Goal: Task Accomplishment & Management: Manage account settings

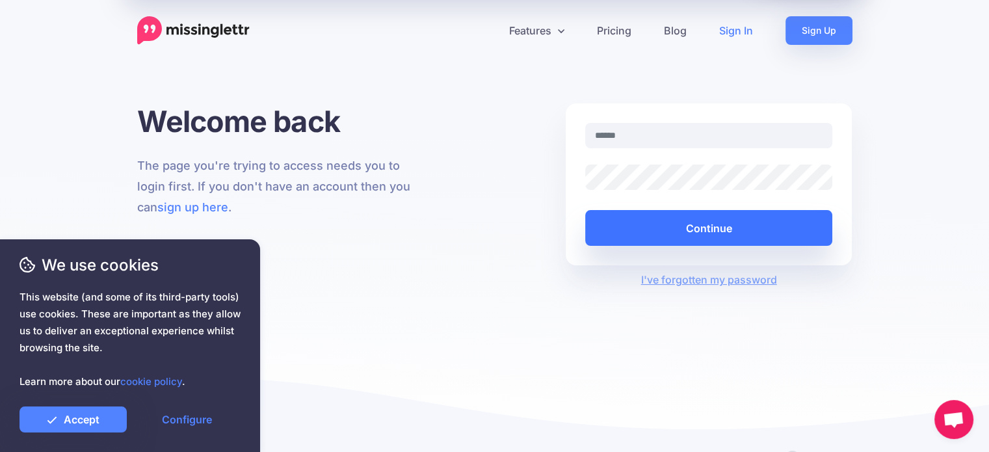
type input "**********"
click at [664, 226] on button "Continue" at bounding box center [709, 228] width 248 height 36
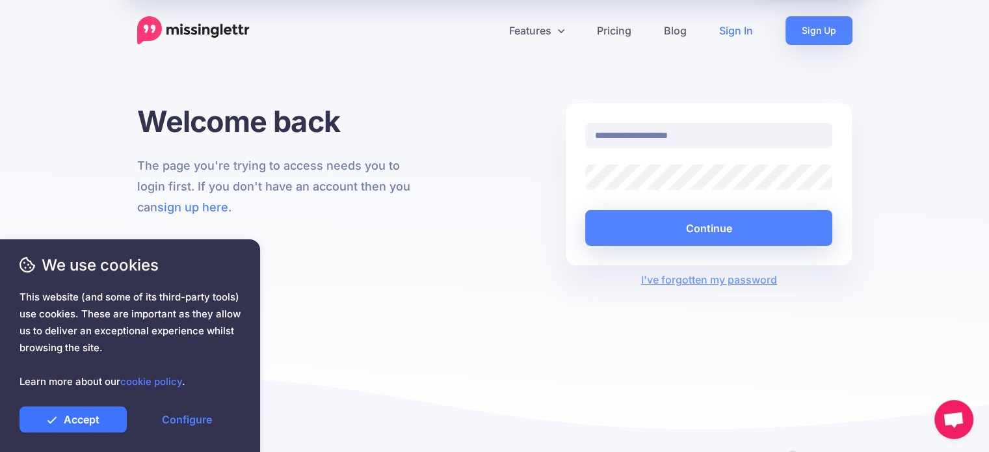
click at [106, 416] on link "Accept" at bounding box center [73, 419] width 107 height 26
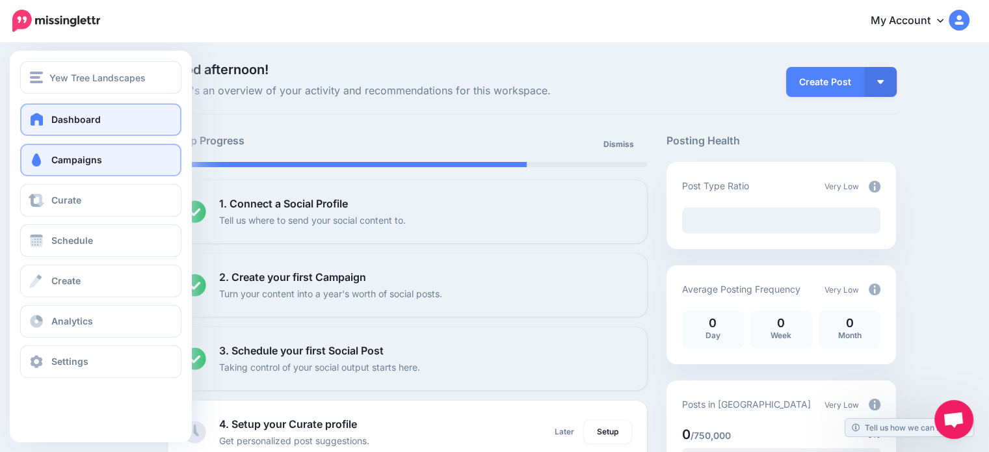
click at [62, 168] on link "Campaigns" at bounding box center [100, 160] width 161 height 33
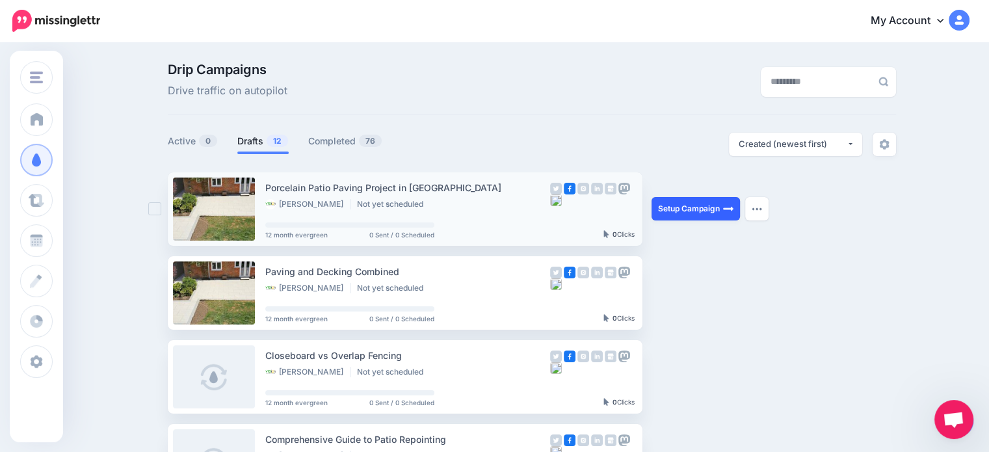
click at [693, 209] on link "Setup Campaign" at bounding box center [696, 208] width 88 height 23
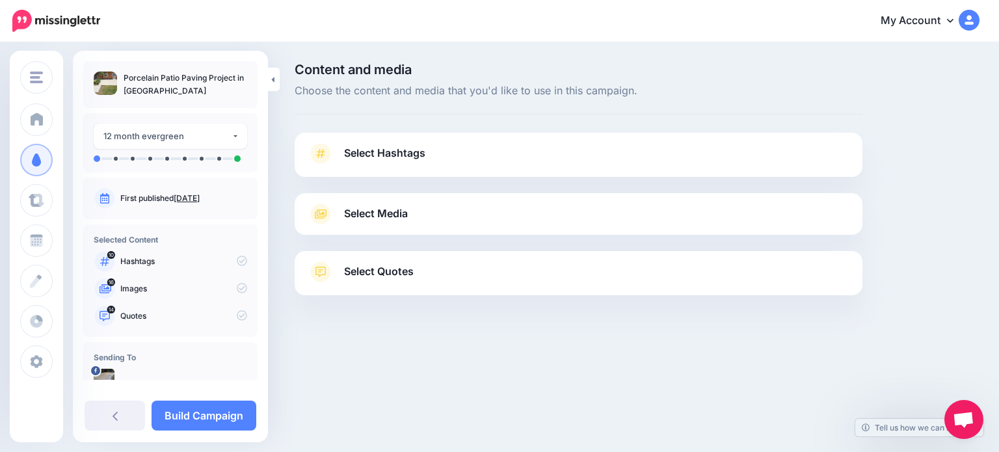
click at [442, 150] on link "Select Hashtags" at bounding box center [579, 160] width 542 height 34
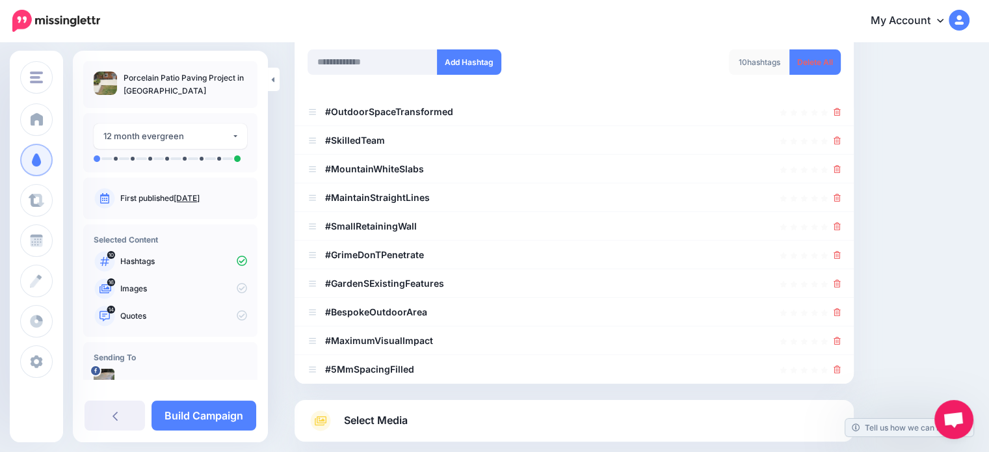
scroll to position [195, 0]
click at [367, 62] on input "text" at bounding box center [373, 61] width 130 height 25
type input "*"
type input "**********"
click at [480, 65] on button "Add Hashtag" at bounding box center [469, 61] width 64 height 25
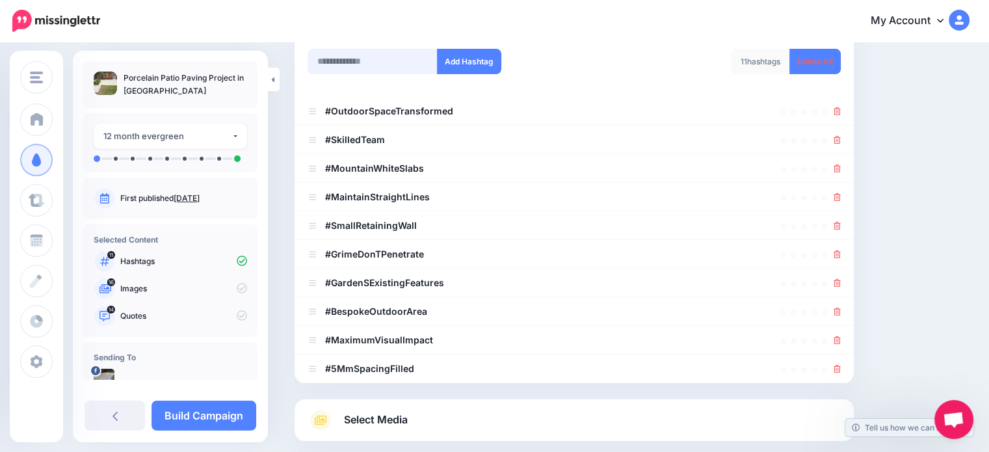
click at [395, 62] on input "text" at bounding box center [373, 61] width 130 height 25
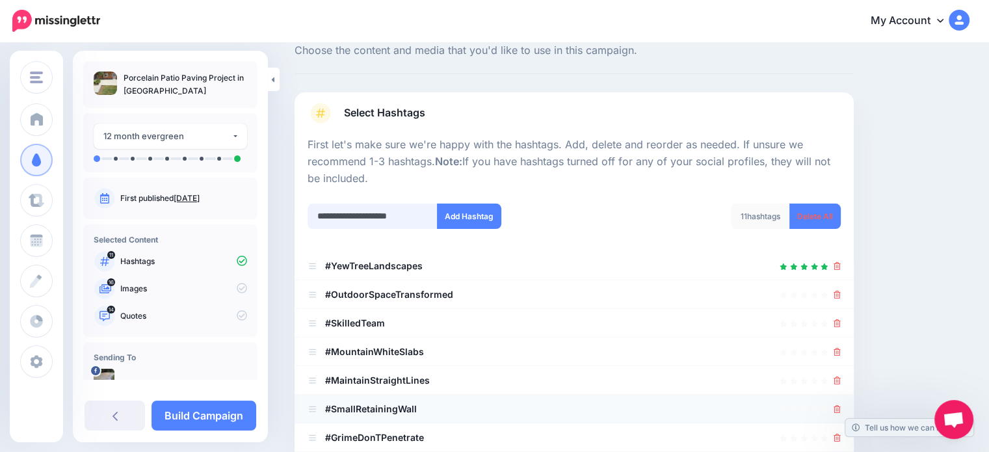
scroll to position [0, 0]
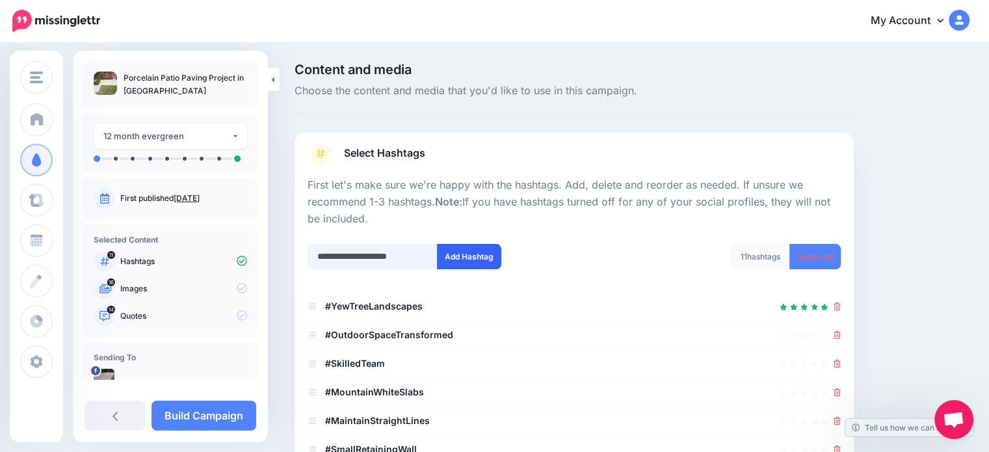
type input "**********"
click at [468, 259] on button "Add Hashtag" at bounding box center [469, 256] width 64 height 25
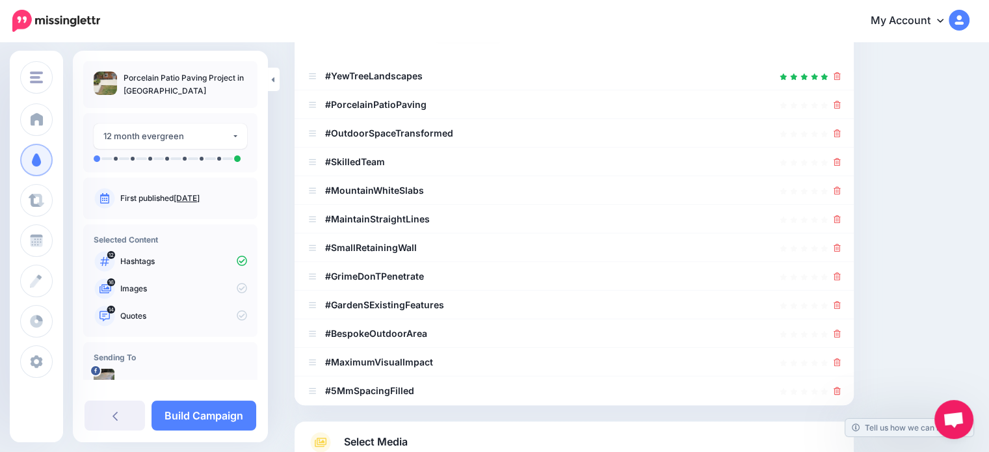
scroll to position [161, 0]
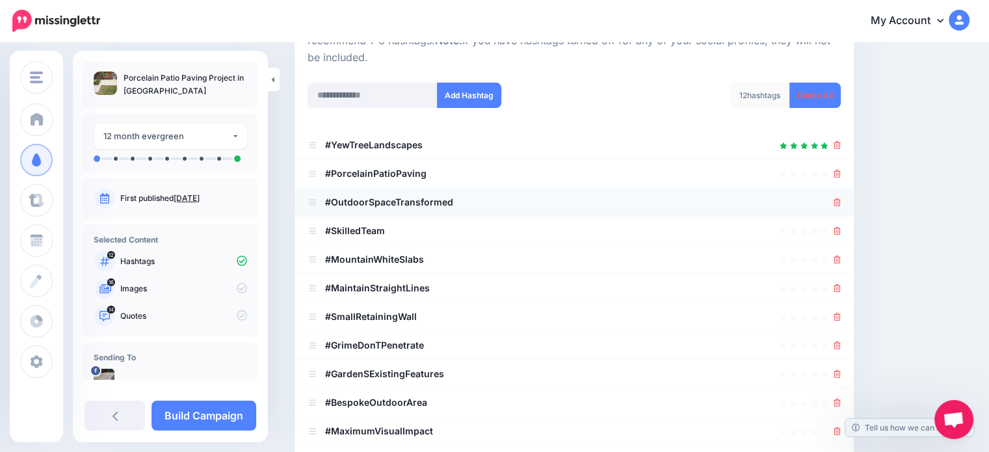
click at [841, 203] on icon at bounding box center [837, 202] width 7 height 8
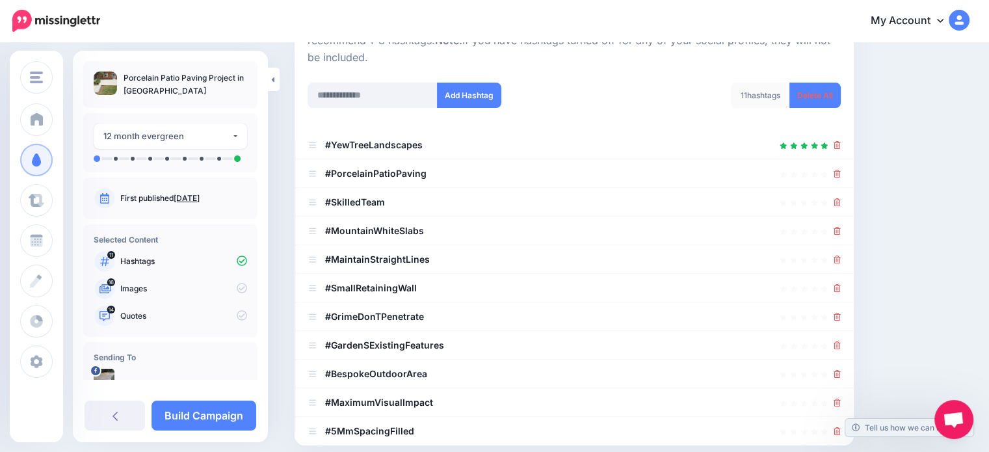
click at [841, 203] on icon at bounding box center [837, 202] width 7 height 8
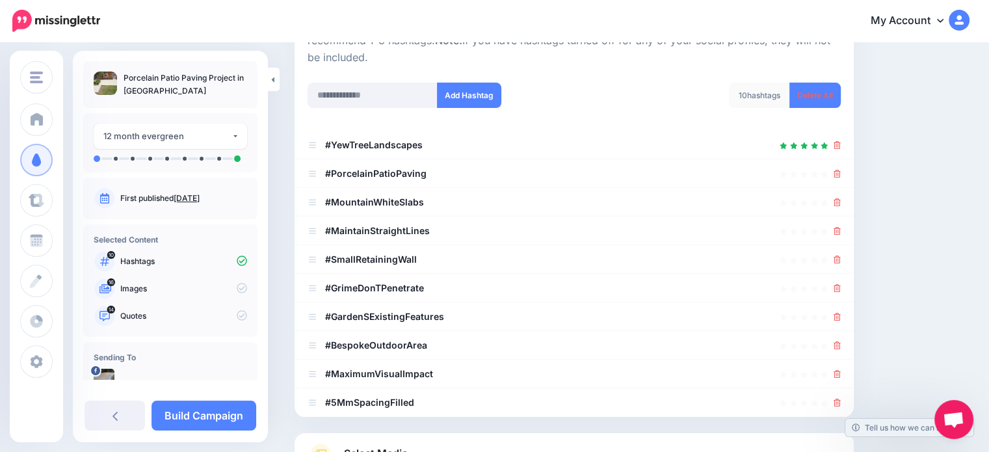
click at [841, 203] on icon at bounding box center [837, 202] width 7 height 8
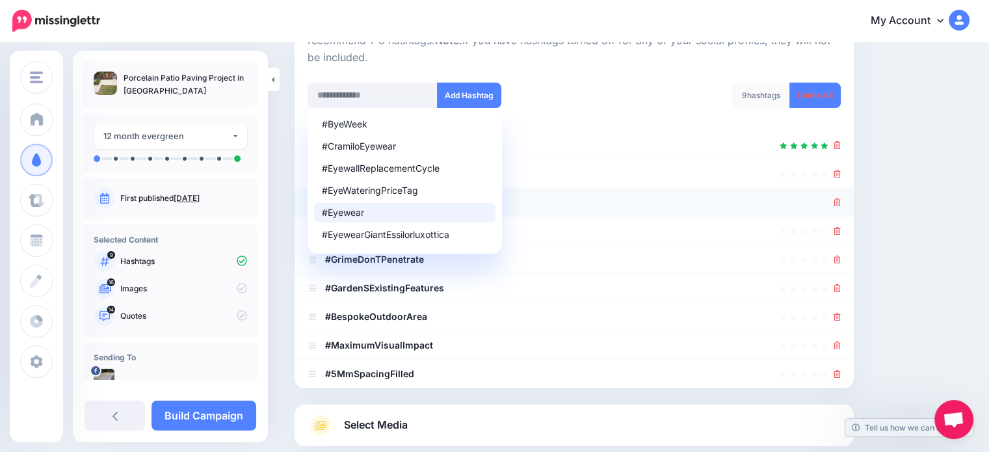
click at [841, 200] on icon at bounding box center [837, 202] width 7 height 8
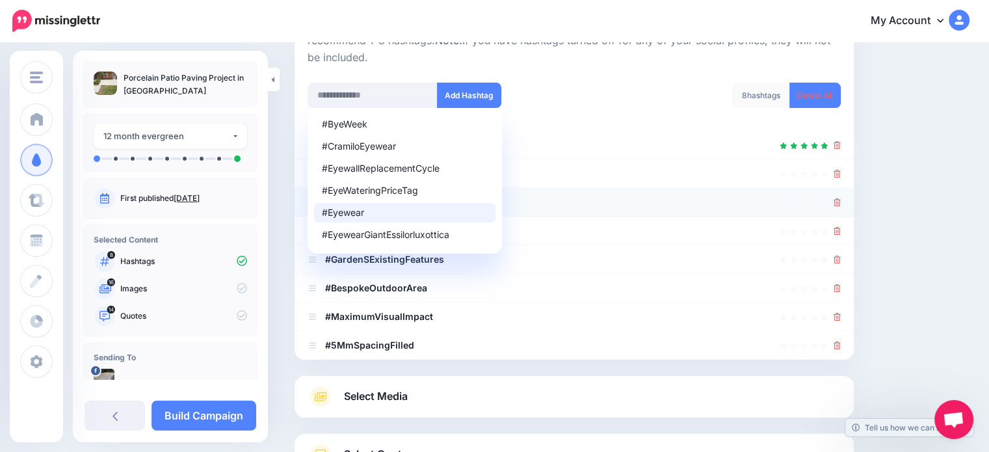
click at [841, 200] on icon at bounding box center [837, 202] width 7 height 8
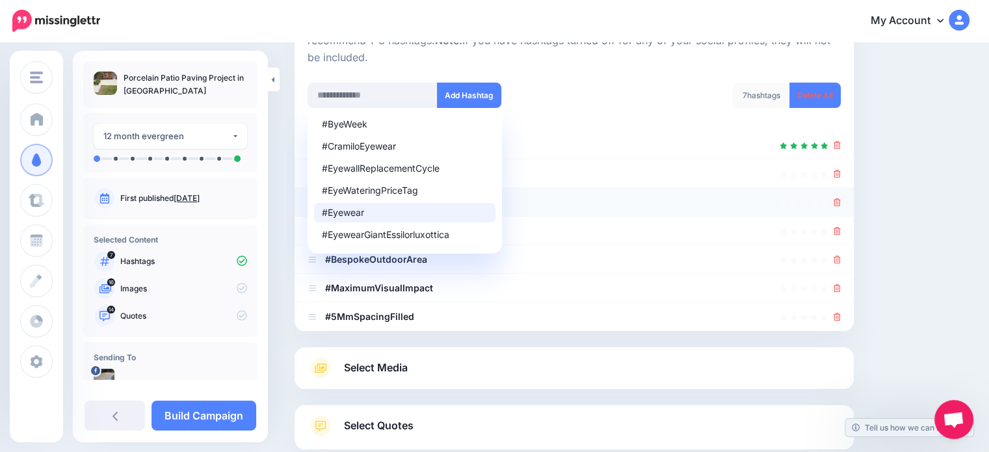
click at [841, 200] on icon at bounding box center [837, 202] width 7 height 8
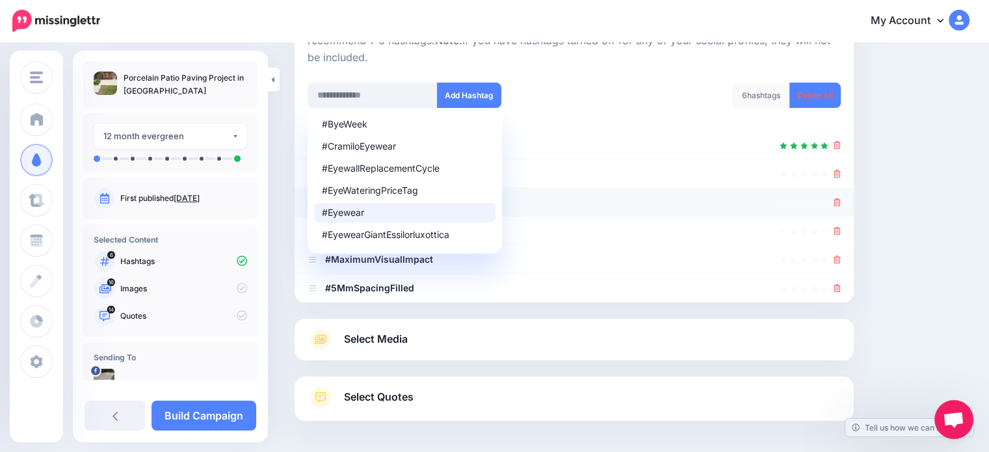
click at [841, 200] on icon at bounding box center [837, 202] width 7 height 8
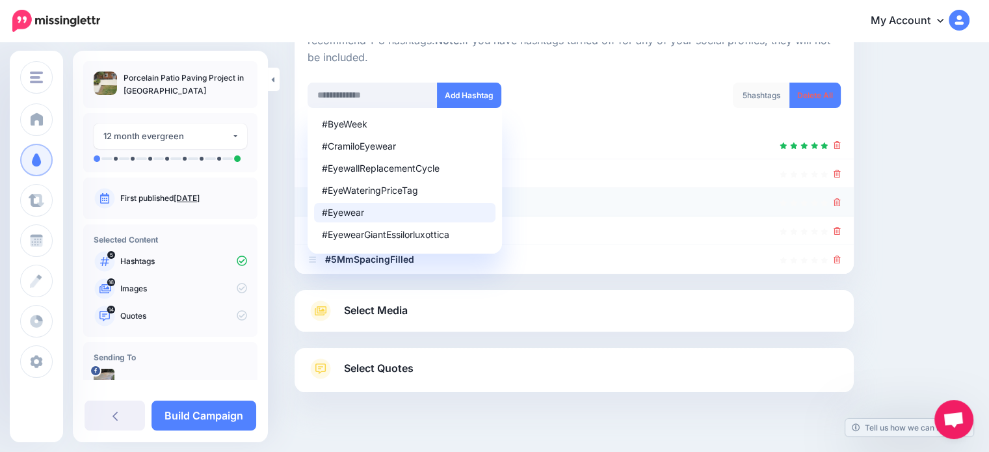
click at [841, 200] on icon at bounding box center [837, 202] width 7 height 8
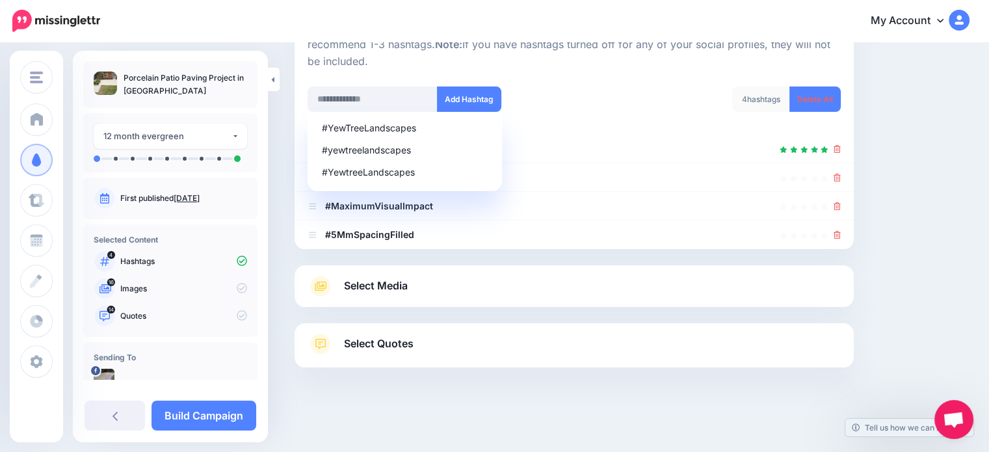
scroll to position [157, 0]
click at [841, 201] on link at bounding box center [837, 206] width 7 height 11
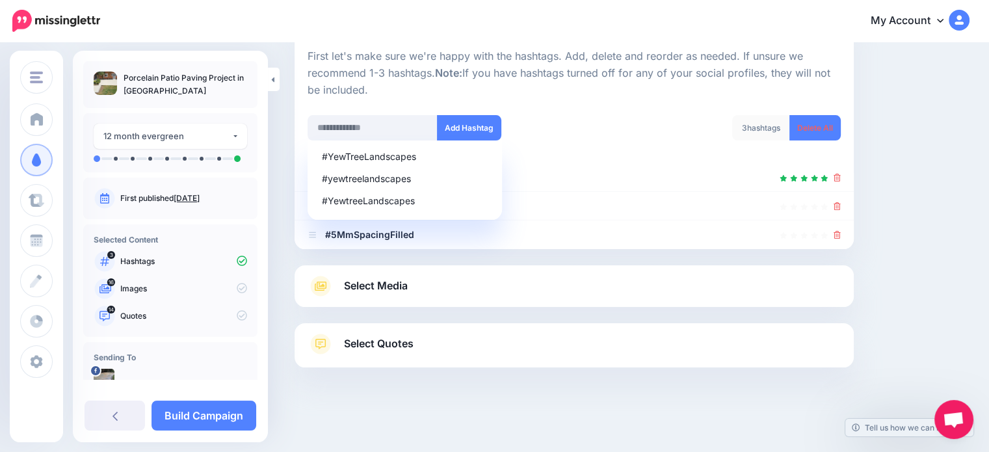
scroll to position [128, 0]
click at [841, 201] on link at bounding box center [837, 206] width 7 height 11
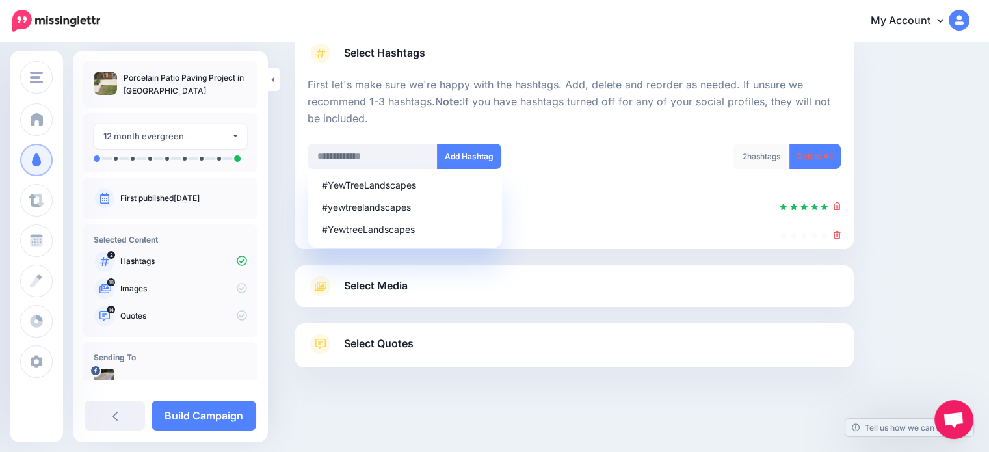
scroll to position [99, 0]
click at [841, 233] on icon at bounding box center [837, 235] width 7 height 8
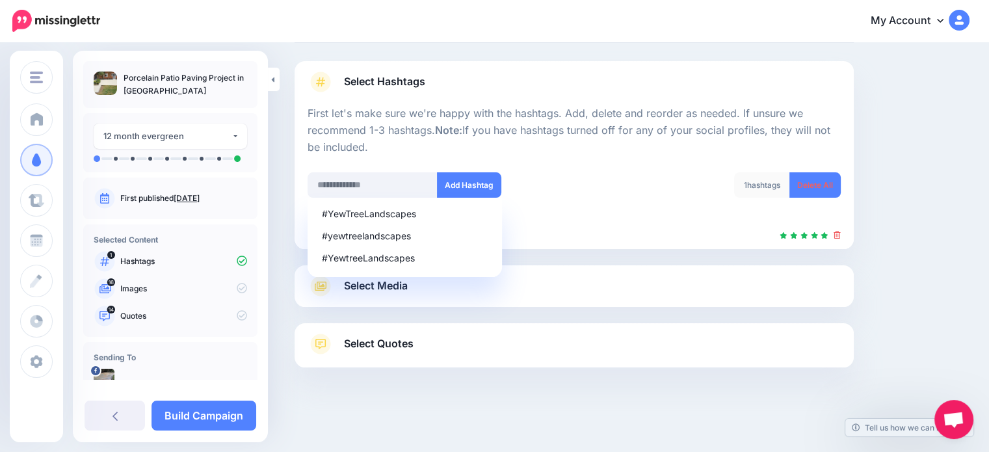
scroll to position [71, 0]
click at [409, 185] on input "text" at bounding box center [373, 185] width 130 height 25
type input "*"
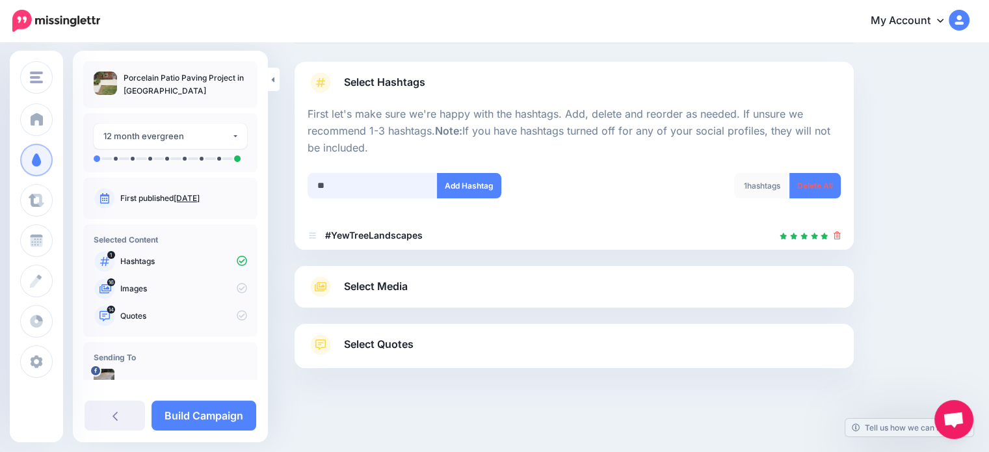
type input "*"
type input "**********"
click at [466, 188] on button "Add Hashtag" at bounding box center [469, 185] width 64 height 25
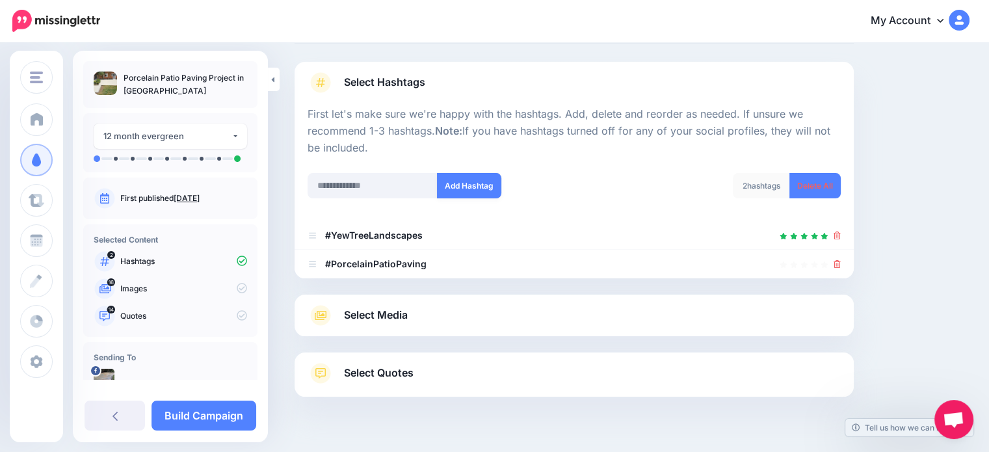
scroll to position [99, 0]
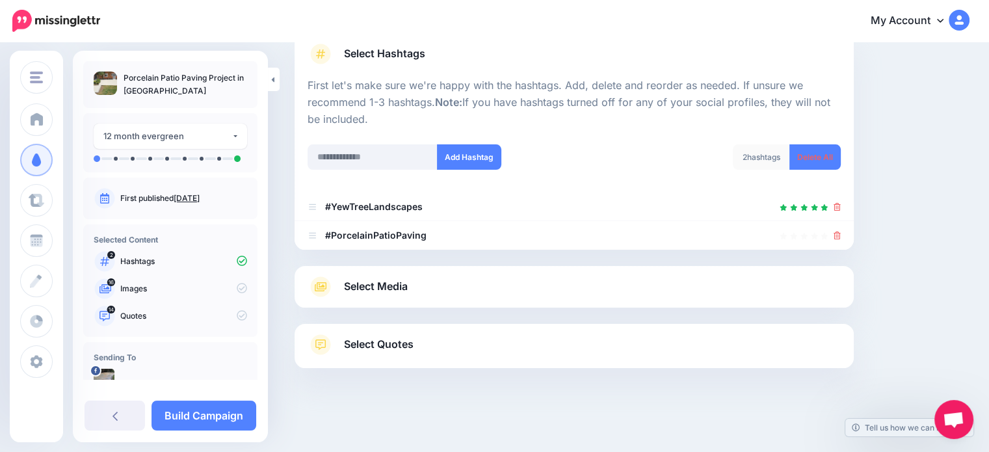
click at [377, 289] on span "Select Media" at bounding box center [376, 287] width 64 height 18
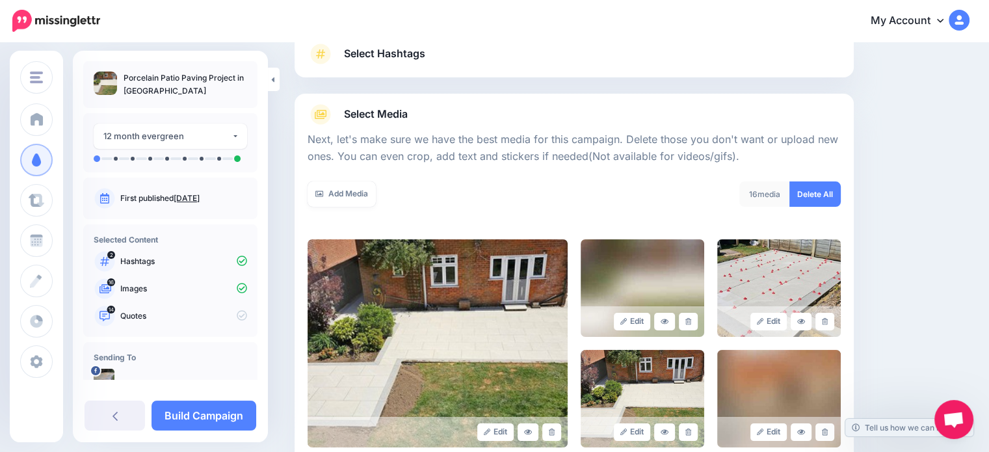
scroll to position [230, 0]
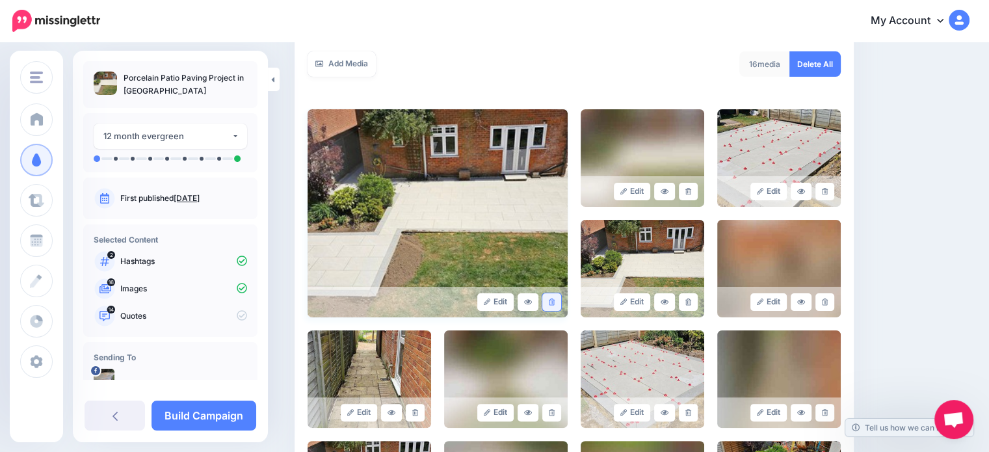
click at [554, 305] on link at bounding box center [551, 302] width 19 height 18
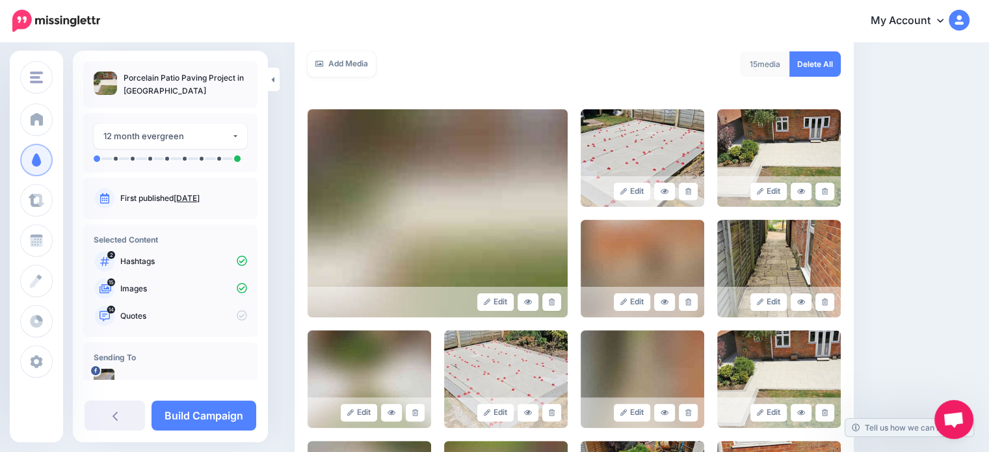
click at [554, 305] on link at bounding box center [551, 302] width 19 height 18
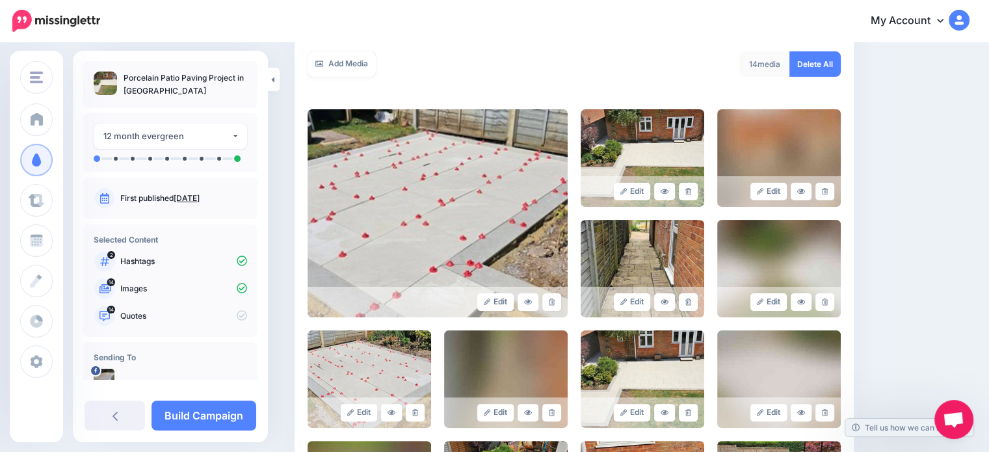
click at [554, 305] on link at bounding box center [551, 302] width 19 height 18
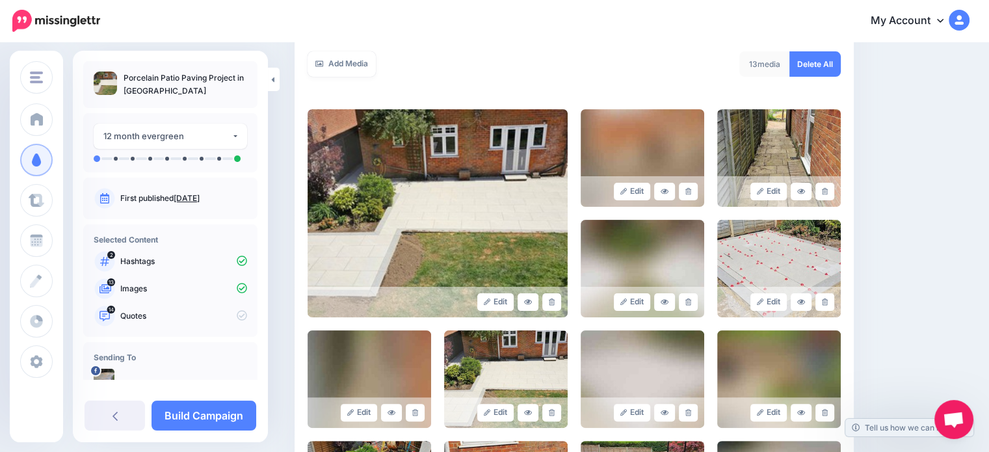
click at [554, 305] on link at bounding box center [551, 302] width 19 height 18
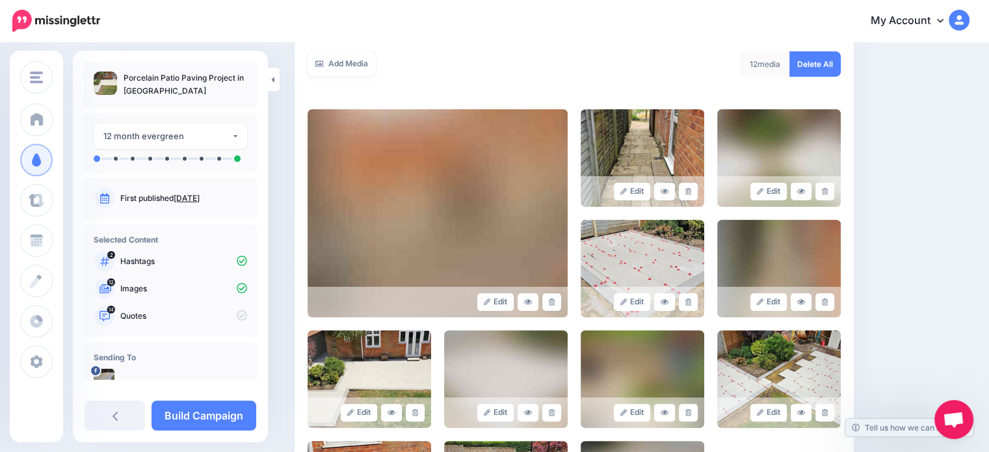
click at [554, 305] on link at bounding box center [551, 302] width 19 height 18
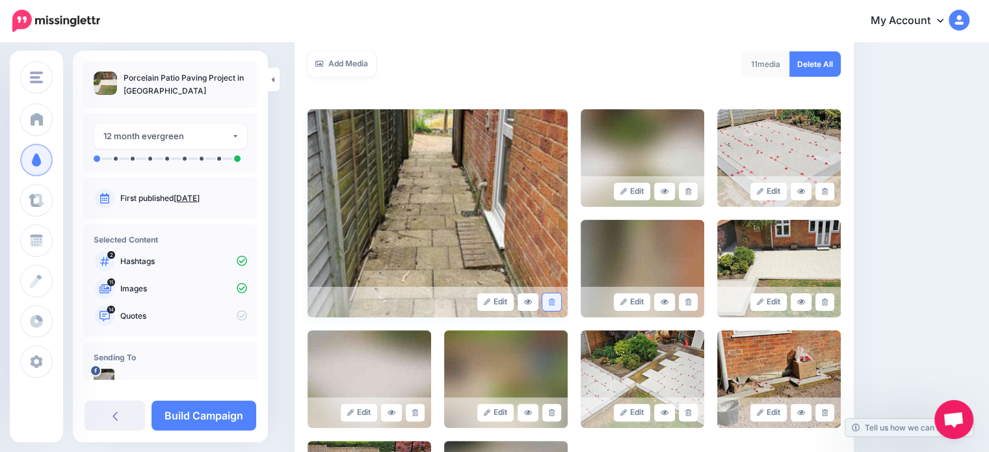
click at [555, 302] on icon at bounding box center [552, 301] width 6 height 7
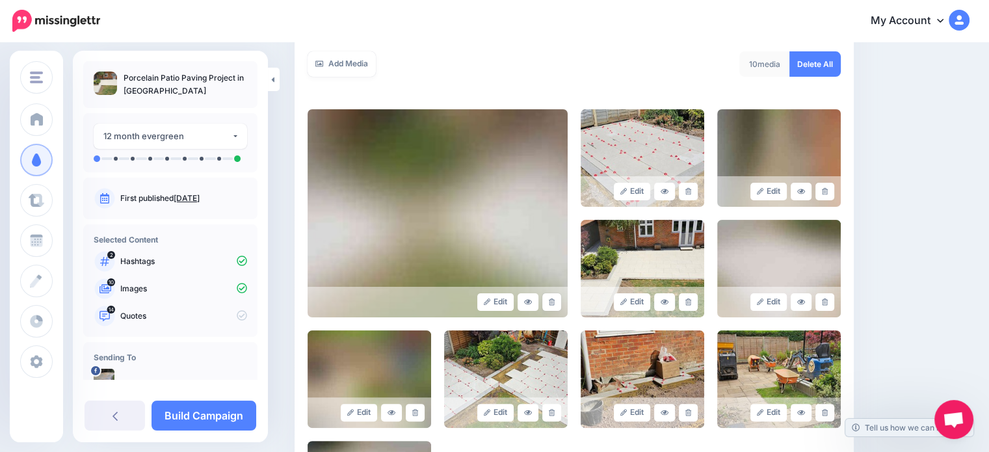
click at [555, 302] on icon at bounding box center [552, 301] width 6 height 7
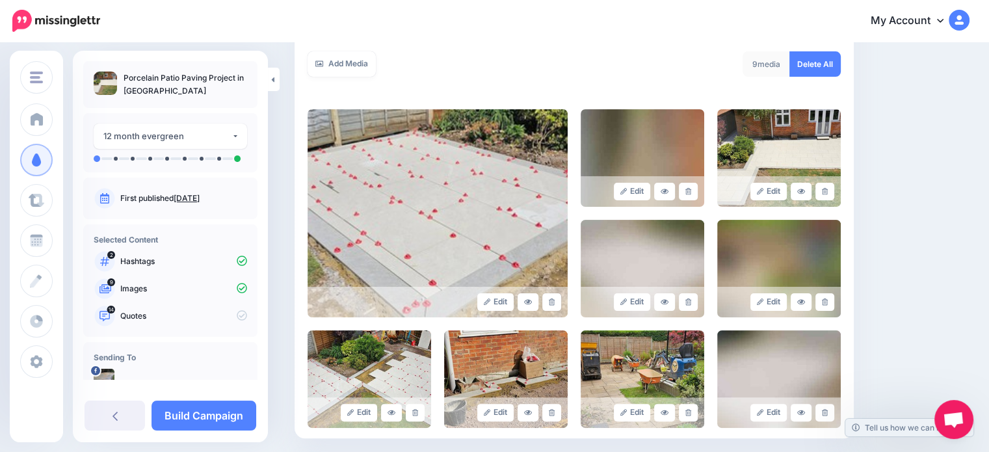
click at [555, 302] on icon at bounding box center [552, 301] width 6 height 7
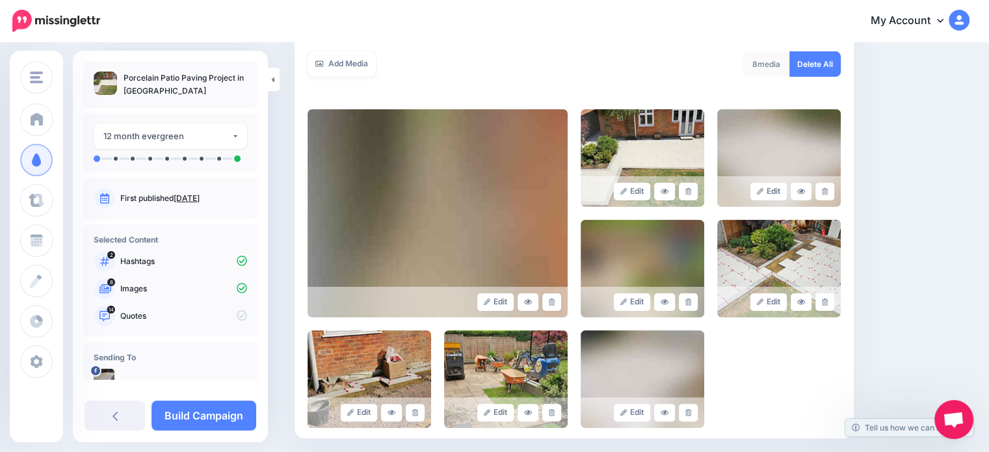
click at [555, 302] on icon at bounding box center [552, 301] width 6 height 7
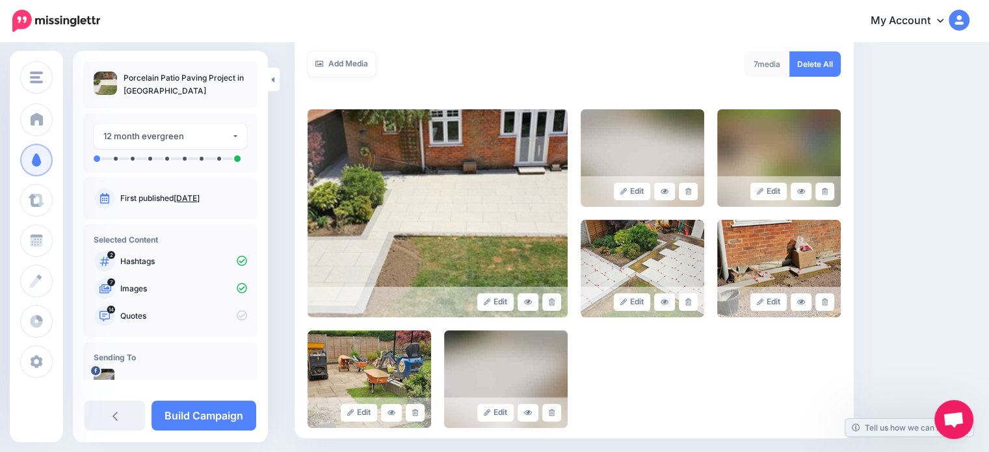
click at [555, 302] on icon at bounding box center [552, 301] width 6 height 7
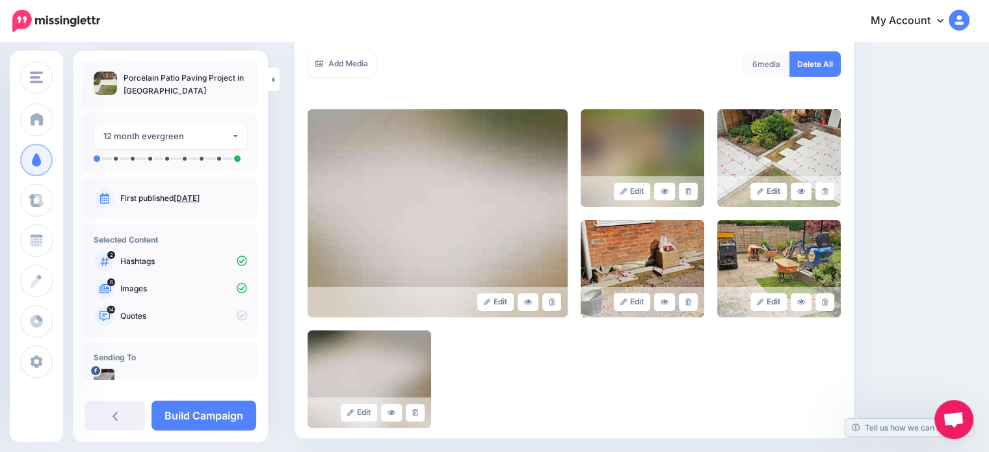
click at [555, 302] on icon at bounding box center [552, 301] width 6 height 7
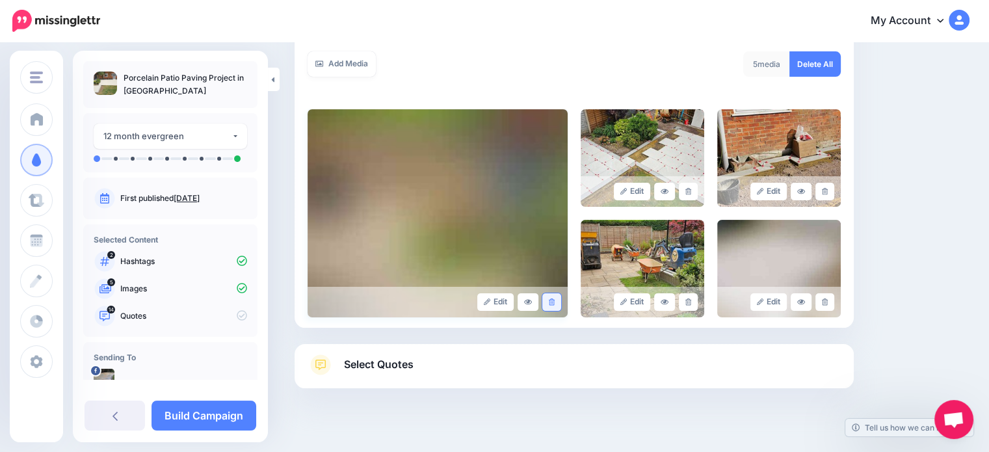
click at [555, 303] on icon at bounding box center [552, 301] width 6 height 7
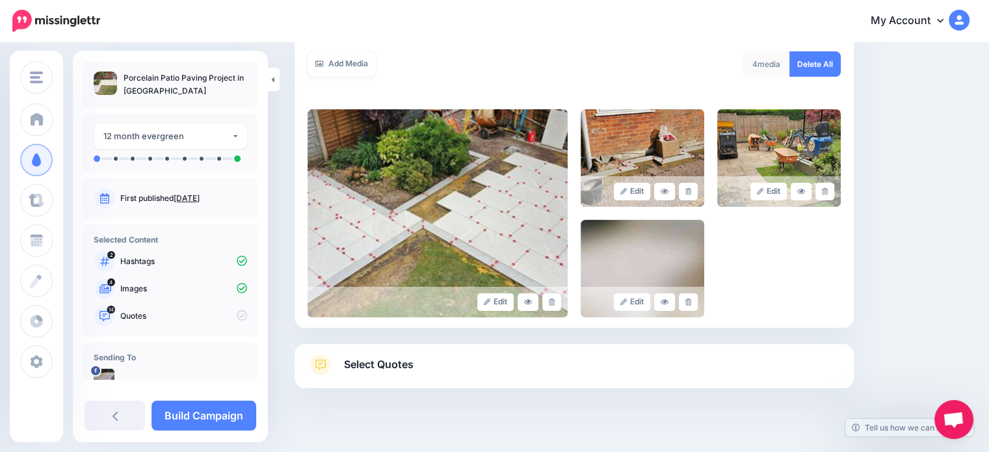
click at [555, 303] on icon at bounding box center [552, 301] width 6 height 7
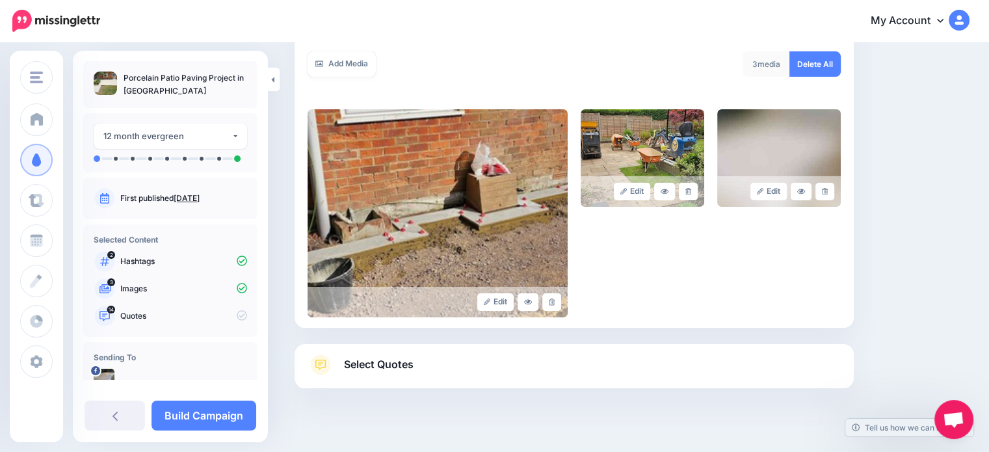
click at [555, 303] on icon at bounding box center [552, 301] width 6 height 7
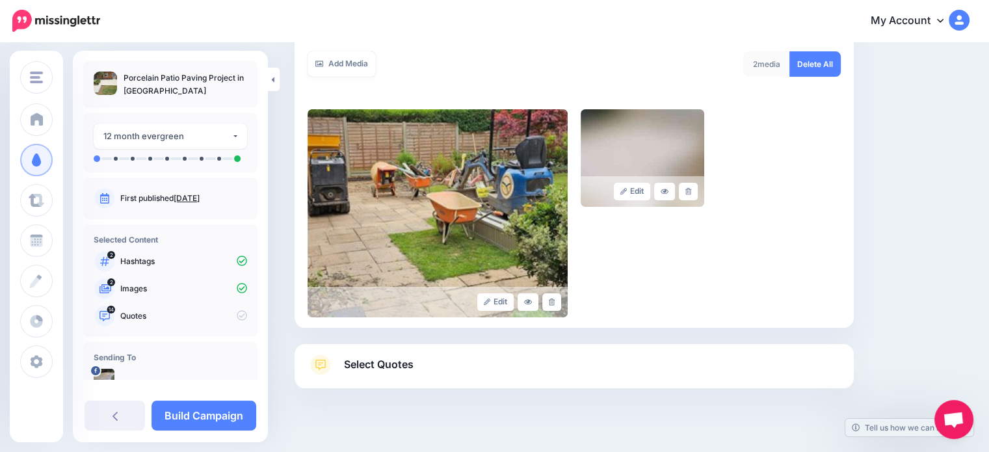
click at [555, 303] on icon at bounding box center [552, 301] width 6 height 7
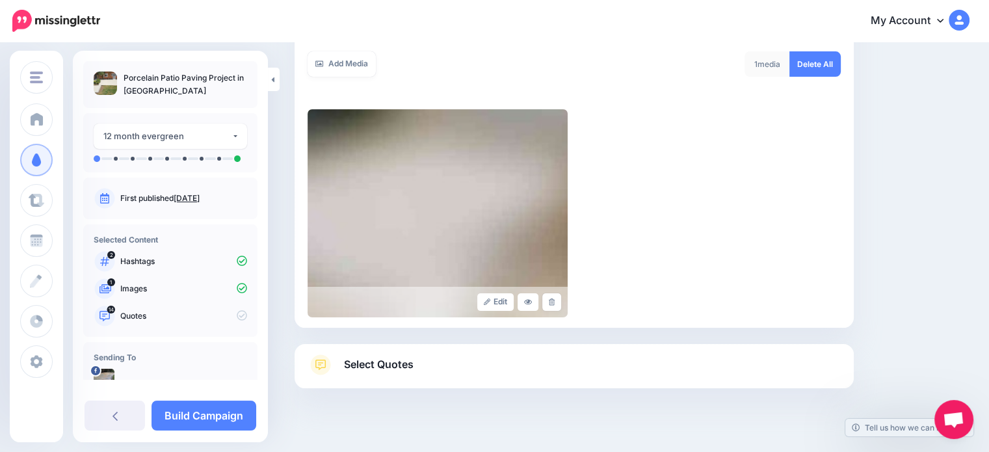
click at [555, 303] on icon at bounding box center [552, 301] width 6 height 7
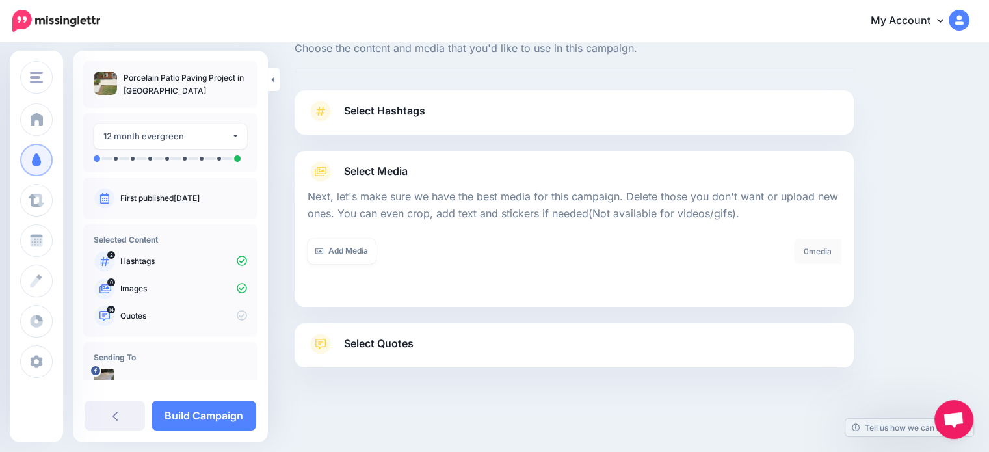
scroll to position [42, 0]
click at [358, 249] on link "Add Media" at bounding box center [342, 251] width 68 height 25
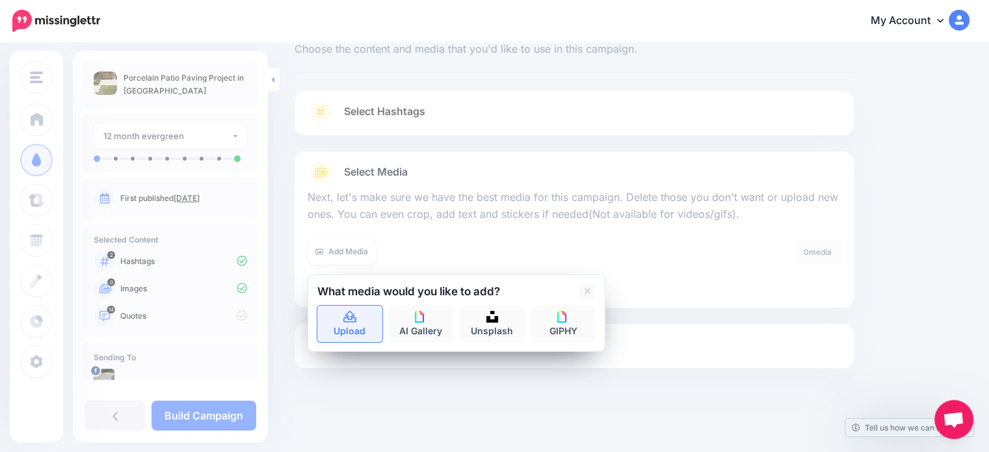
click at [356, 315] on icon at bounding box center [350, 317] width 15 height 12
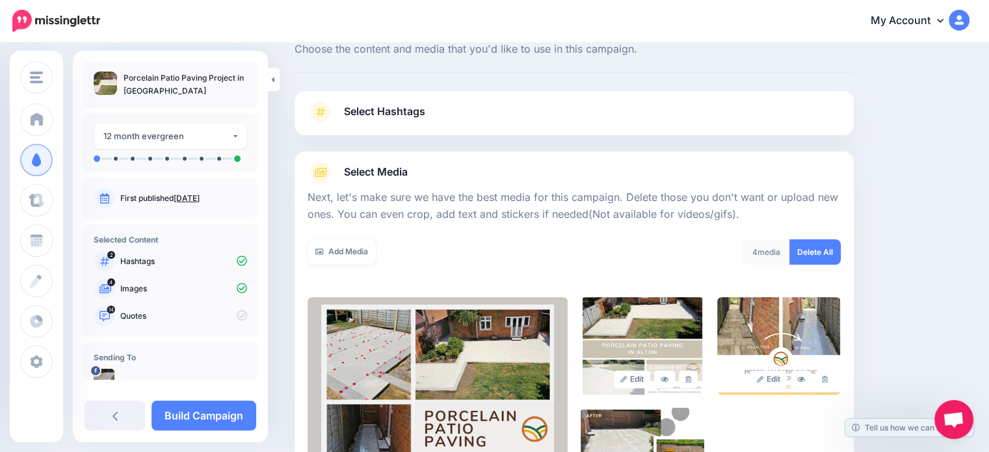
scroll to position [250, 0]
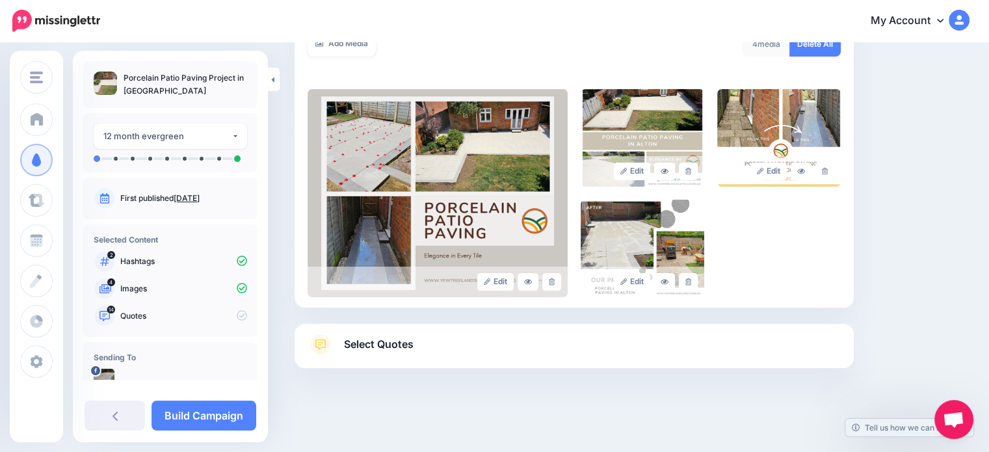
click at [393, 343] on span "Select Quotes" at bounding box center [379, 345] width 70 height 18
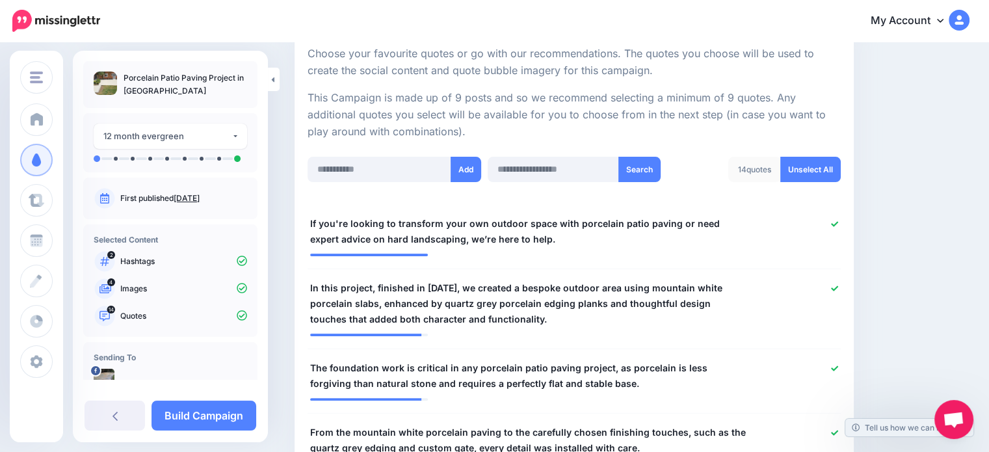
scroll to position [249, 0]
click at [233, 419] on link "Build Campaign" at bounding box center [204, 416] width 105 height 30
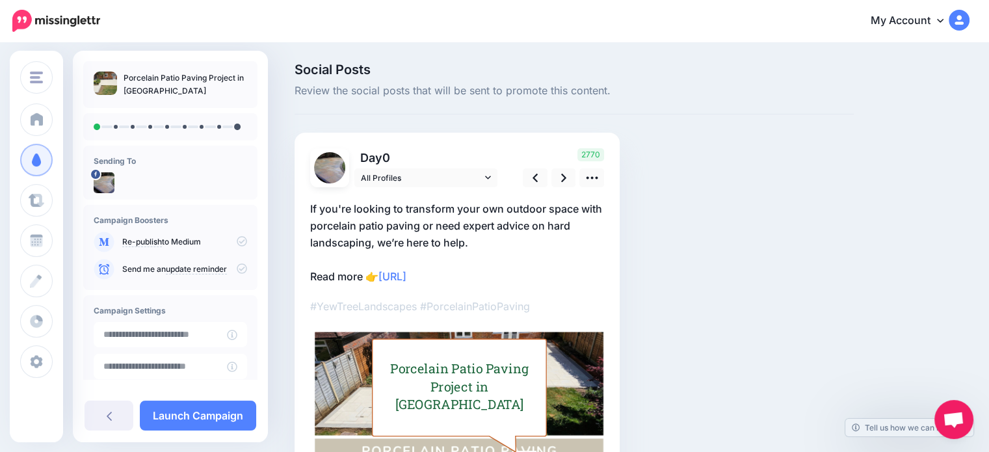
click at [481, 239] on p "If you're looking to transform your own outdoor space with porcelain patio pavi…" at bounding box center [457, 242] width 294 height 85
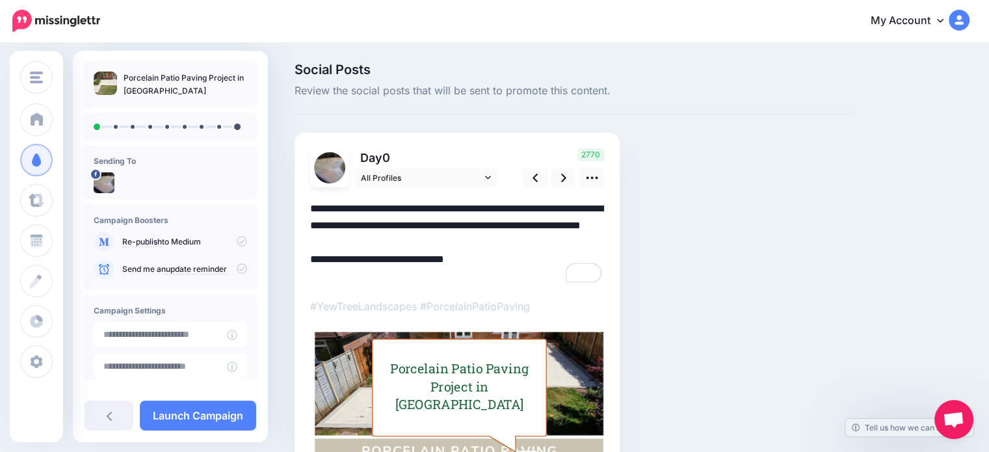
drag, startPoint x: 480, startPoint y: 244, endPoint x: 308, endPoint y: 209, distance: 175.7
click at [308, 209] on div "Day 0 All Profiles" at bounding box center [457, 313] width 325 height 360
click at [429, 246] on textarea "**********" at bounding box center [457, 242] width 294 height 85
drag, startPoint x: 469, startPoint y: 244, endPoint x: 298, endPoint y: 212, distance: 174.6
click at [298, 212] on div "Social Posts Review the social posts that will be sent to promote this content.…" at bounding box center [574, 297] width 579 height 468
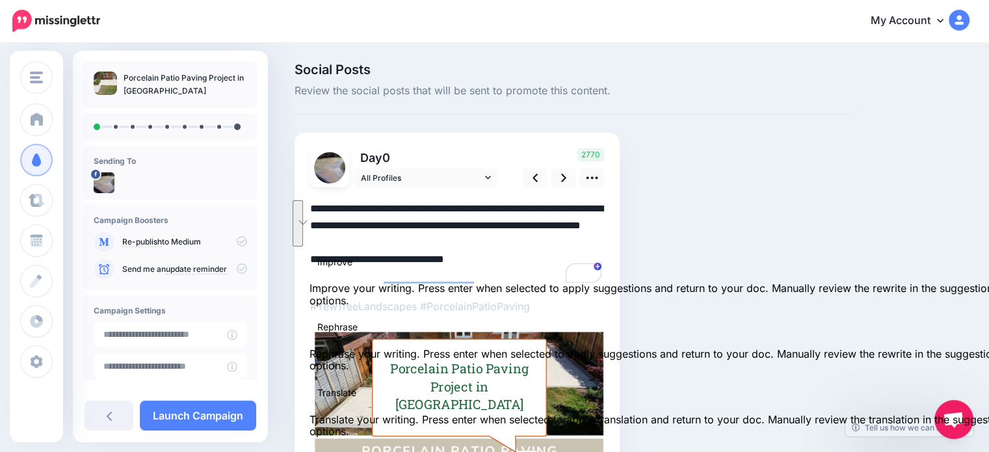
paste textarea "**********"
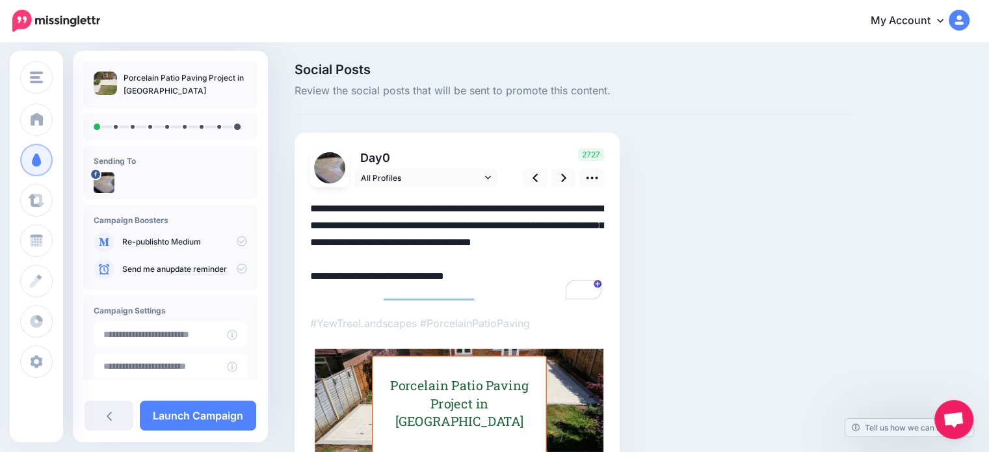
drag, startPoint x: 369, startPoint y: 292, endPoint x: 310, endPoint y: 292, distance: 59.8
click at [309, 292] on div "Day 0 All Profiles" at bounding box center [457, 321] width 325 height 377
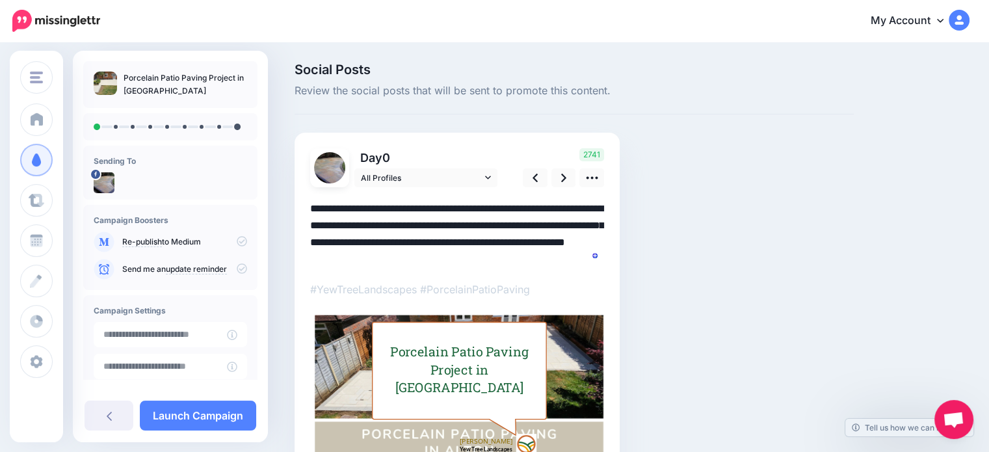
drag, startPoint x: 433, startPoint y: 259, endPoint x: 423, endPoint y: 259, distance: 10.4
click at [423, 259] on textarea "**********" at bounding box center [457, 234] width 294 height 68
click at [585, 176] on icon at bounding box center [592, 178] width 14 height 14
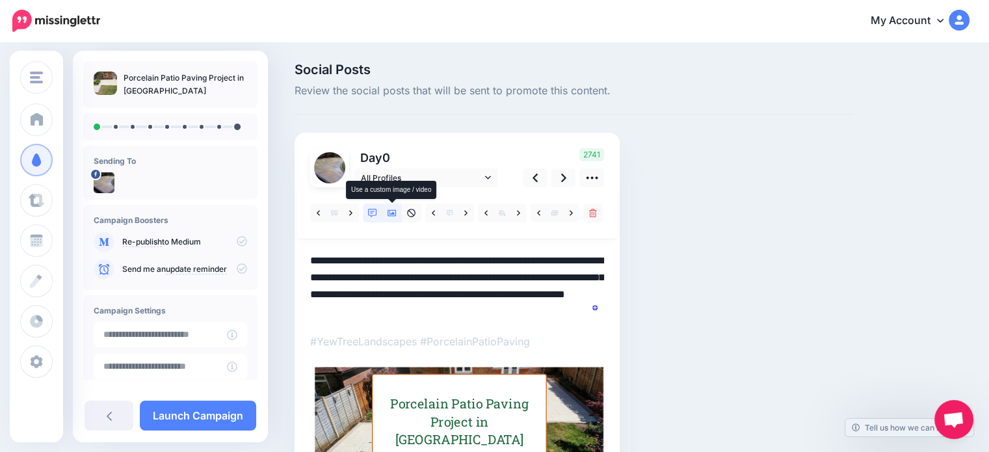
click at [389, 213] on icon at bounding box center [392, 213] width 9 height 9
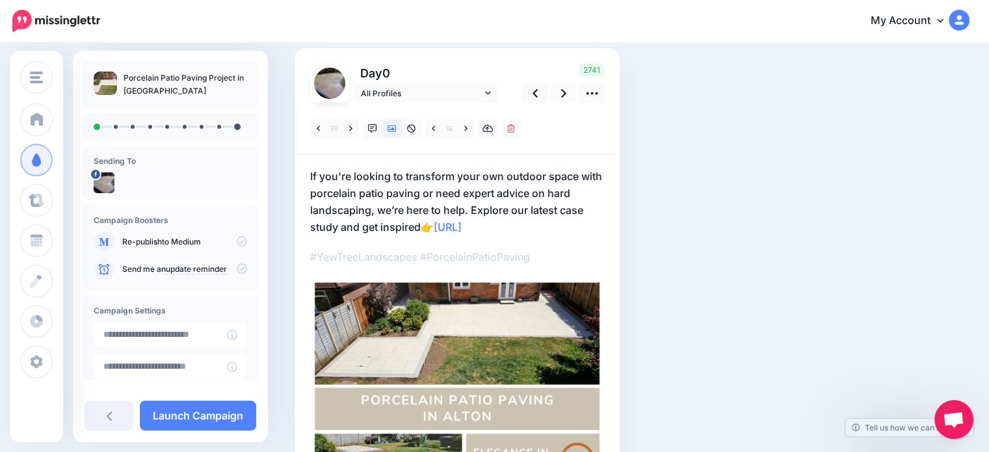
scroll to position [65, 0]
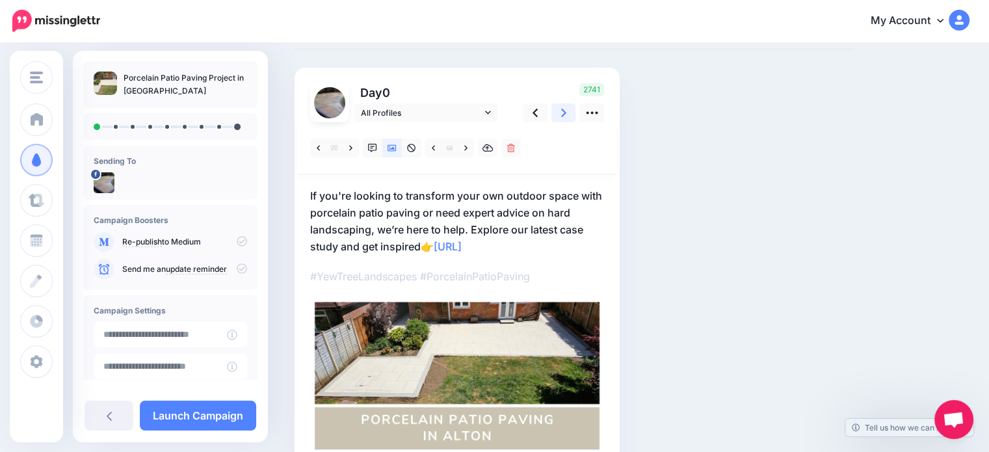
click at [562, 114] on icon at bounding box center [563, 113] width 5 height 14
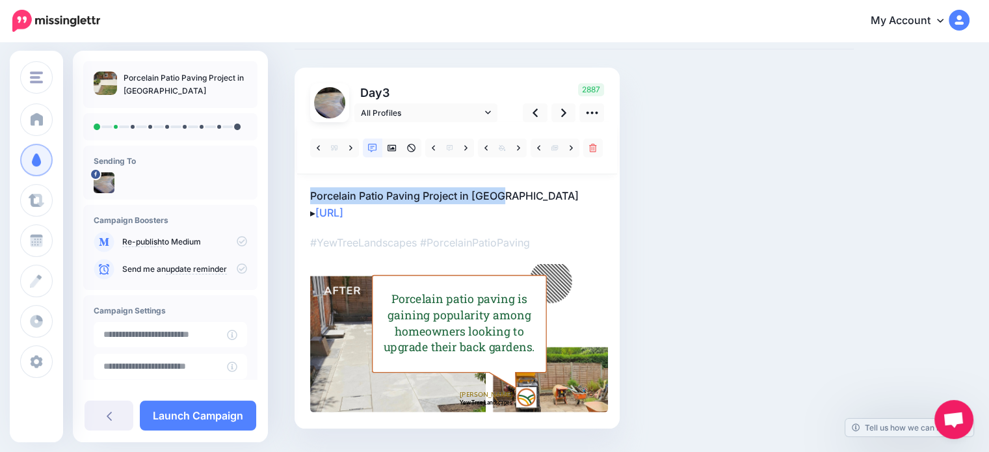
drag, startPoint x: 508, startPoint y: 192, endPoint x: 310, endPoint y: 192, distance: 198.3
click at [310, 192] on p "Porcelain Patio Paving Project in Alton ▸ https://lttr.ai/AiDzl" at bounding box center [457, 204] width 294 height 34
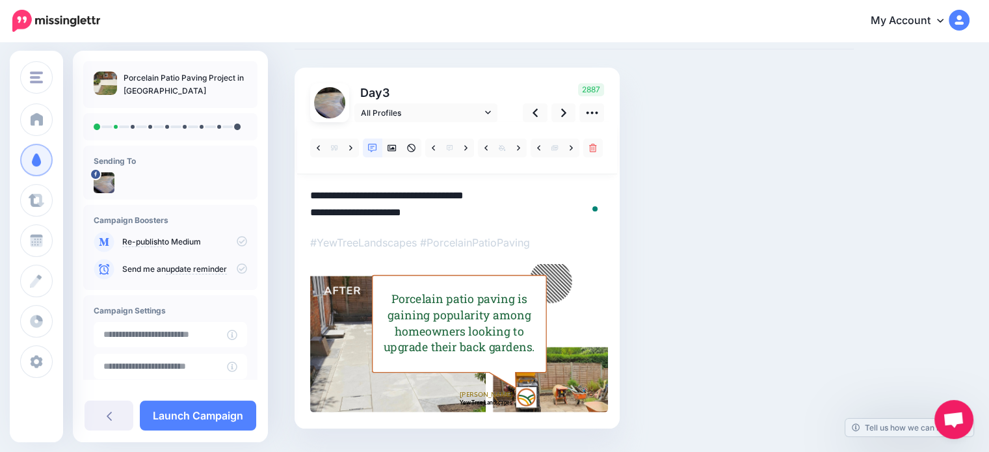
paste textarea "**********"
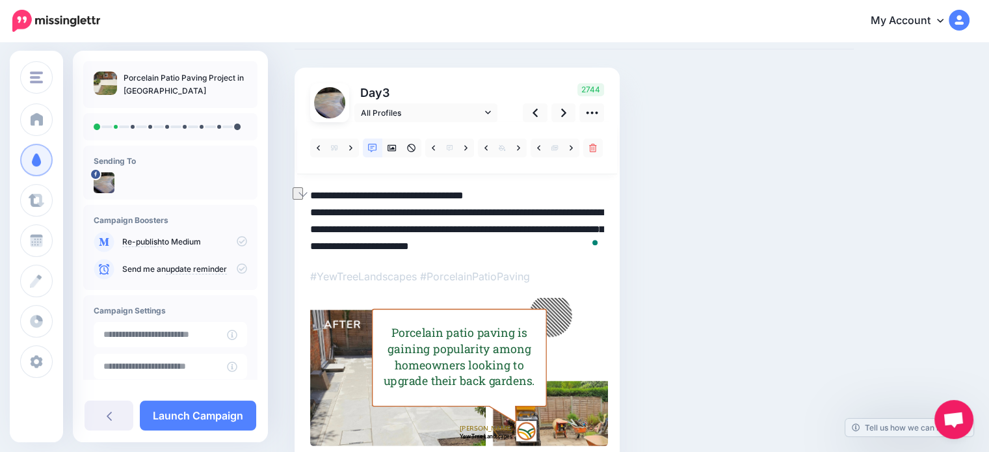
drag, startPoint x: 504, startPoint y: 192, endPoint x: 314, endPoint y: 189, distance: 189.9
click at [314, 189] on textarea "**********" at bounding box center [457, 221] width 294 height 68
click at [317, 191] on textarea "**********" at bounding box center [457, 221] width 294 height 68
drag, startPoint x: 518, startPoint y: 195, endPoint x: 304, endPoint y: 192, distance: 213.3
click at [304, 192] on div "Social Posts Review the social posts that will be sent to promote this content.…" at bounding box center [574, 249] width 579 height 503
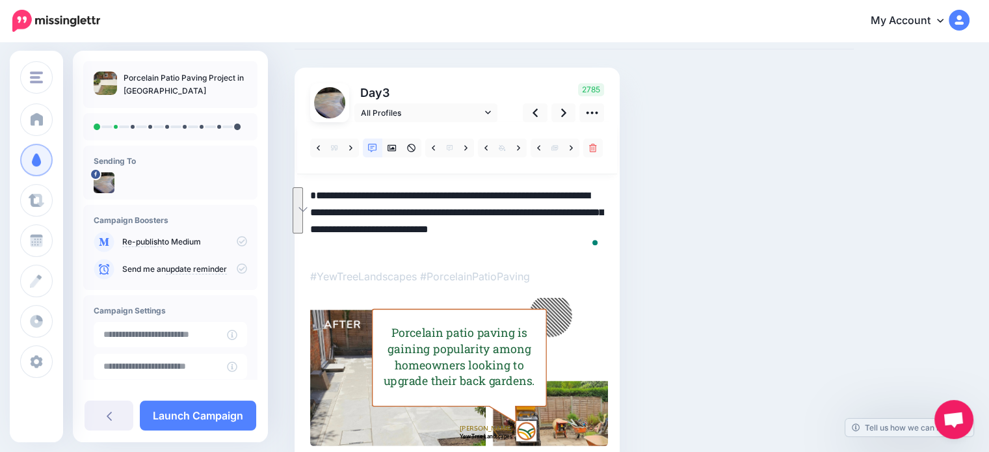
drag, startPoint x: 414, startPoint y: 212, endPoint x: 611, endPoint y: 254, distance: 201.4
click at [611, 254] on div "Day 3 All Profiles" at bounding box center [457, 265] width 325 height 395
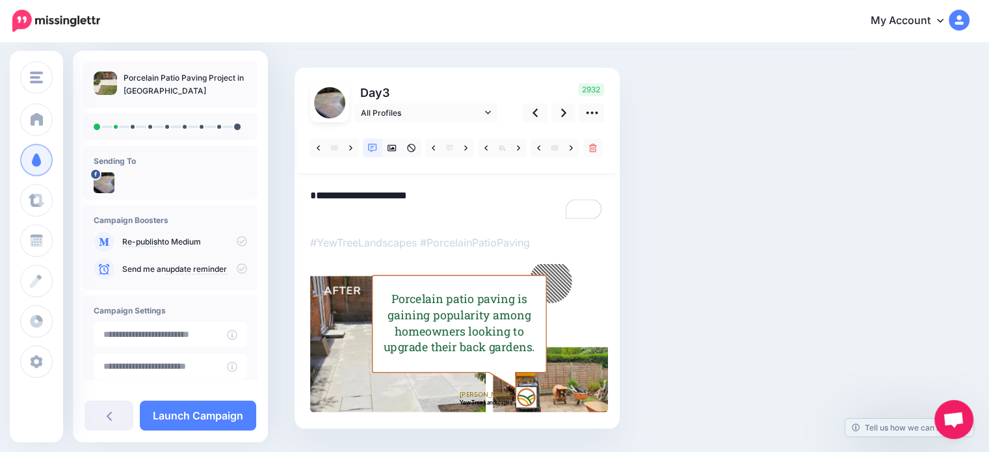
click at [381, 188] on textarea "**********" at bounding box center [457, 204] width 294 height 34
paste textarea "**********"
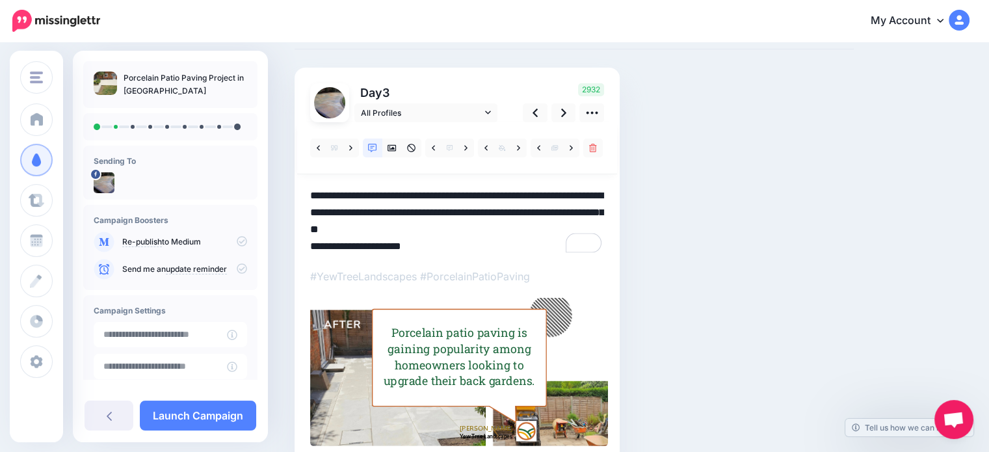
drag, startPoint x: 503, startPoint y: 232, endPoint x: 477, endPoint y: 232, distance: 26.0
click at [477, 232] on textarea "**********" at bounding box center [457, 221] width 294 height 68
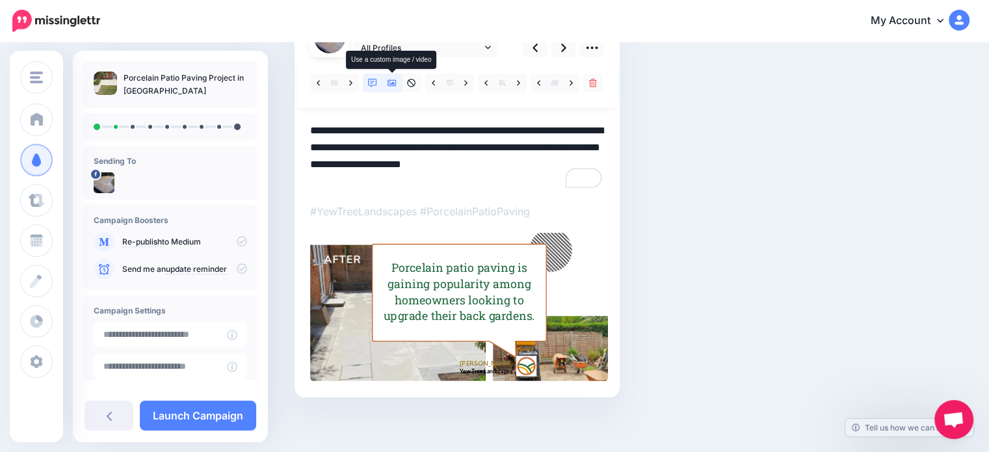
click at [390, 85] on icon at bounding box center [392, 83] width 9 height 7
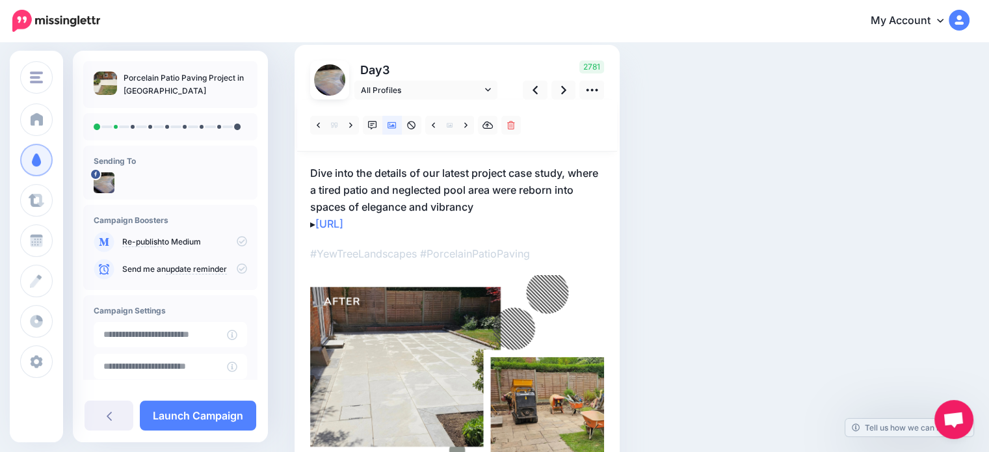
scroll to position [65, 0]
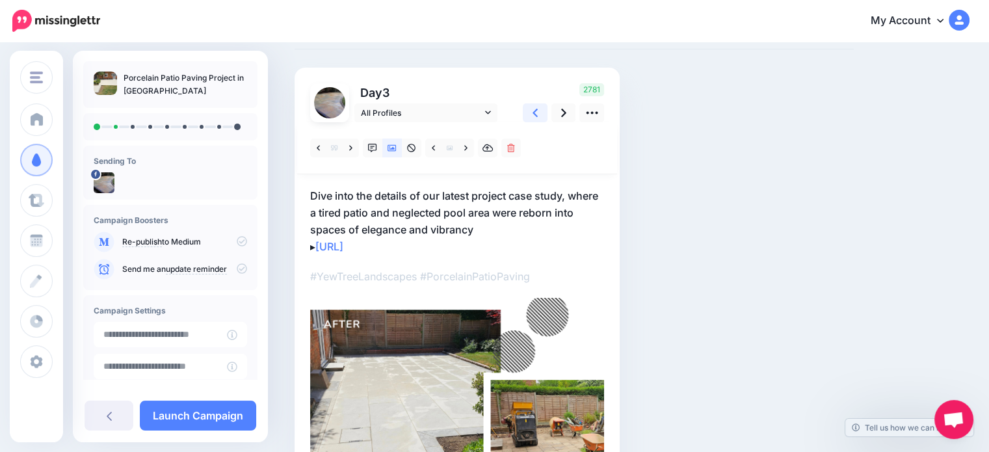
click at [541, 112] on link at bounding box center [535, 112] width 25 height 19
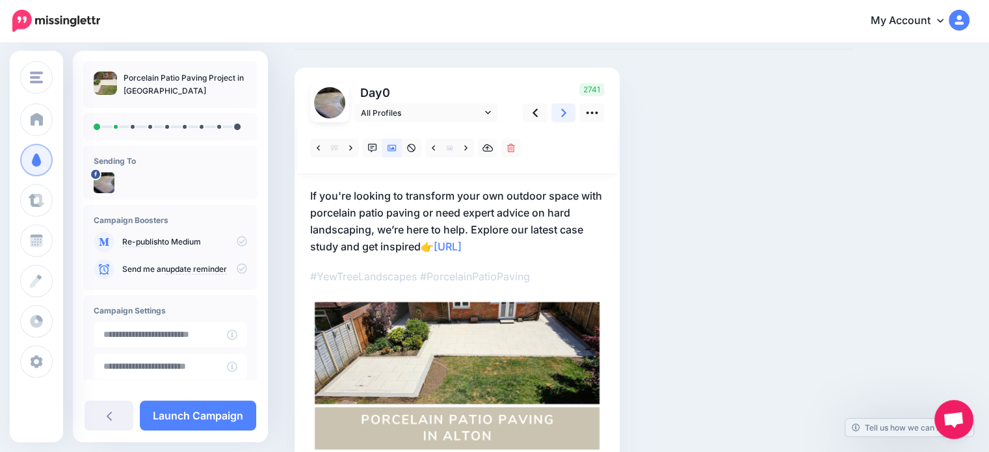
click at [562, 112] on icon at bounding box center [563, 113] width 5 height 14
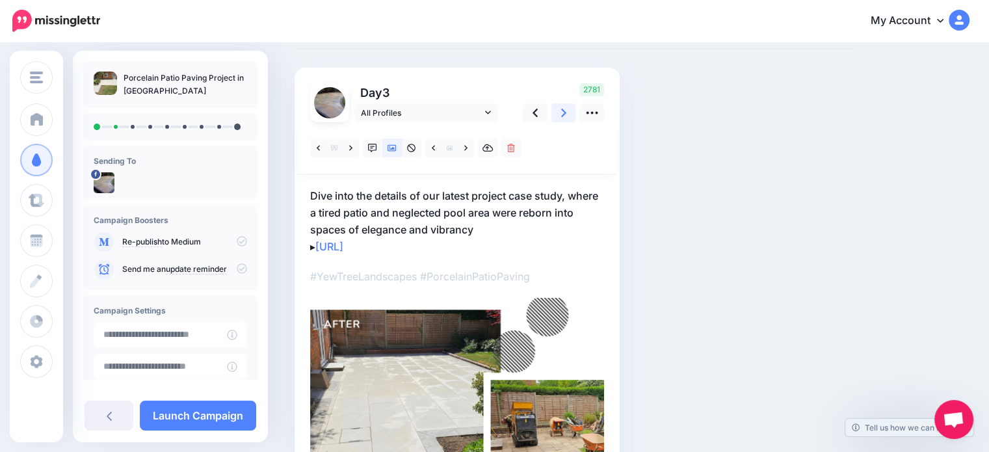
click at [562, 112] on icon at bounding box center [563, 113] width 5 height 14
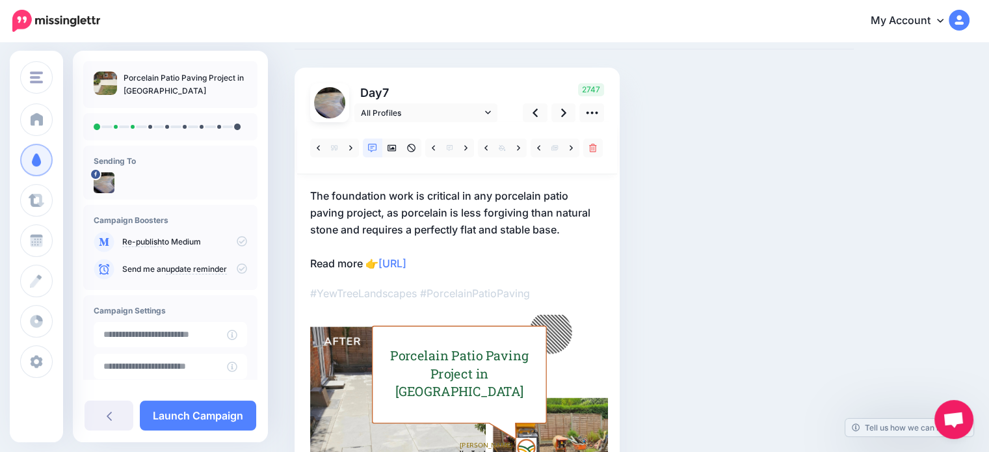
click at [382, 228] on p "The foundation work is critical in any porcelain patio paving project, as porce…" at bounding box center [457, 229] width 294 height 85
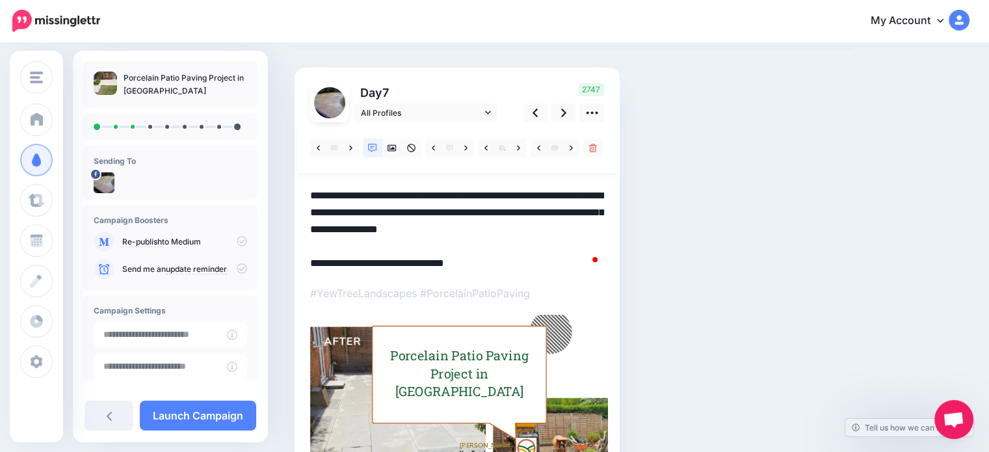
scroll to position [0, 0]
drag, startPoint x: 528, startPoint y: 220, endPoint x: 306, endPoint y: 202, distance: 222.5
click at [304, 200] on div "Social Posts Review the social posts that will be sent to promote this content.…" at bounding box center [574, 258] width 579 height 520
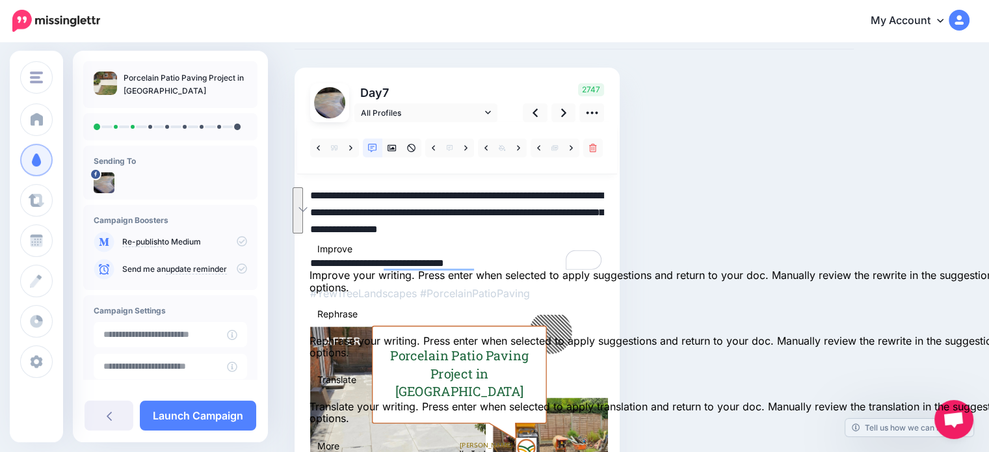
paste textarea "To enrich screen reader interactions, please activate Accessibility in Grammarl…"
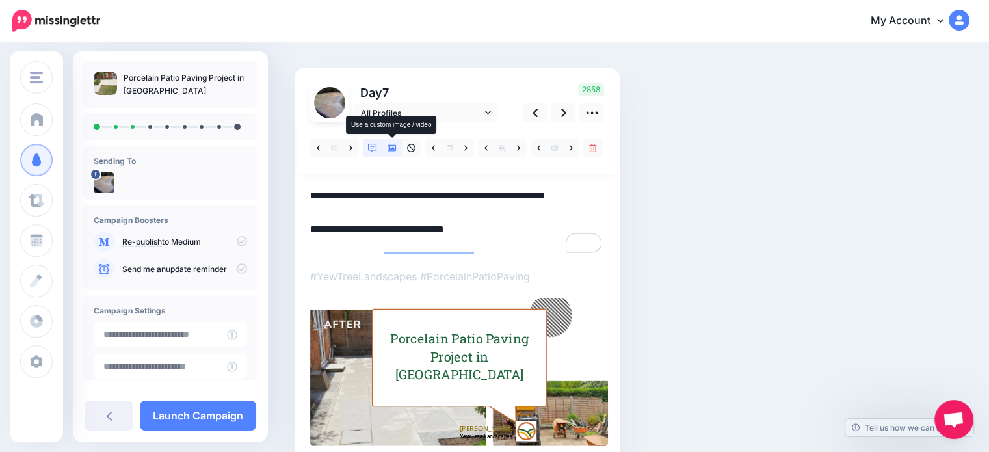
click at [393, 150] on icon at bounding box center [392, 148] width 9 height 9
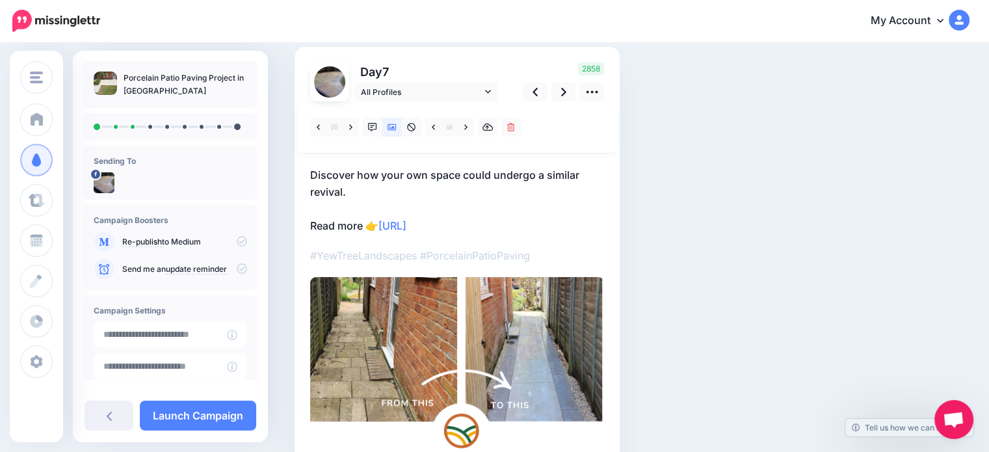
scroll to position [65, 0]
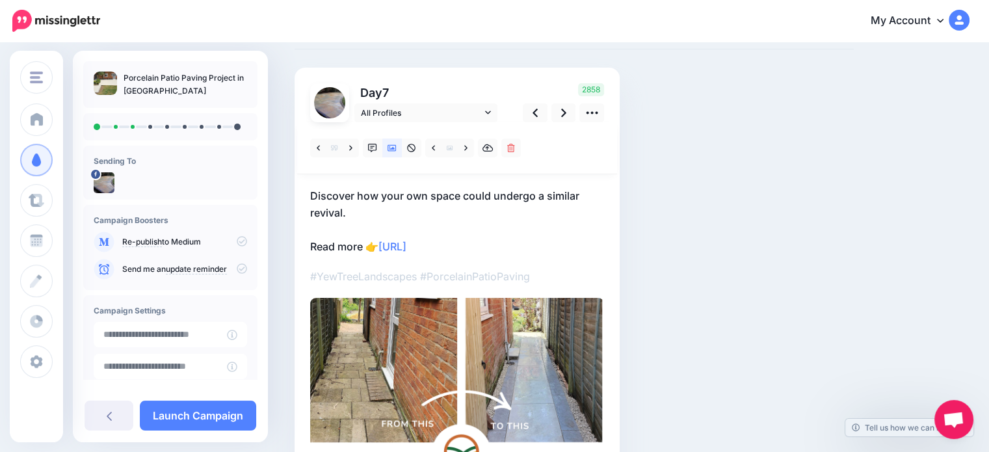
click at [430, 193] on p "Discover how your own space could undergo a similar revival. Read more 👉 https:…" at bounding box center [457, 221] width 294 height 68
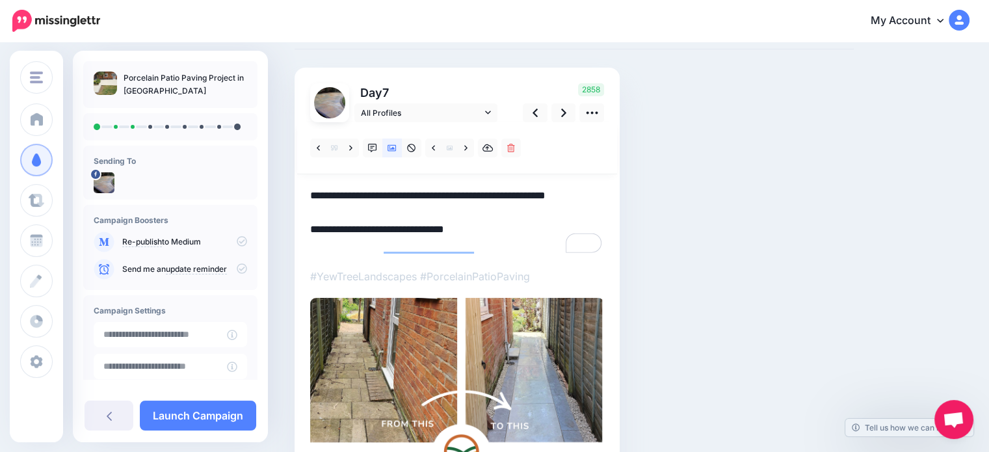
drag, startPoint x: 430, startPoint y: 197, endPoint x: 460, endPoint y: 196, distance: 29.9
click at [460, 196] on textarea "**********" at bounding box center [457, 221] width 294 height 68
click at [465, 152] on icon at bounding box center [465, 148] width 3 height 9
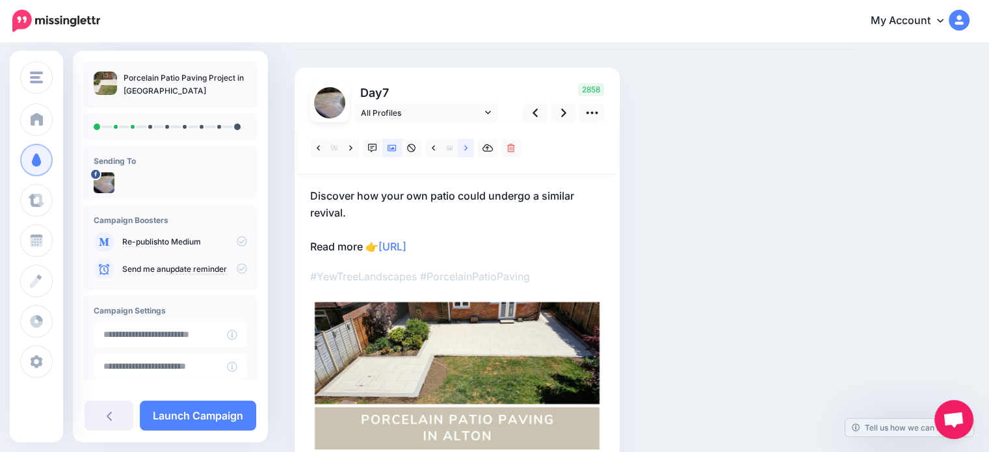
click at [468, 151] on link at bounding box center [466, 148] width 16 height 19
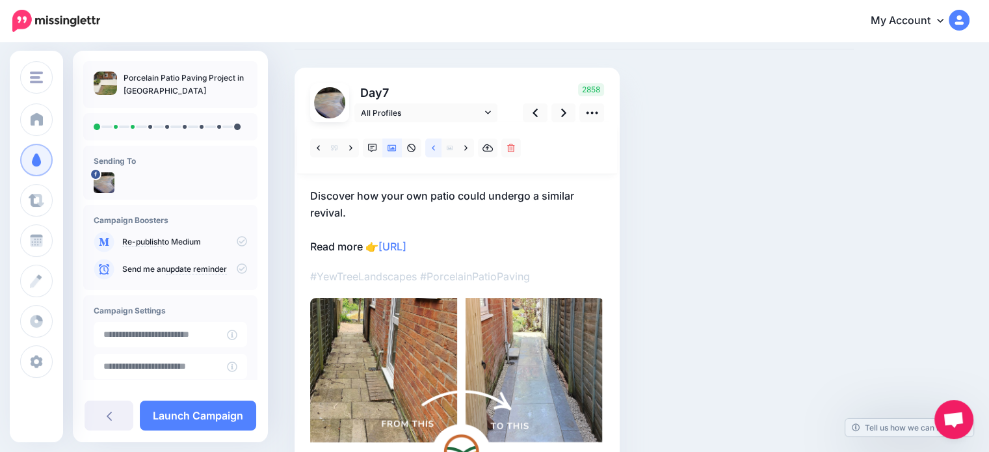
click at [434, 148] on icon at bounding box center [433, 148] width 3 height 9
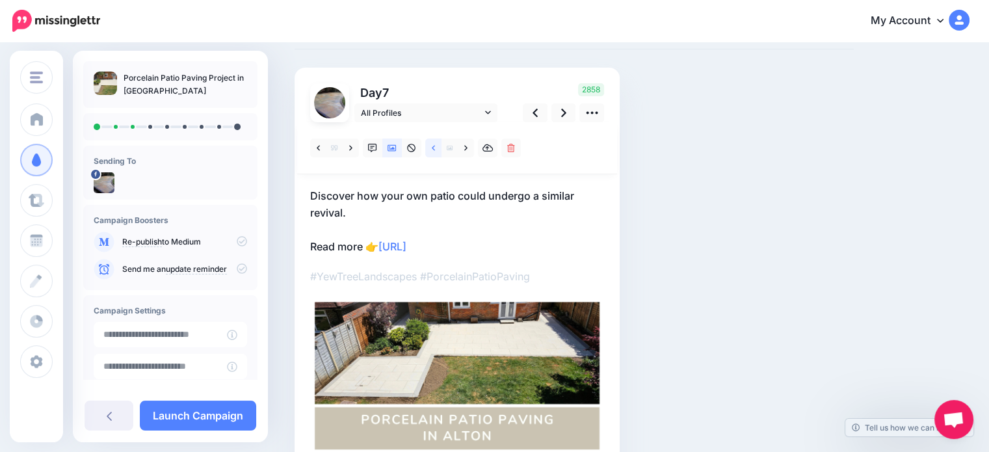
click at [434, 148] on icon at bounding box center [433, 148] width 3 height 9
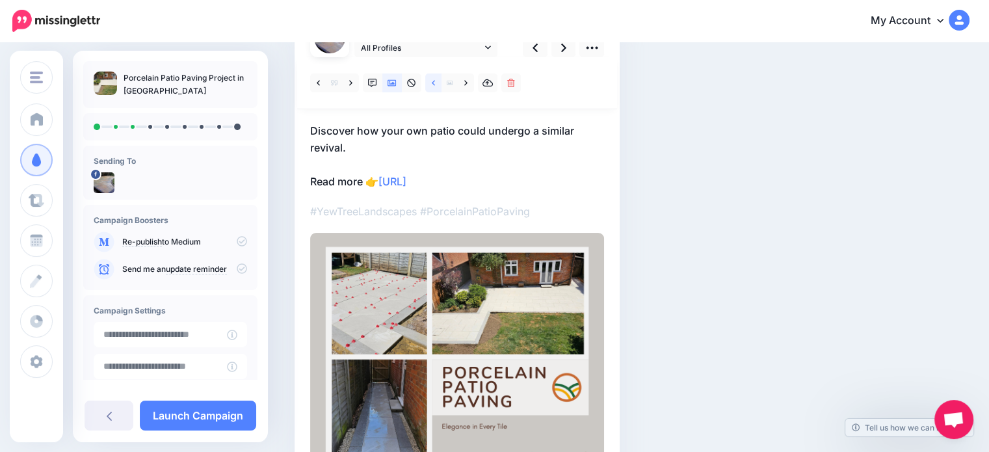
scroll to position [130, 0]
click at [534, 49] on icon at bounding box center [535, 48] width 5 height 8
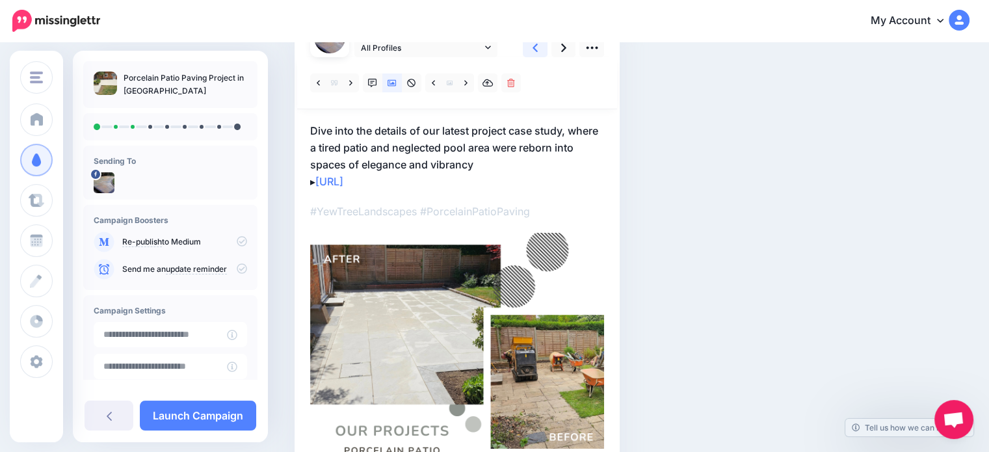
click at [534, 49] on icon at bounding box center [535, 48] width 5 height 8
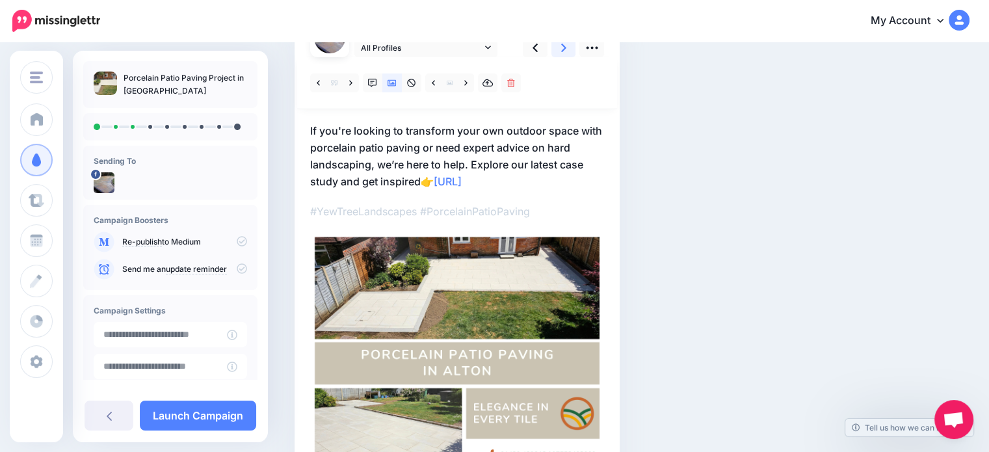
click at [561, 49] on icon at bounding box center [563, 48] width 5 height 14
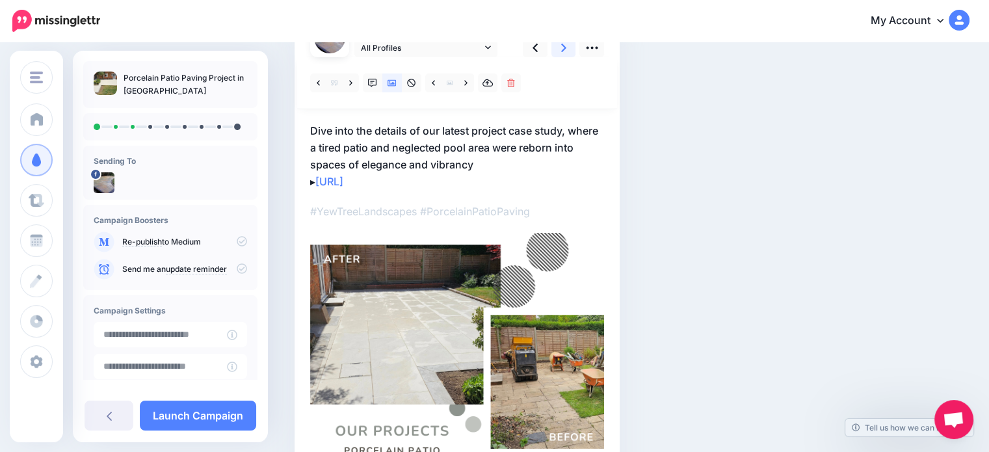
click at [561, 49] on icon at bounding box center [563, 48] width 5 height 14
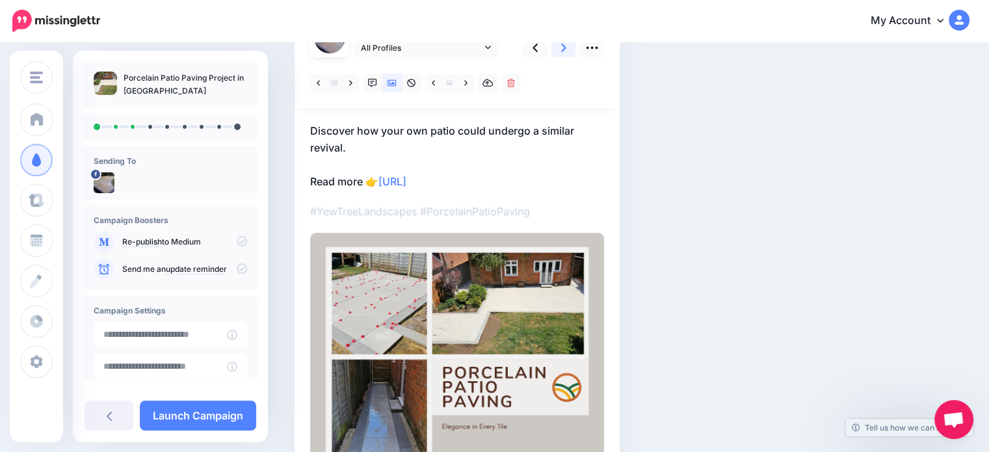
click at [561, 49] on icon at bounding box center [563, 48] width 5 height 14
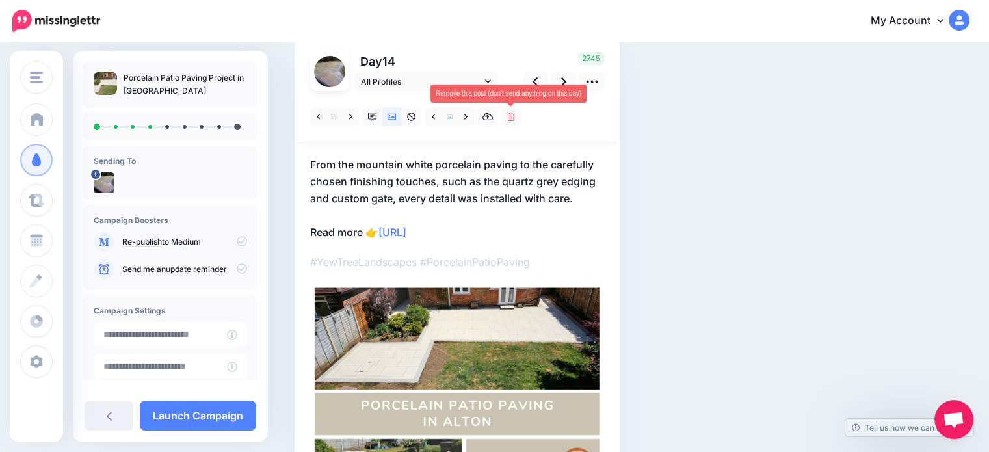
scroll to position [65, 0]
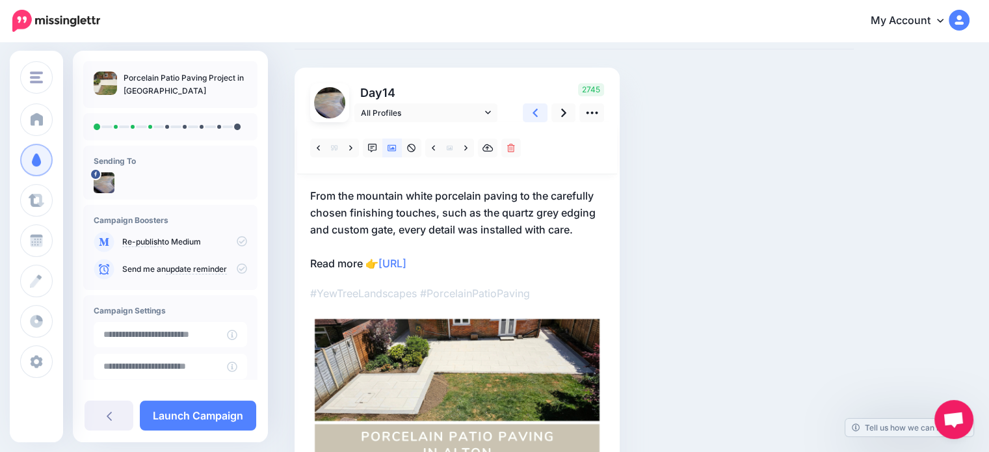
click at [537, 109] on icon at bounding box center [535, 113] width 5 height 8
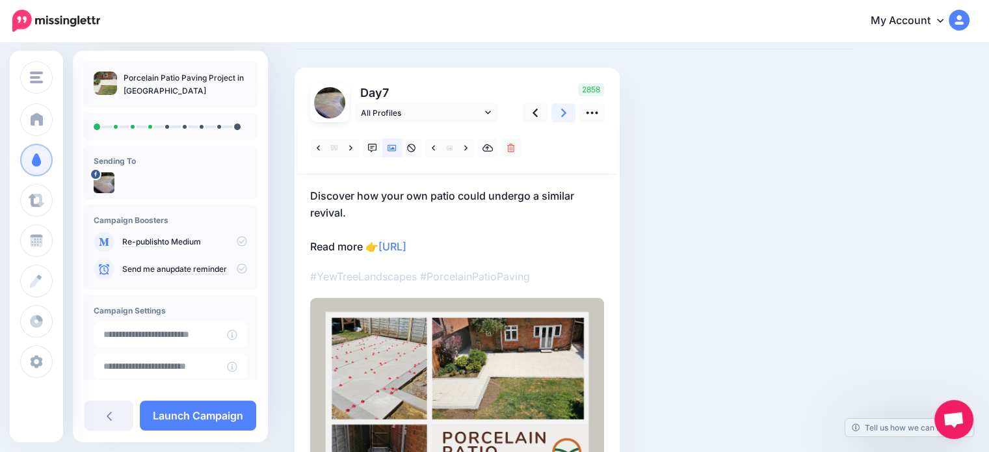
click at [568, 113] on link at bounding box center [563, 112] width 25 height 19
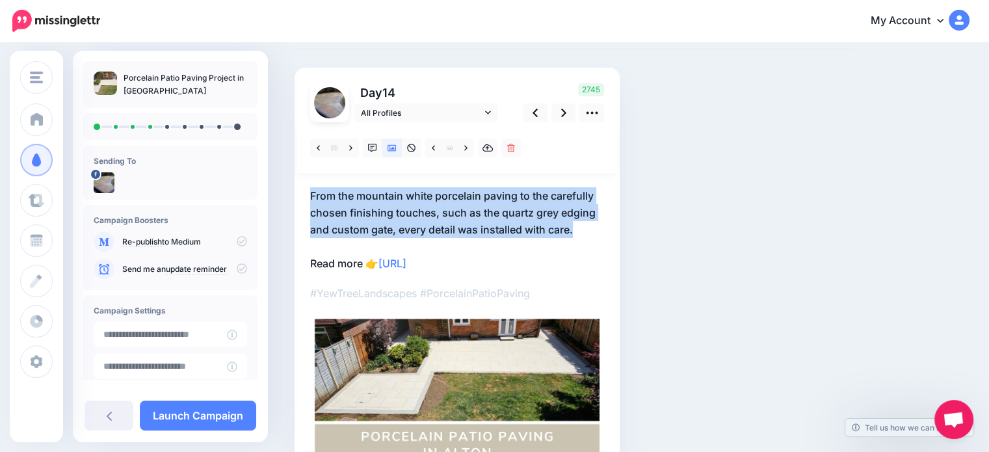
drag, startPoint x: 575, startPoint y: 230, endPoint x: 310, endPoint y: 195, distance: 267.6
click at [310, 195] on p "From the mountain white porcelain paving to the carefully chosen finishing touc…" at bounding box center [457, 229] width 294 height 85
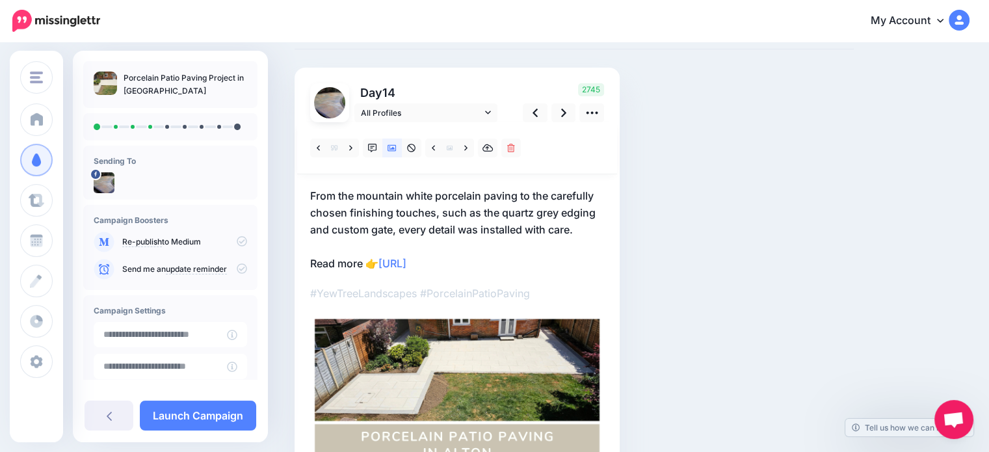
scroll to position [0, 0]
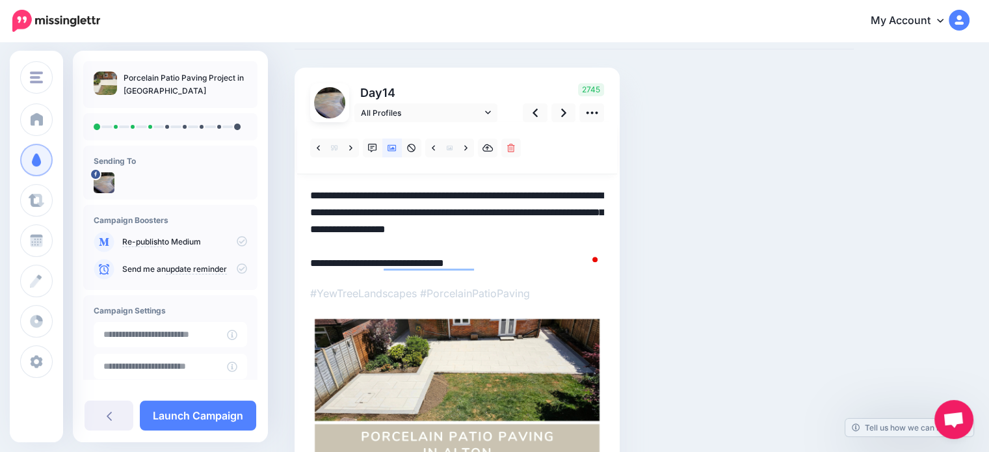
paste textarea "**********"
drag, startPoint x: 579, startPoint y: 231, endPoint x: 311, endPoint y: 198, distance: 270.0
click at [311, 198] on textarea "**********" at bounding box center [457, 229] width 294 height 85
paste textarea "To enrich screen reader interactions, please activate Accessibility in Grammarl…"
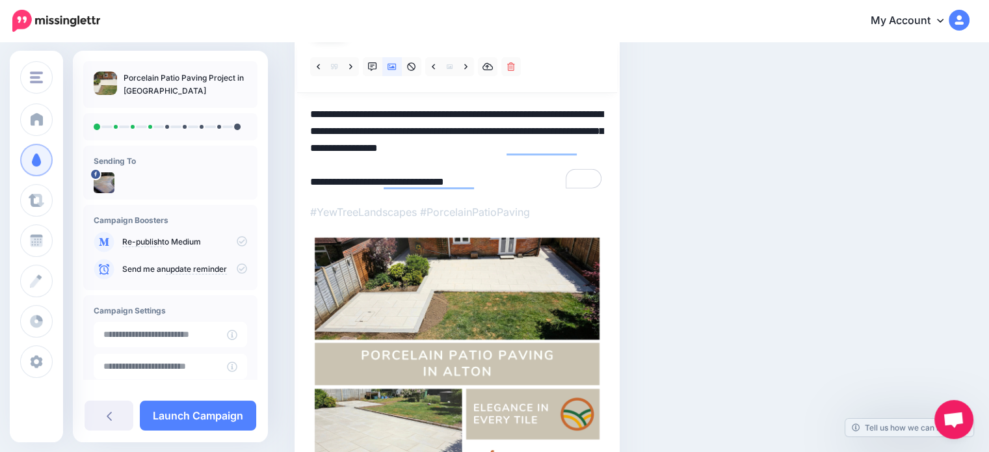
scroll to position [118, 0]
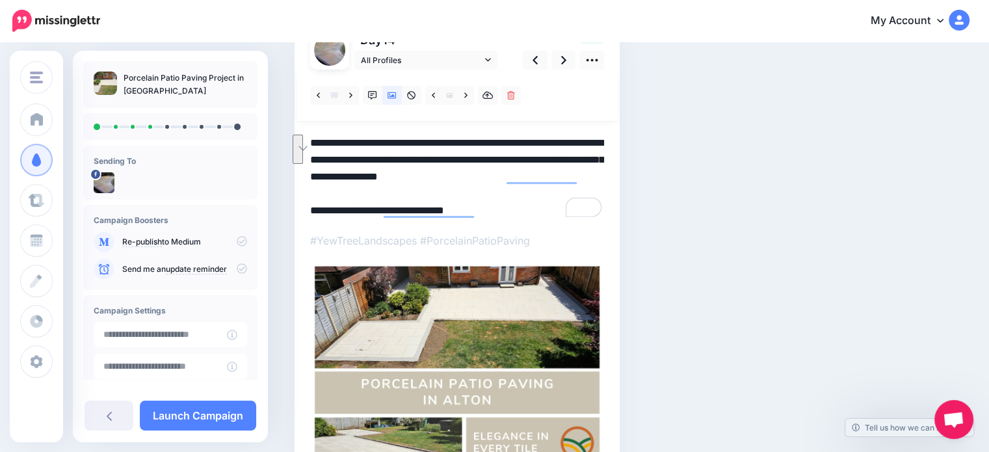
drag, startPoint x: 364, startPoint y: 163, endPoint x: 587, endPoint y: 187, distance: 224.3
click at [587, 187] on textarea "**********" at bounding box center [457, 177] width 294 height 85
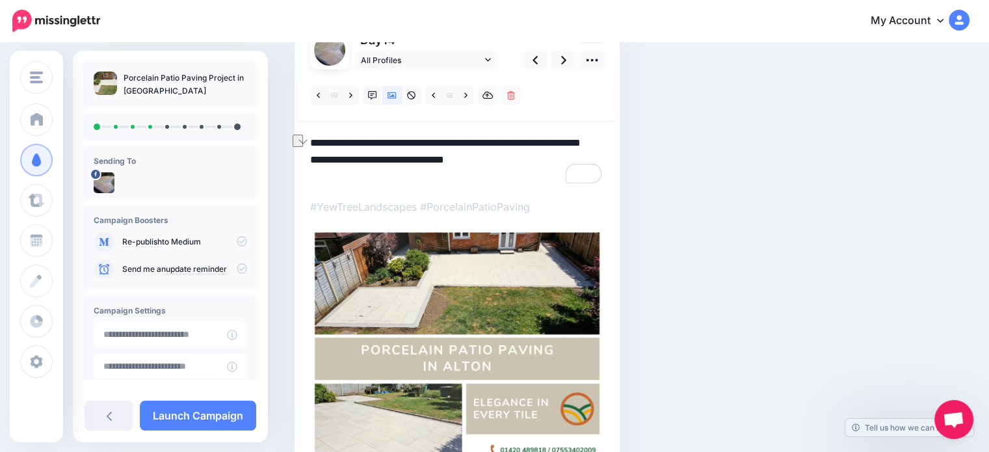
drag, startPoint x: 488, startPoint y: 175, endPoint x: 345, endPoint y: 174, distance: 143.1
click at [300, 173] on div "Social Posts Review the social posts that will be sent to promote this content.…" at bounding box center [574, 237] width 579 height 584
click at [566, 56] on icon at bounding box center [563, 60] width 5 height 14
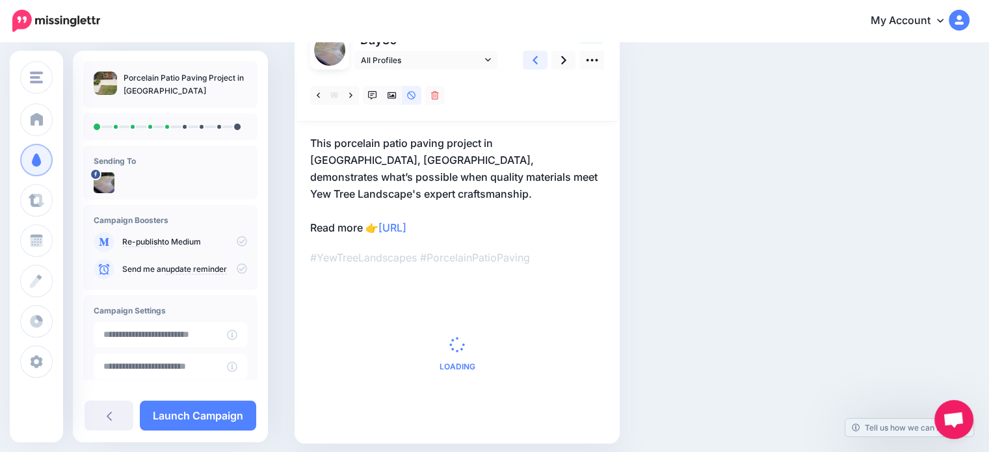
click at [538, 62] on link at bounding box center [535, 60] width 25 height 19
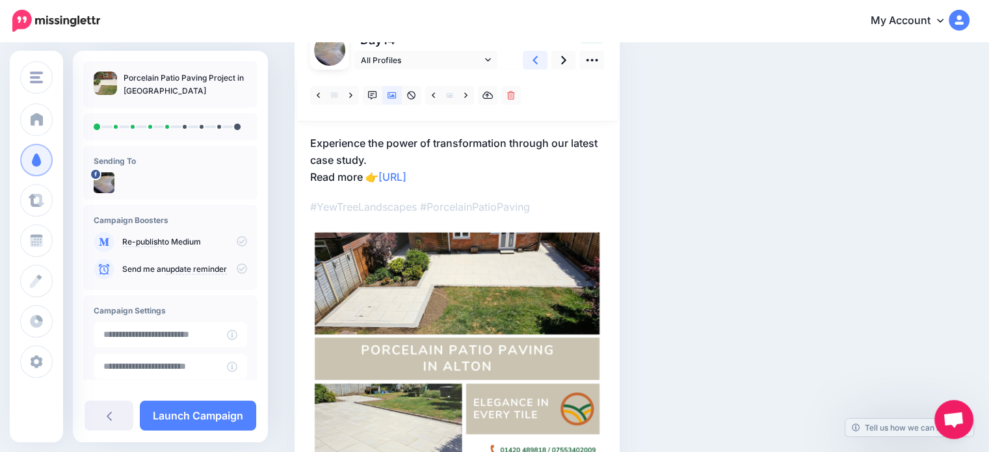
scroll to position [0, 0]
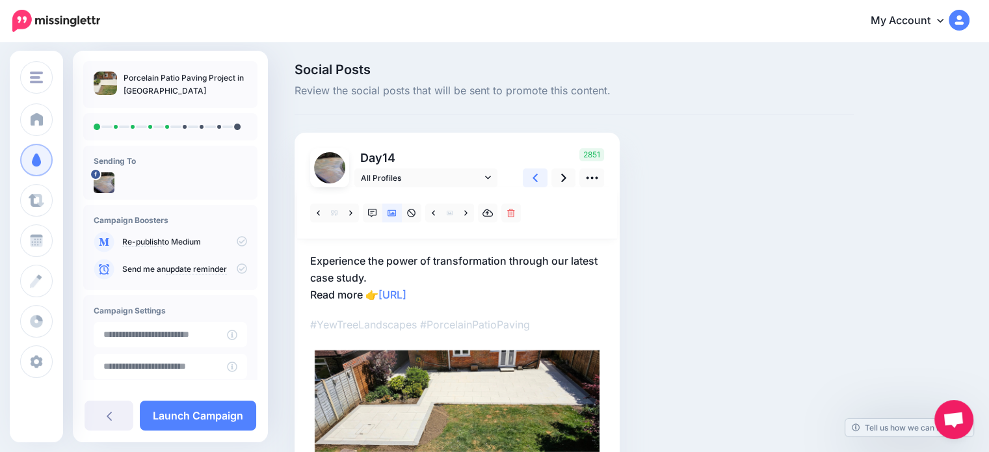
click at [533, 175] on icon at bounding box center [535, 178] width 5 height 14
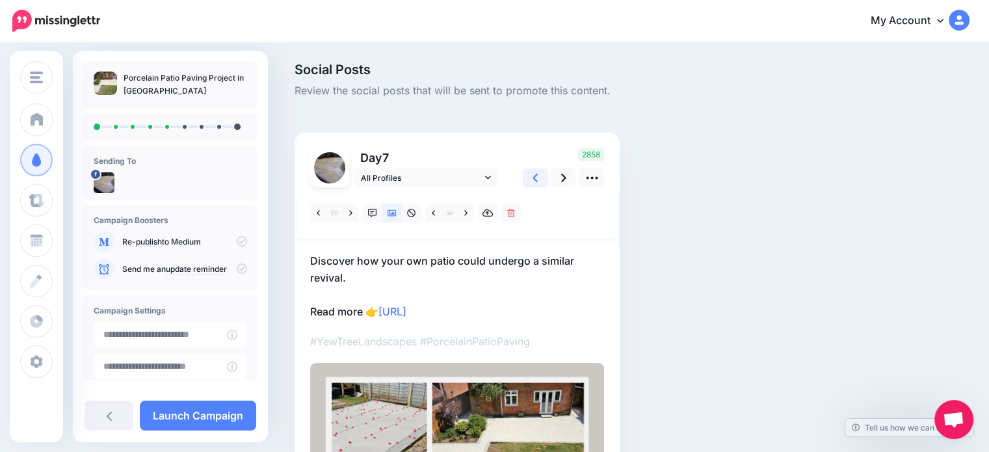
click at [533, 175] on icon at bounding box center [535, 178] width 5 height 14
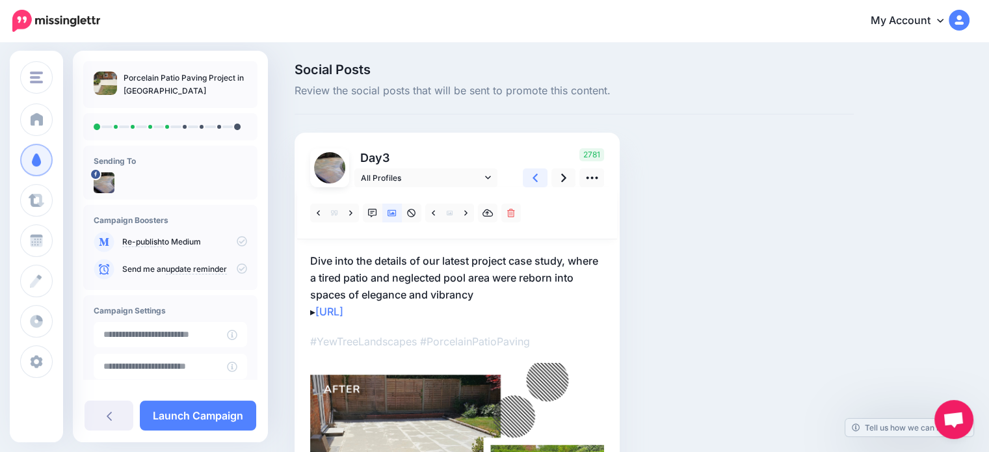
click at [533, 175] on icon at bounding box center [535, 178] width 5 height 14
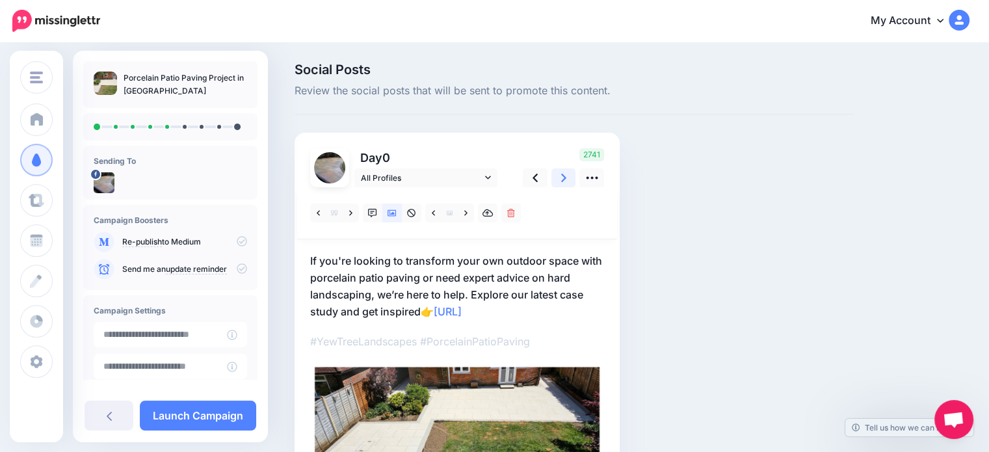
click at [566, 176] on icon at bounding box center [563, 178] width 5 height 14
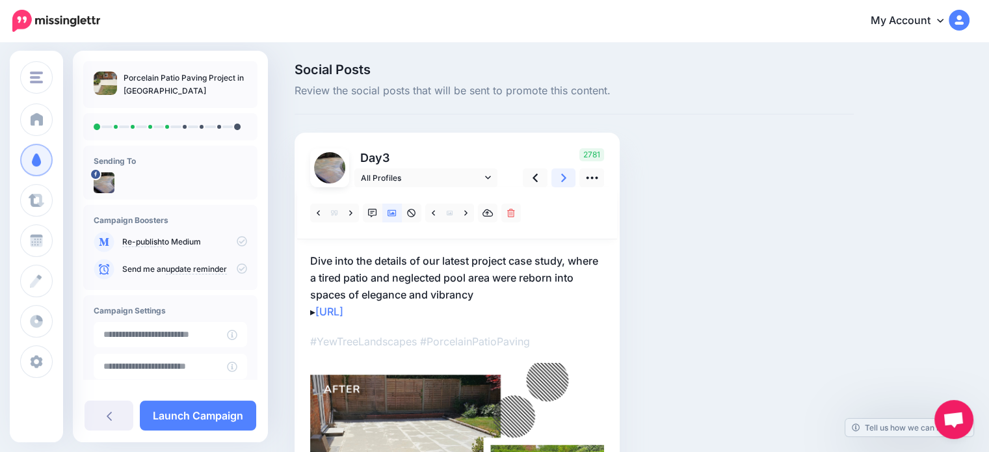
click at [566, 176] on icon at bounding box center [563, 178] width 5 height 14
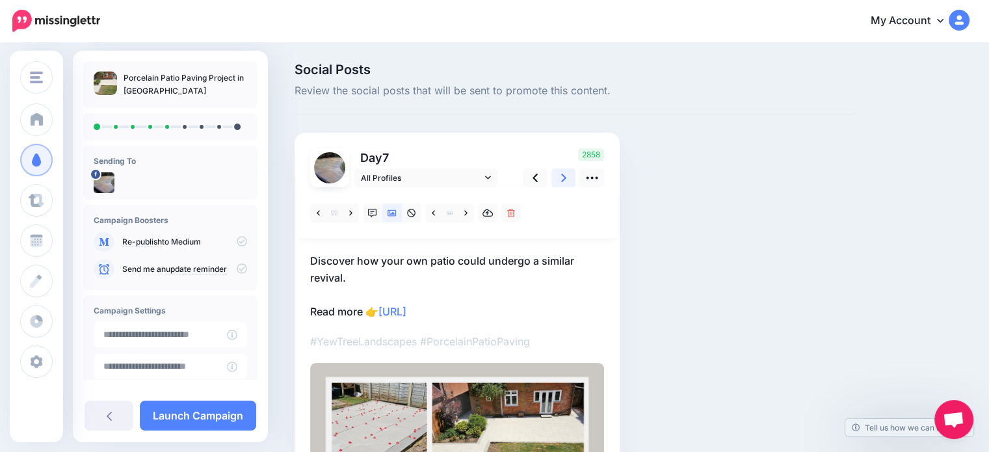
click at [566, 176] on icon at bounding box center [563, 178] width 5 height 14
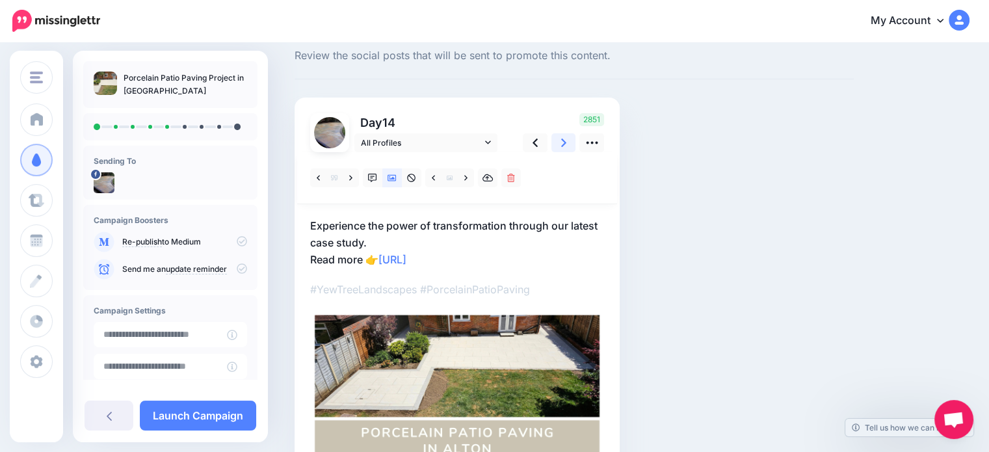
scroll to position [65, 0]
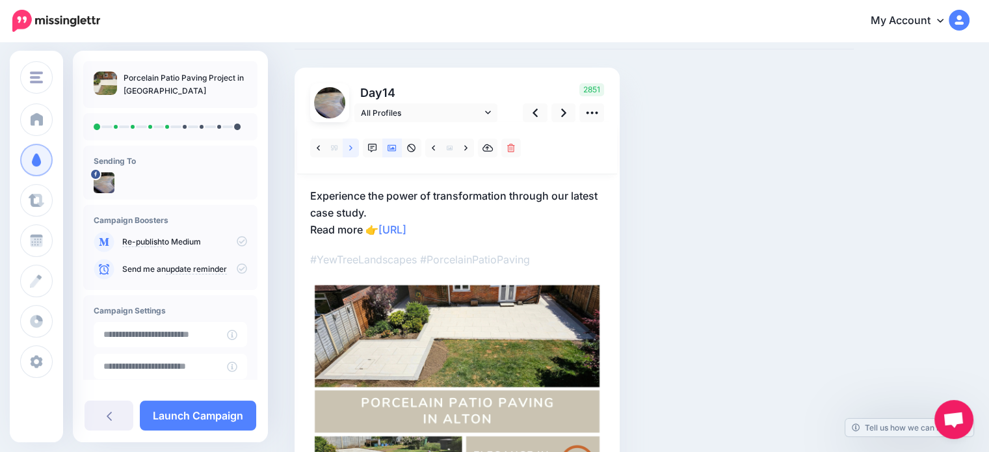
click at [350, 146] on icon at bounding box center [350, 147] width 3 height 5
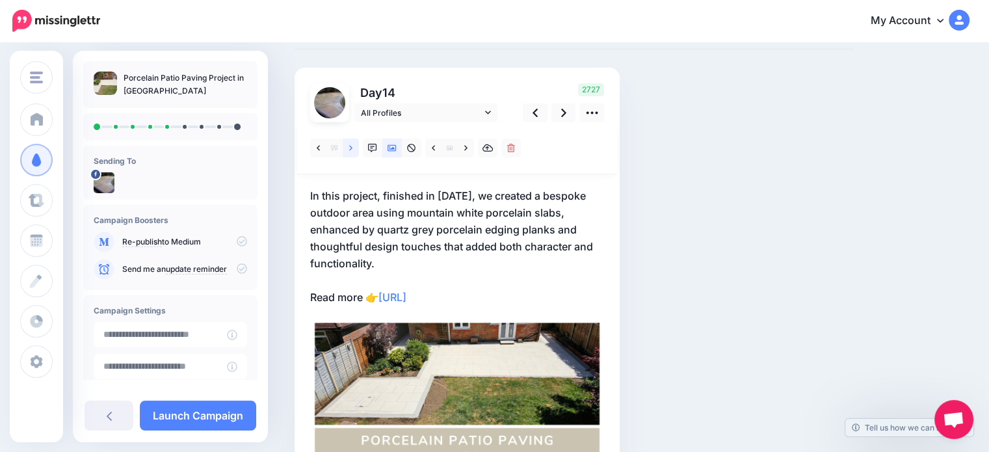
click at [350, 148] on icon at bounding box center [350, 148] width 3 height 9
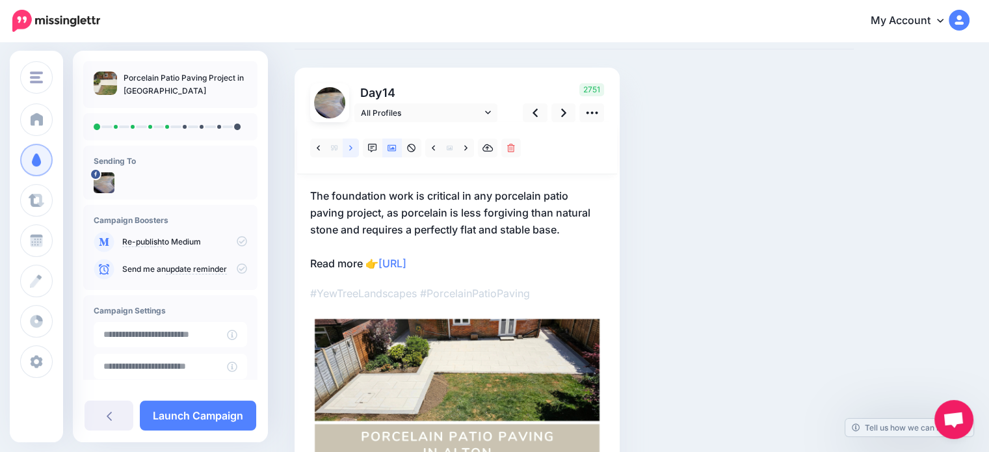
click at [349, 148] on icon at bounding box center [350, 148] width 3 height 9
click at [346, 149] on link at bounding box center [351, 148] width 16 height 19
click at [317, 150] on icon at bounding box center [318, 148] width 3 height 9
click at [535, 114] on icon at bounding box center [535, 113] width 5 height 8
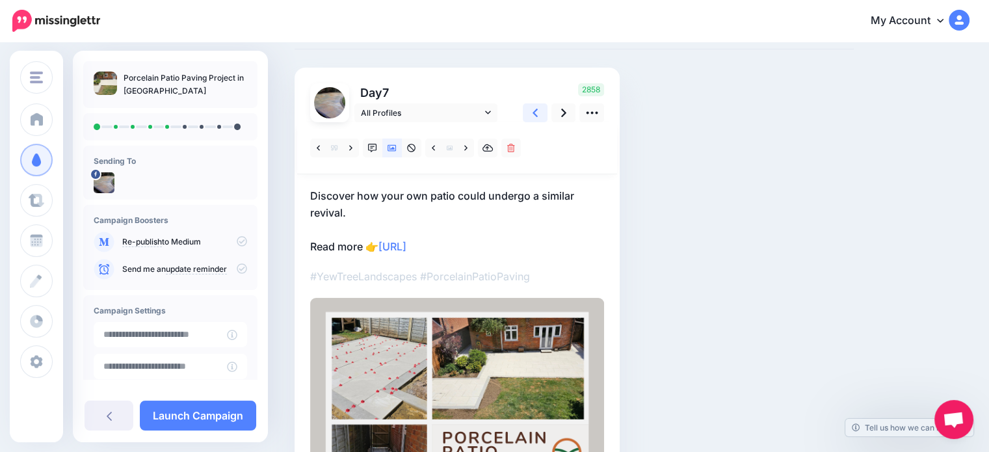
click at [535, 116] on icon at bounding box center [535, 113] width 5 height 14
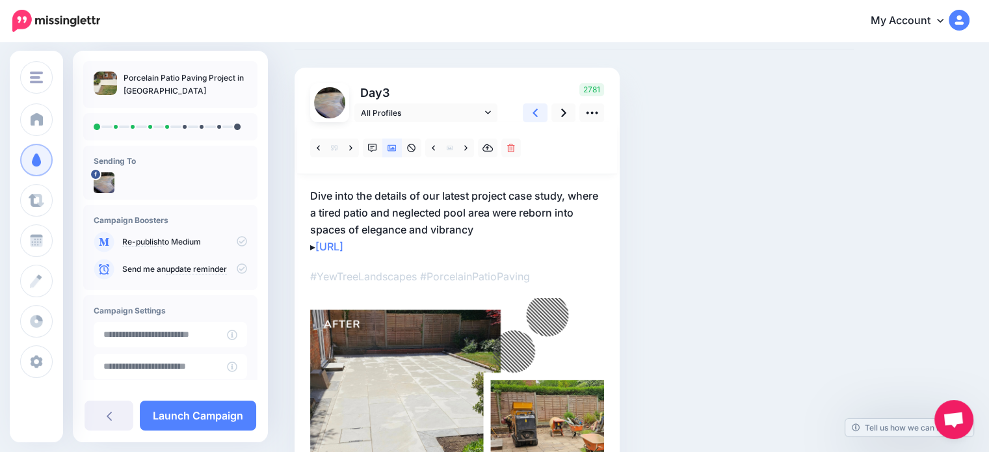
click at [535, 116] on icon at bounding box center [535, 113] width 5 height 14
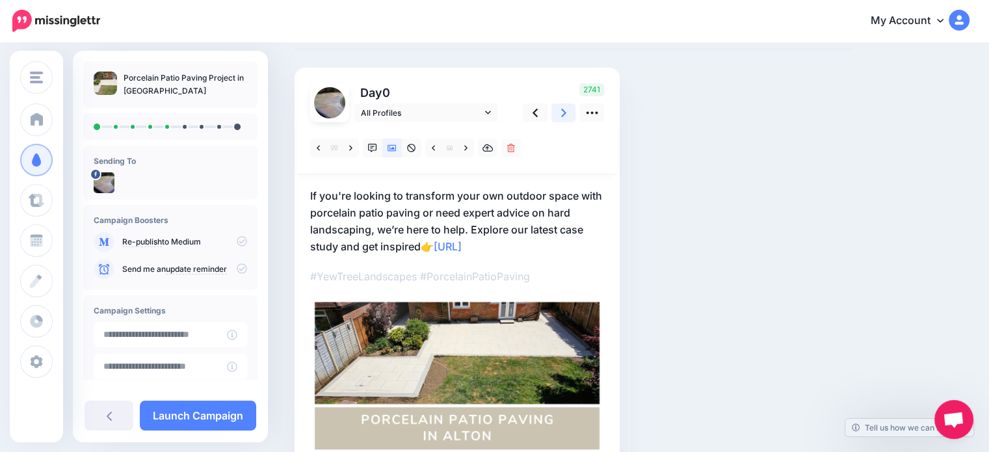
click at [560, 116] on link at bounding box center [563, 112] width 25 height 19
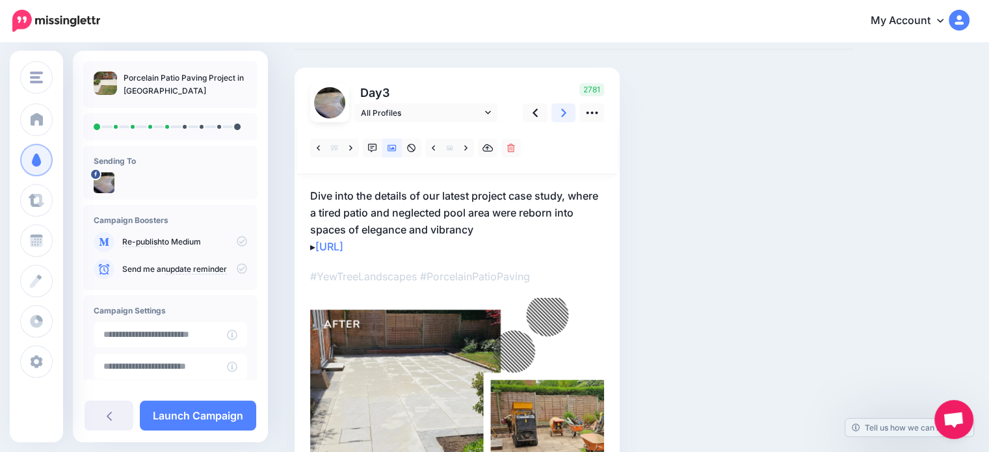
click at [560, 117] on link at bounding box center [563, 112] width 25 height 19
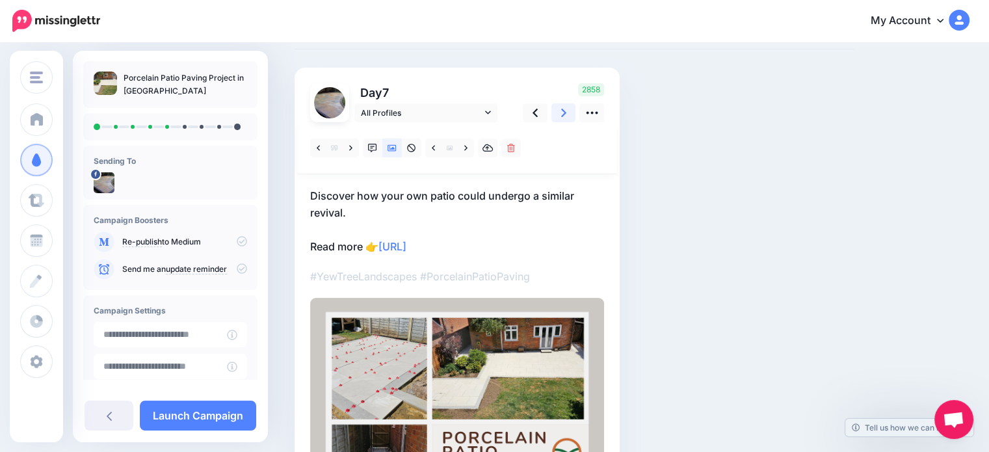
click at [560, 117] on link at bounding box center [563, 112] width 25 height 19
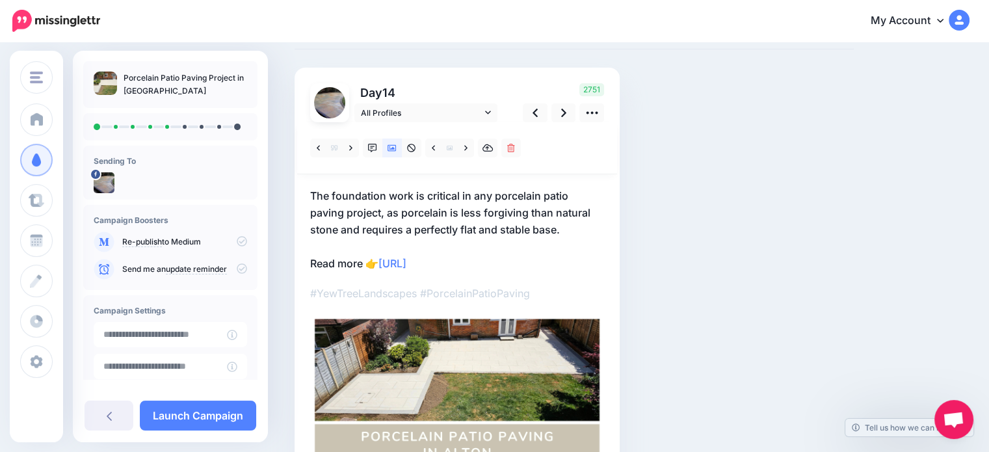
click at [366, 260] on p "The foundation work is critical in any porcelain patio paving project, as porce…" at bounding box center [457, 229] width 294 height 85
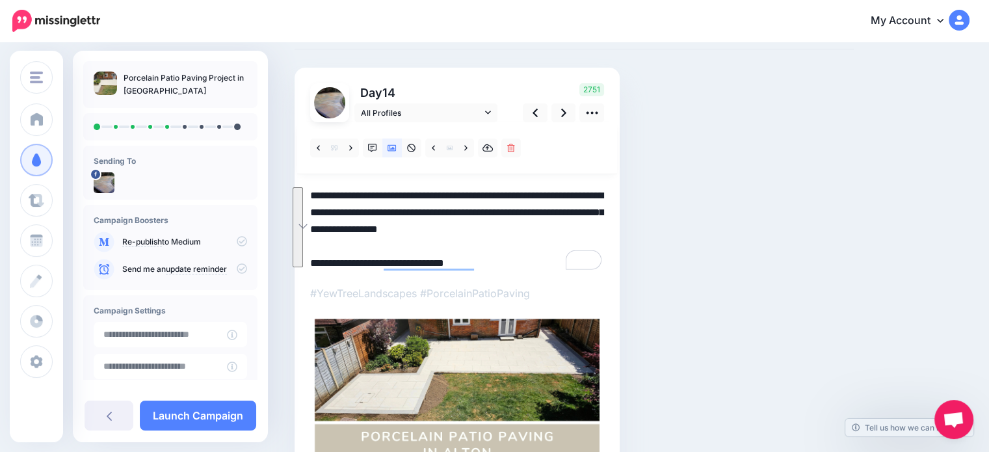
drag, startPoint x: 364, startPoint y: 261, endPoint x: 308, endPoint y: 196, distance: 85.8
click at [303, 196] on div "Social Posts Review the social posts that will be sent to promote this content.…" at bounding box center [574, 307] width 579 height 618
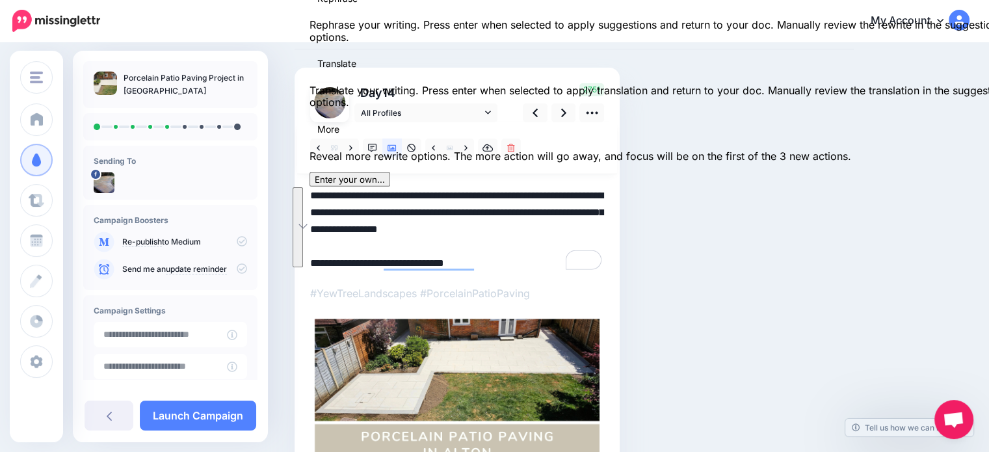
paste textarea "To enrich screen reader interactions, please activate Accessibility in Grammarl…"
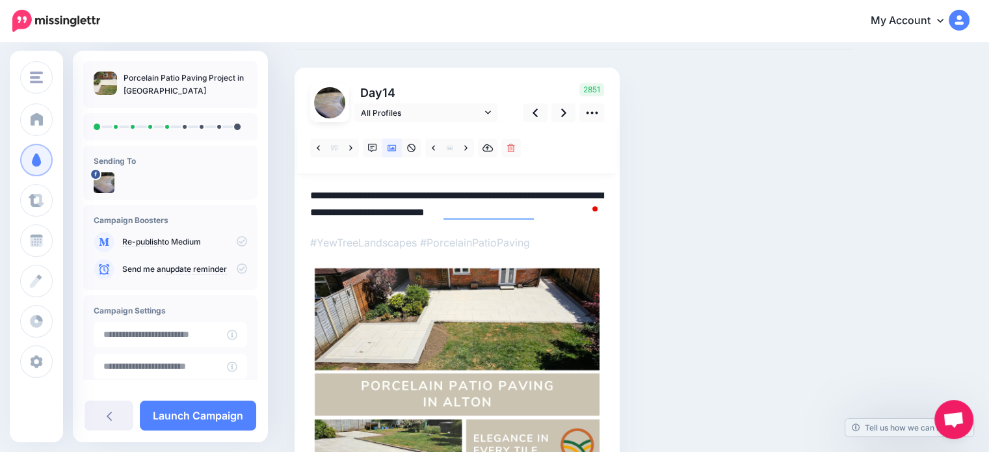
type textarea "**********"
click at [484, 343] on img at bounding box center [457, 387] width 294 height 246
click at [468, 150] on link at bounding box center [466, 148] width 16 height 19
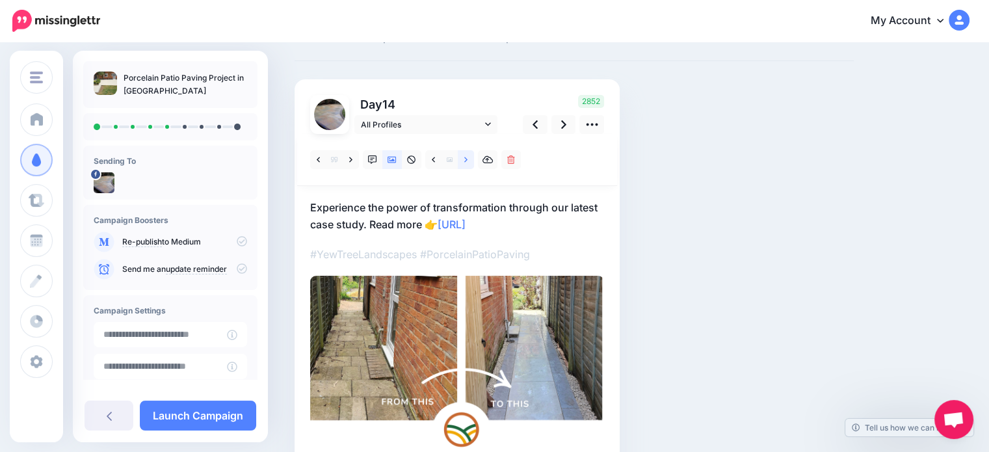
scroll to position [2, 0]
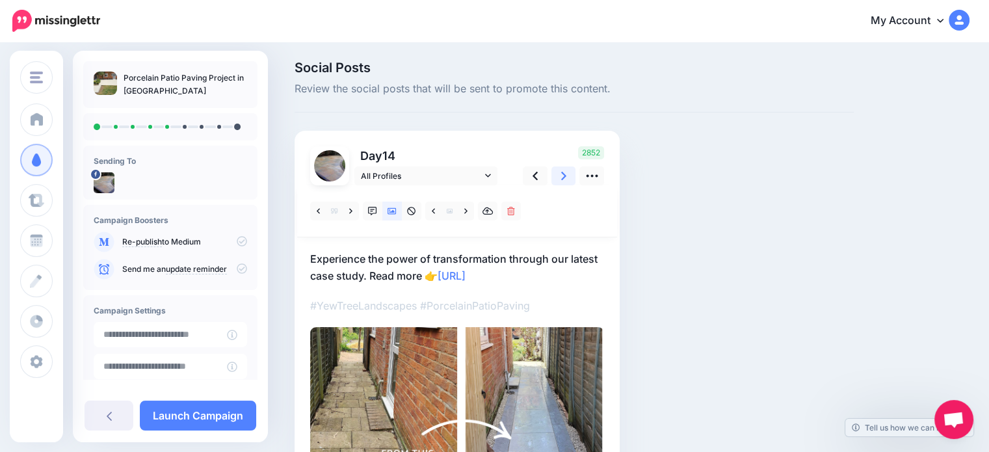
click at [567, 174] on link at bounding box center [563, 175] width 25 height 19
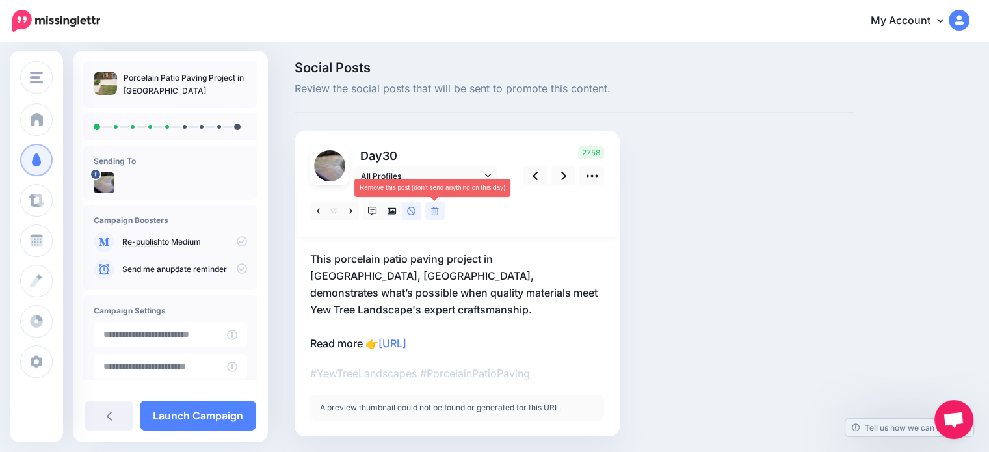
click at [438, 213] on icon at bounding box center [435, 211] width 8 height 9
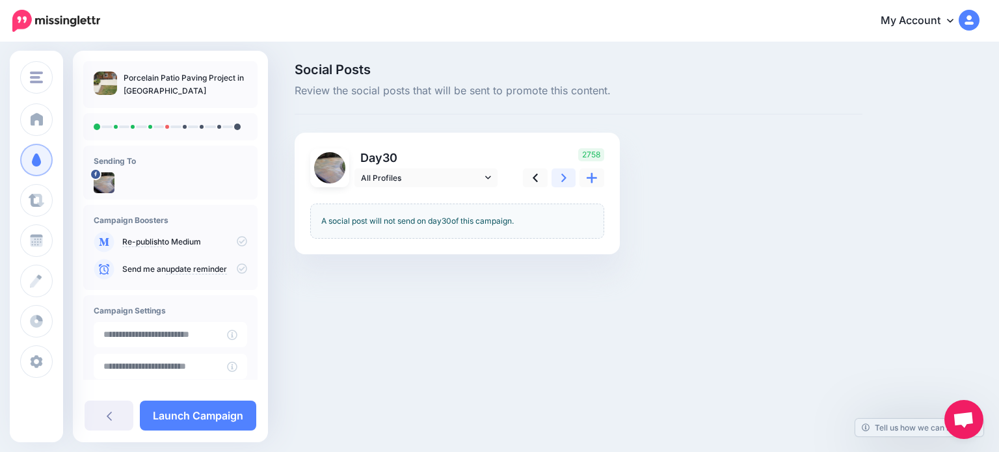
click at [559, 180] on link at bounding box center [563, 177] width 25 height 19
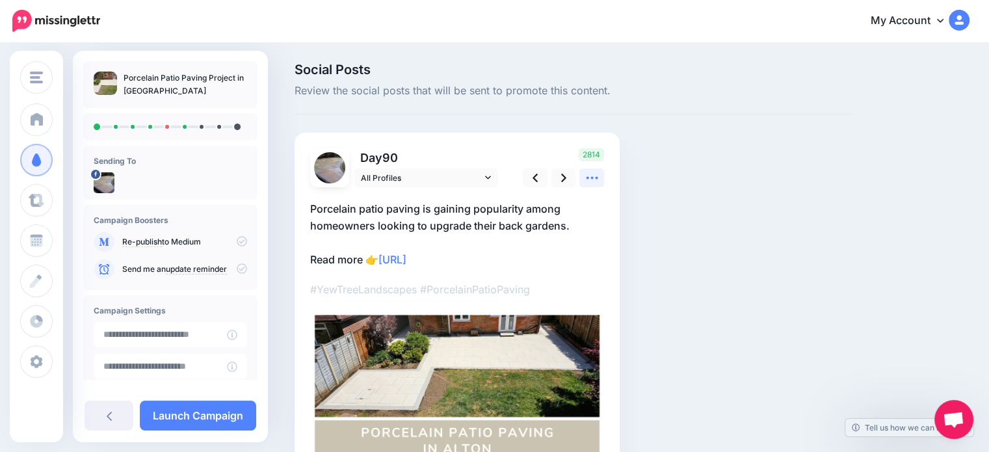
click at [588, 179] on icon at bounding box center [592, 178] width 14 height 14
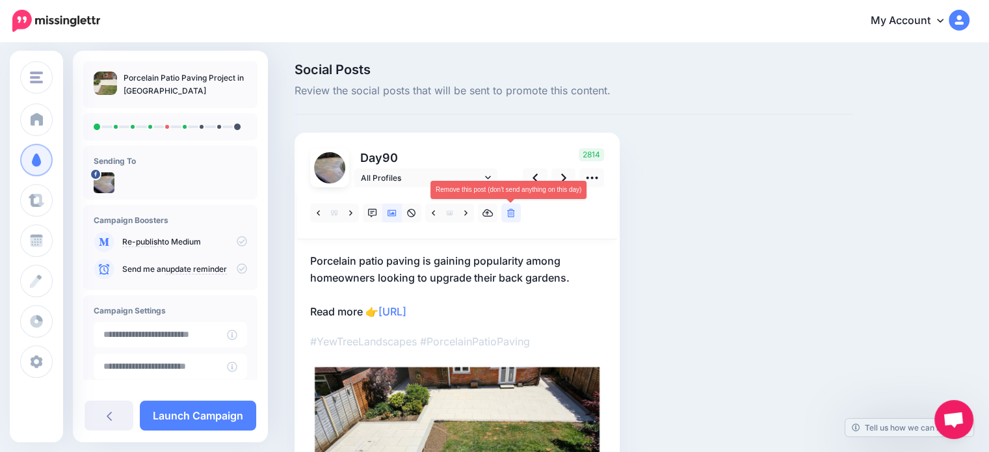
click at [512, 212] on icon at bounding box center [511, 213] width 8 height 9
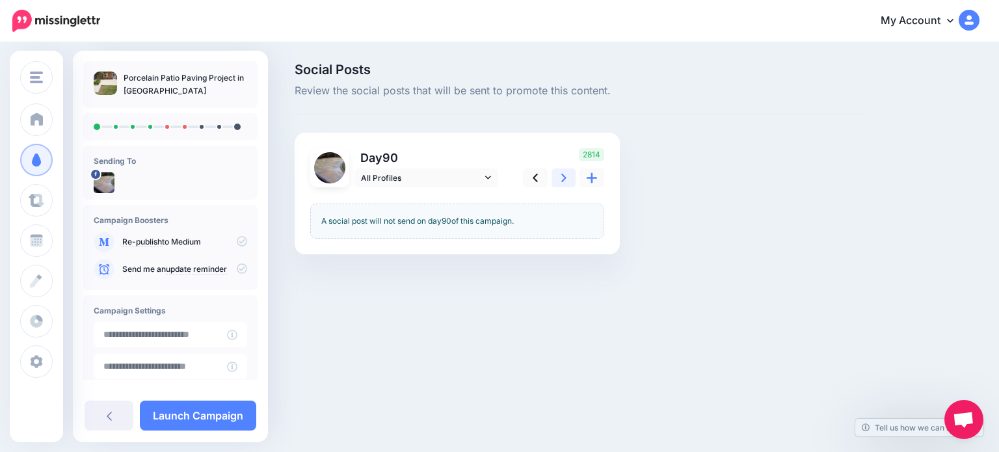
click at [556, 186] on link at bounding box center [563, 177] width 25 height 19
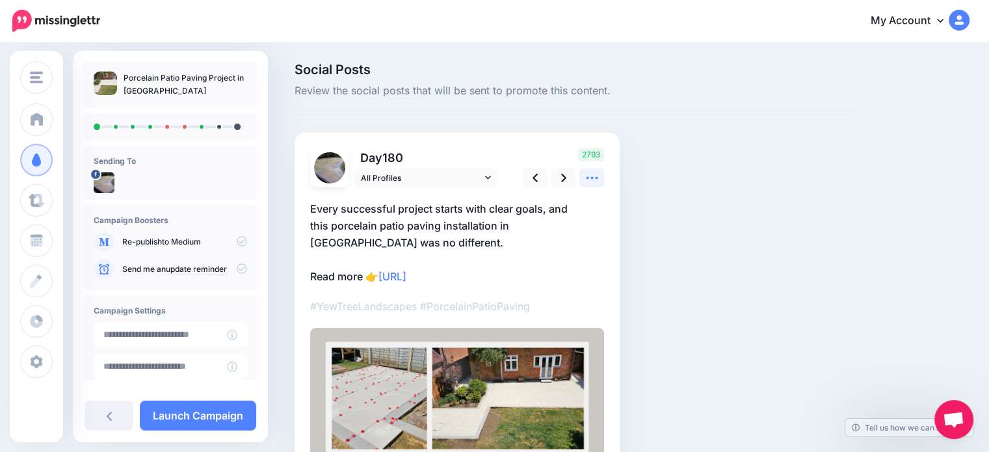
click at [589, 176] on icon at bounding box center [592, 178] width 14 height 14
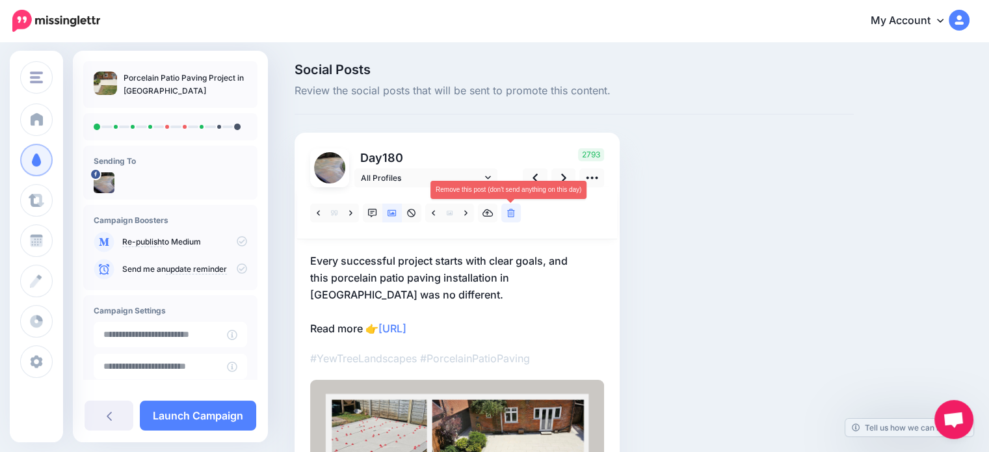
click at [511, 215] on icon at bounding box center [511, 213] width 8 height 9
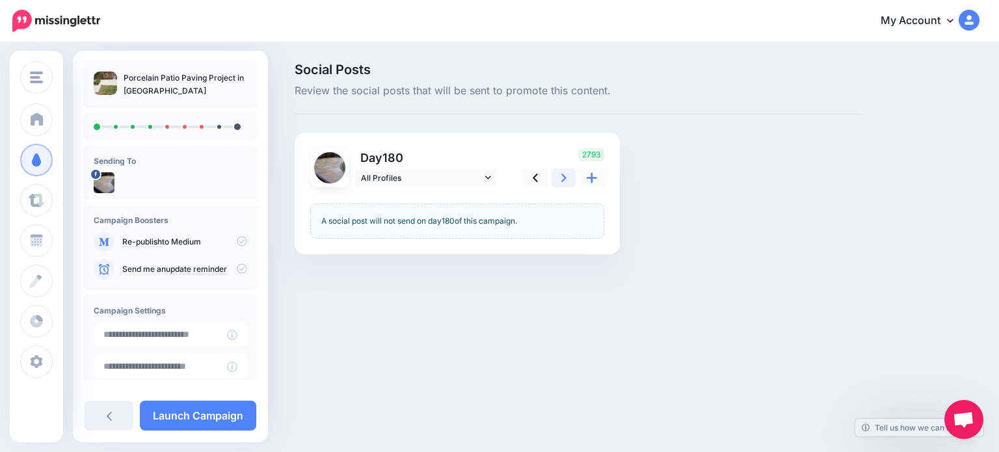
click at [566, 178] on icon at bounding box center [563, 178] width 5 height 8
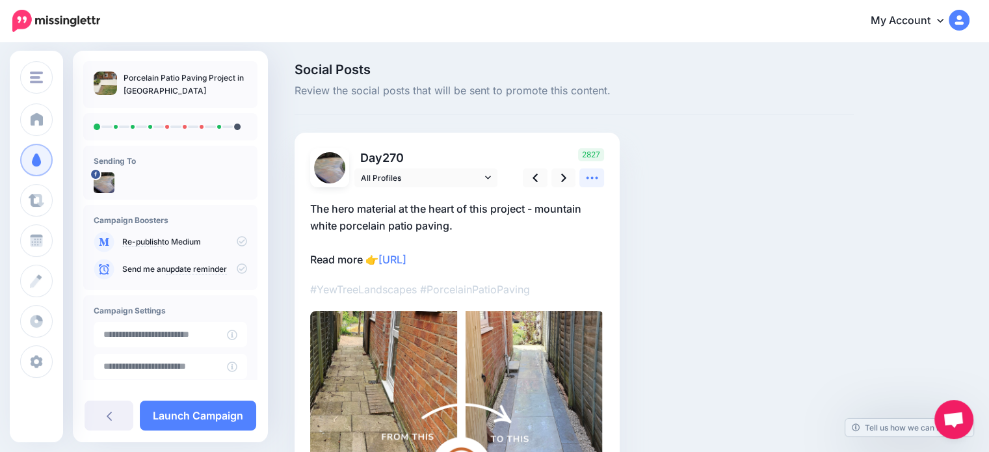
click at [597, 174] on icon at bounding box center [592, 178] width 14 height 14
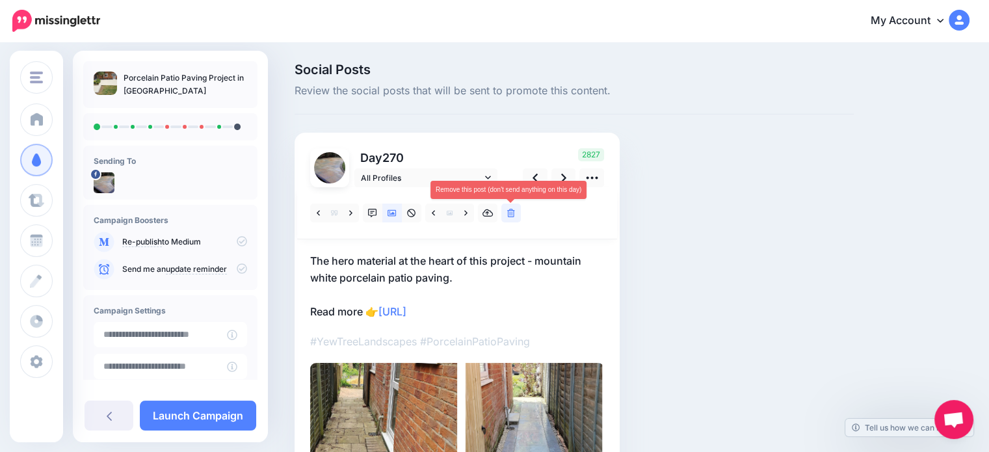
click at [513, 215] on icon at bounding box center [511, 213] width 8 height 9
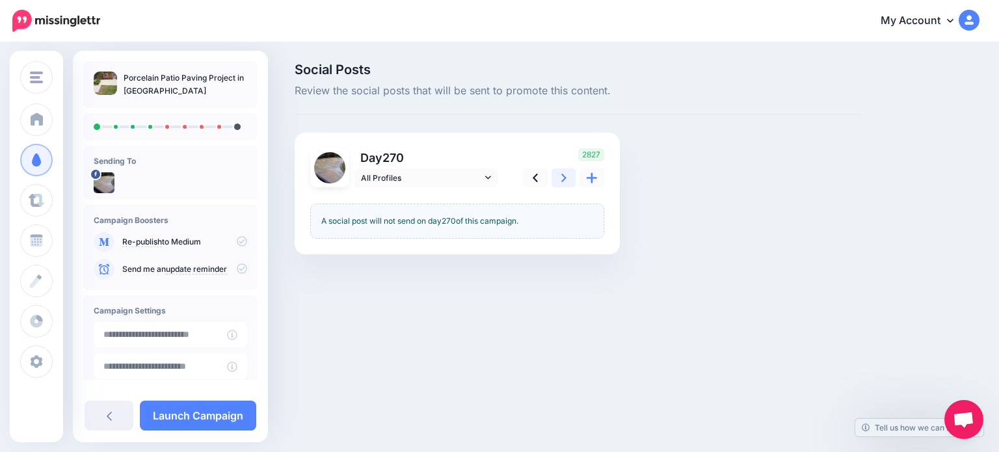
click at [562, 183] on icon at bounding box center [563, 178] width 5 height 14
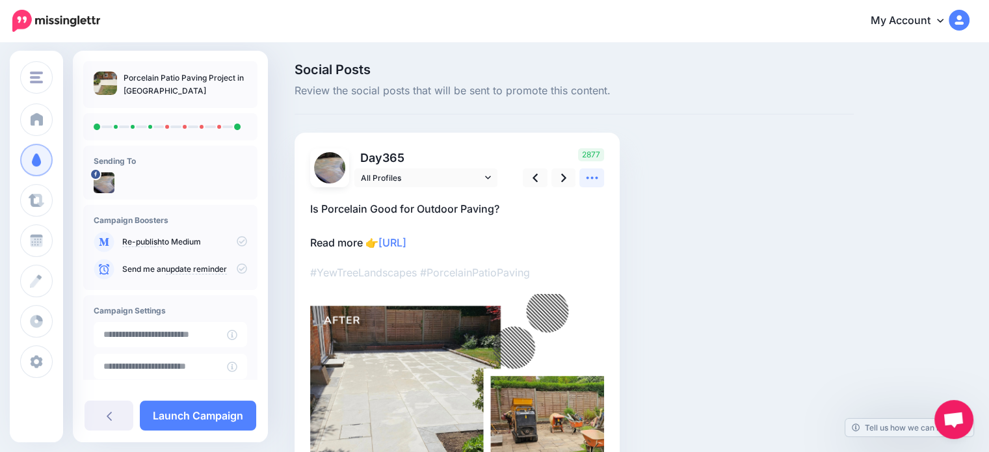
click at [594, 176] on icon at bounding box center [592, 178] width 14 height 14
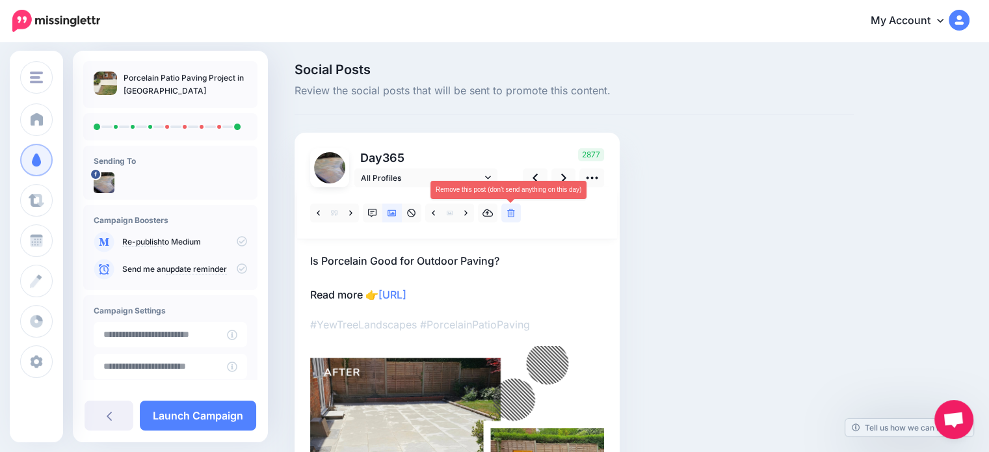
click at [512, 214] on icon at bounding box center [511, 213] width 8 height 9
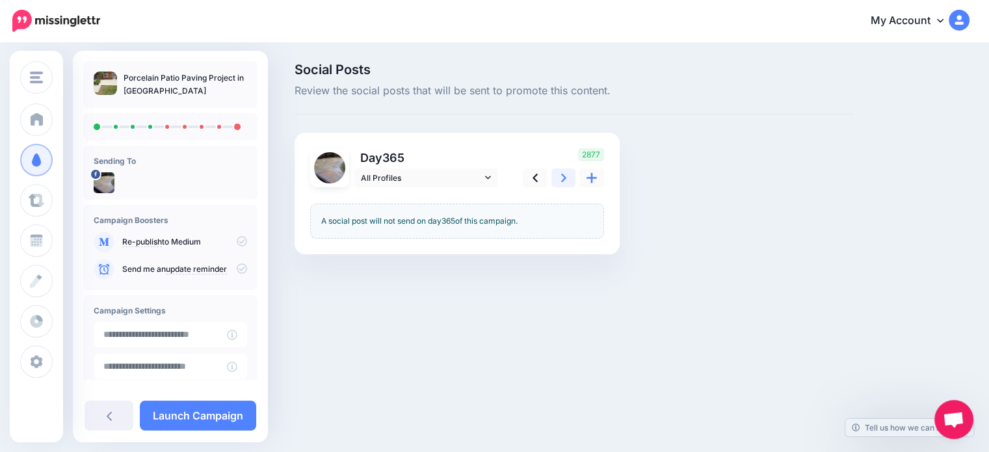
click at [564, 179] on icon at bounding box center [563, 178] width 5 height 14
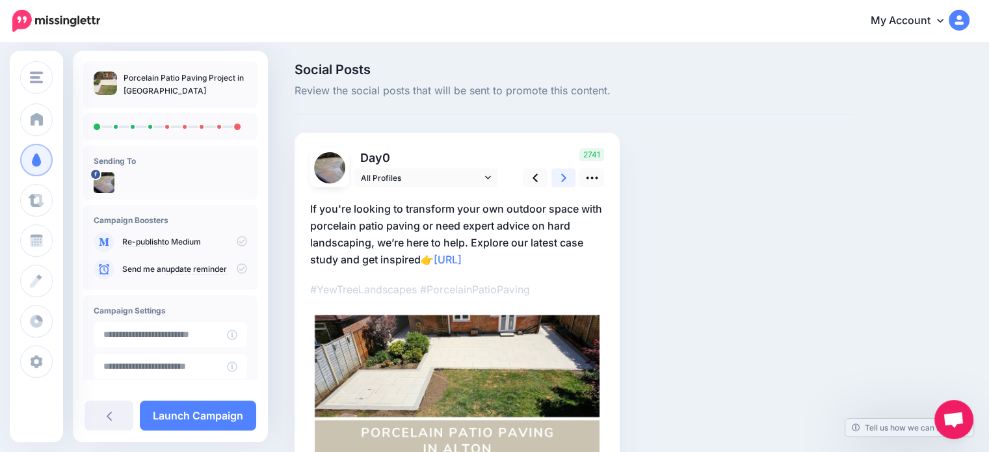
click at [564, 181] on icon at bounding box center [563, 178] width 5 height 14
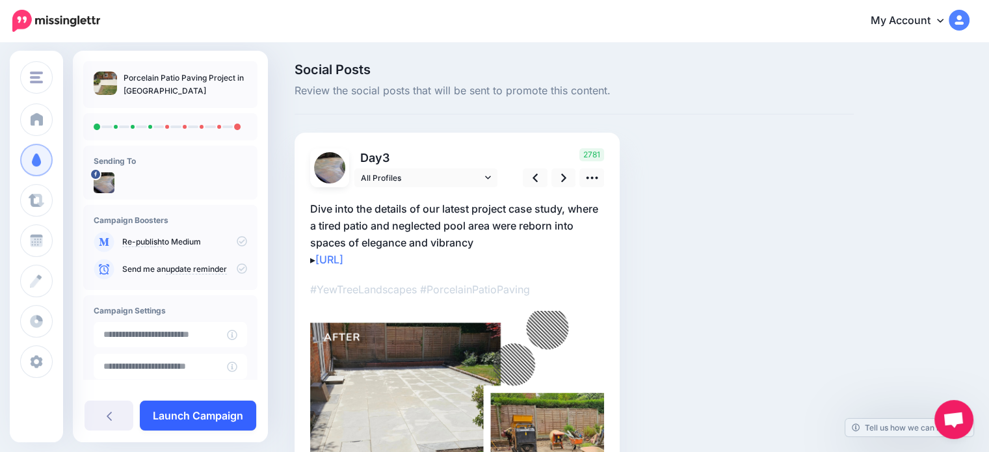
click at [236, 410] on link "Launch Campaign" at bounding box center [198, 416] width 116 height 30
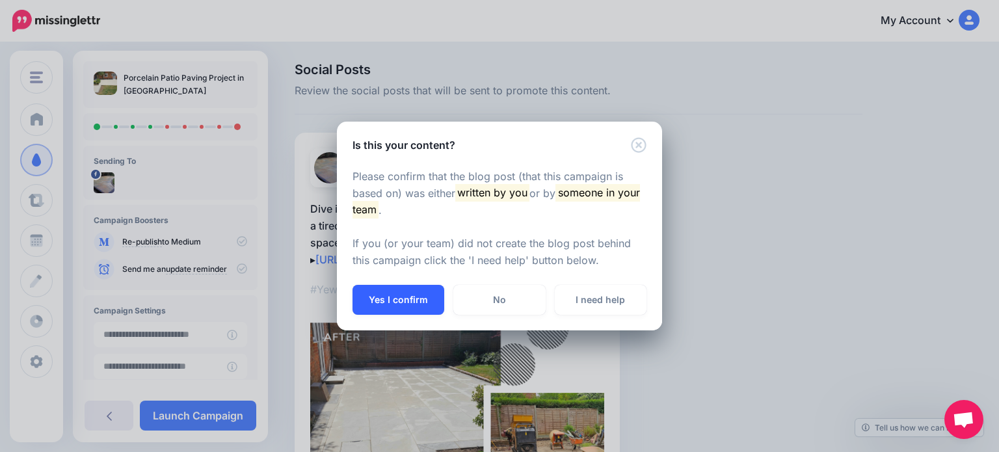
click at [397, 294] on button "Yes I confirm" at bounding box center [398, 300] width 92 height 30
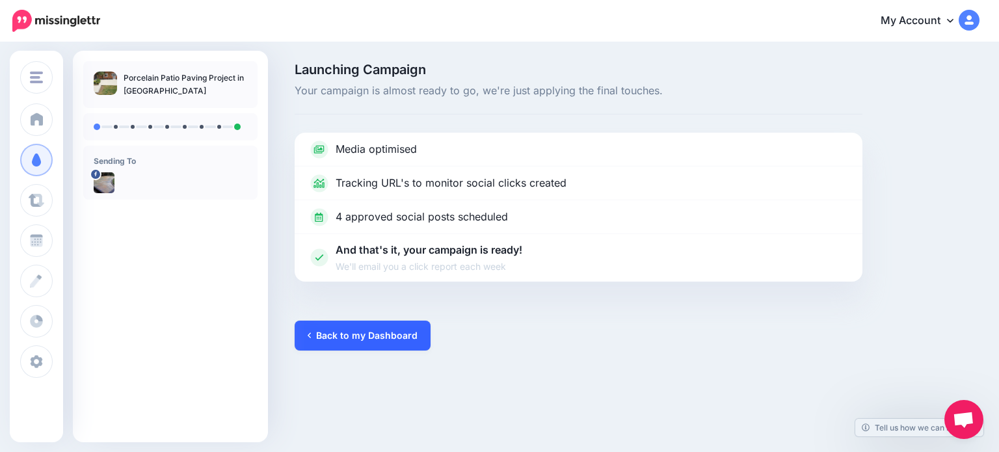
click at [375, 339] on link "Back to my Dashboard" at bounding box center [363, 336] width 136 height 30
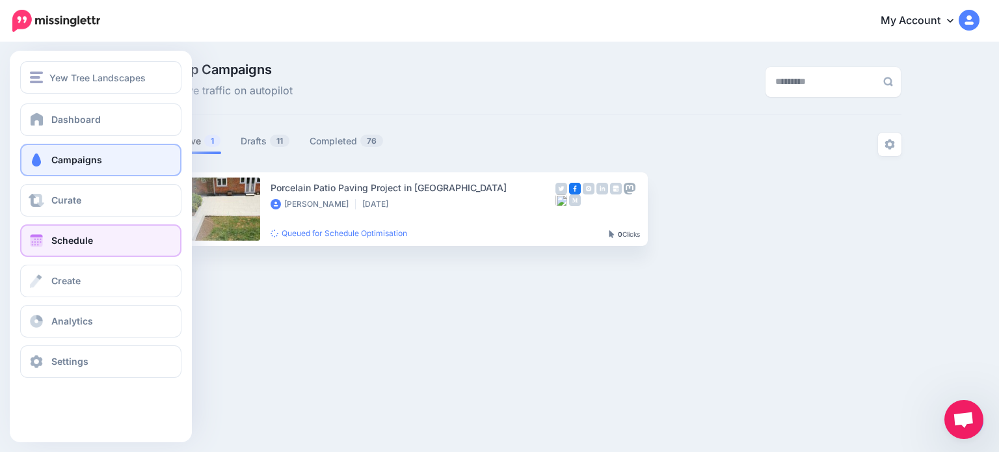
click at [59, 241] on span "Schedule" at bounding box center [72, 240] width 42 height 11
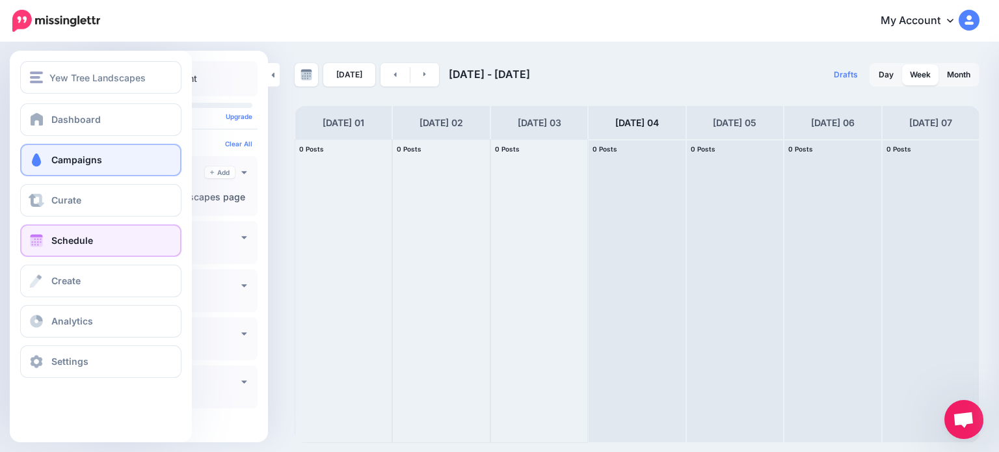
click at [96, 163] on span "Campaigns" at bounding box center [76, 159] width 51 height 11
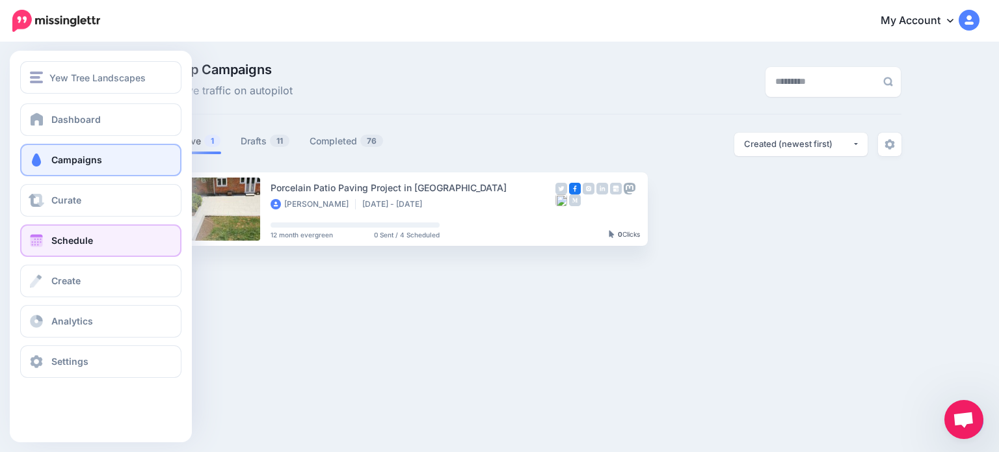
click at [48, 249] on link "Schedule" at bounding box center [100, 240] width 161 height 33
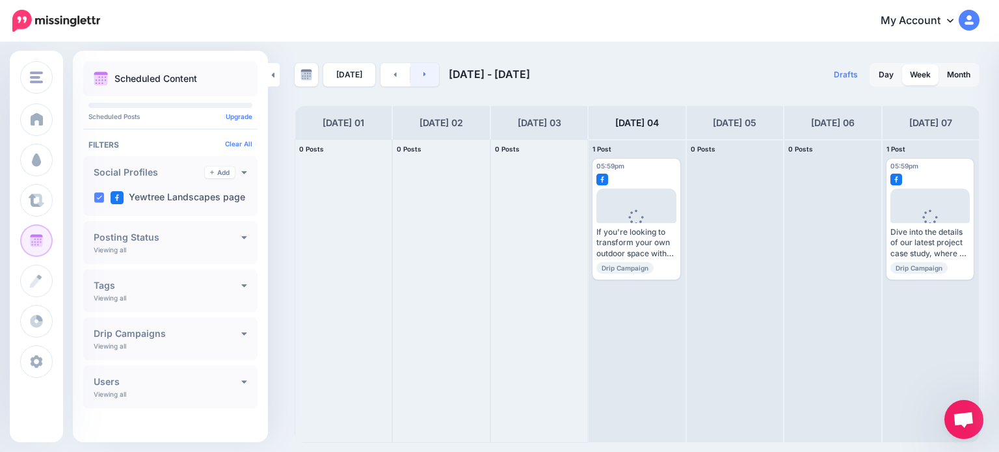
click at [424, 74] on link at bounding box center [424, 74] width 29 height 23
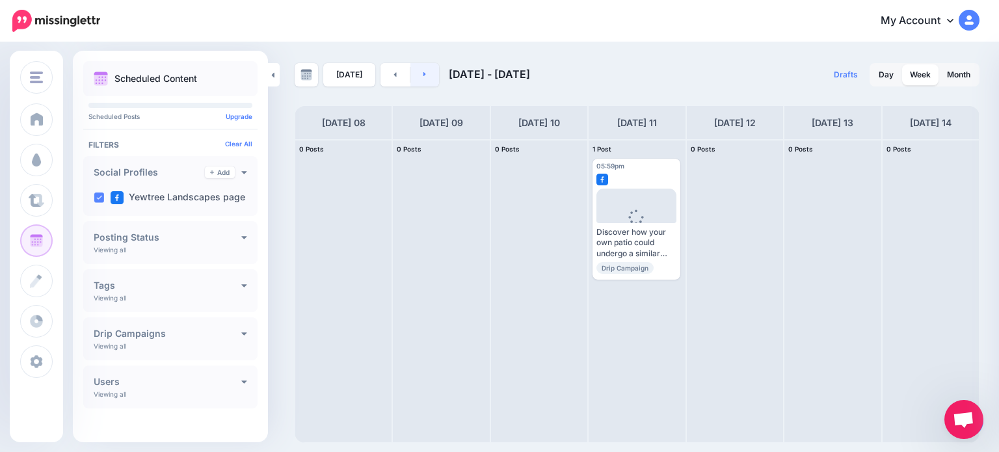
click at [424, 75] on link at bounding box center [424, 74] width 29 height 23
click at [345, 72] on link "[DATE]" at bounding box center [349, 74] width 52 height 23
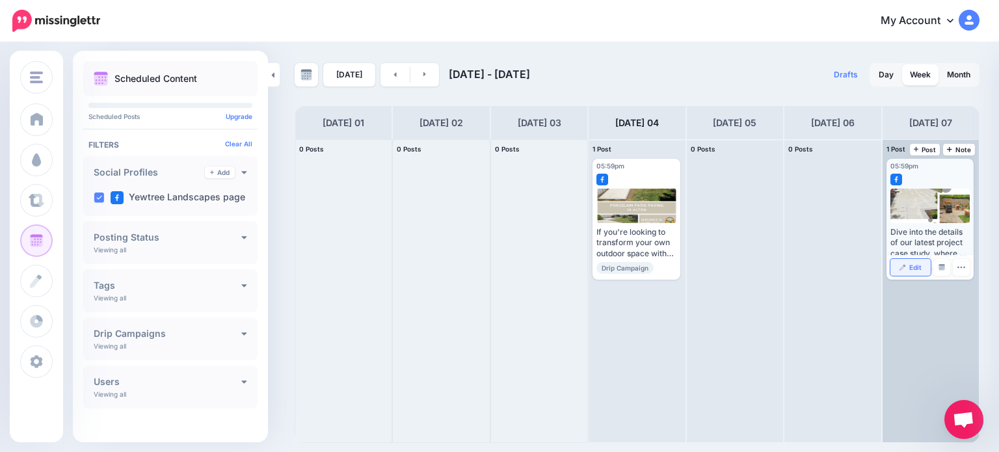
click at [916, 266] on span "Edit" at bounding box center [915, 267] width 12 height 7
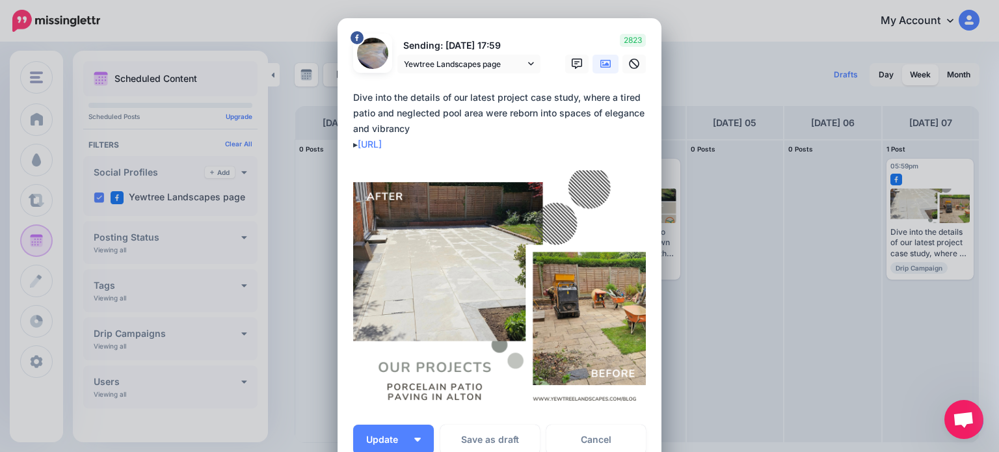
click at [574, 114] on textarea "**********" at bounding box center [502, 121] width 299 height 62
drag, startPoint x: 372, startPoint y: 114, endPoint x: 502, endPoint y: 119, distance: 130.2
click at [502, 119] on textarea "**********" at bounding box center [502, 121] width 299 height 62
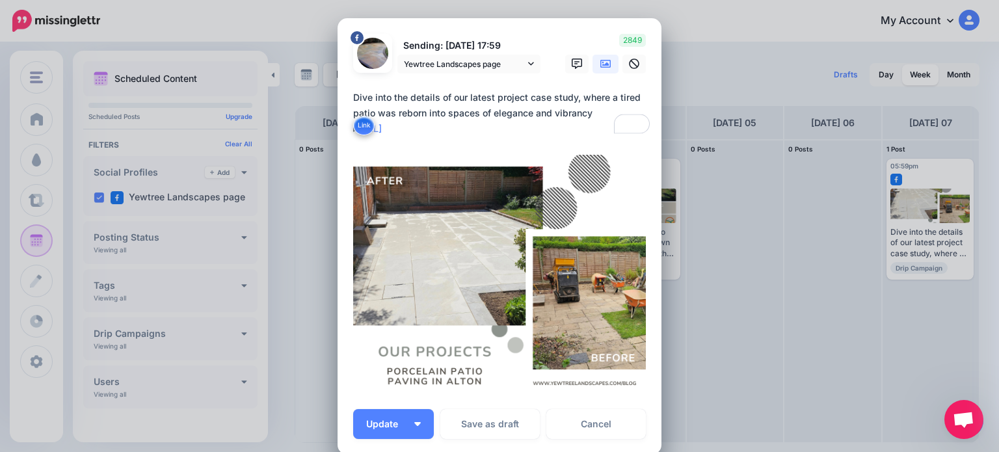
click at [442, 116] on textarea "**********" at bounding box center [502, 113] width 299 height 47
click at [476, 114] on textarea "**********" at bounding box center [502, 113] width 299 height 47
drag, startPoint x: 530, startPoint y: 112, endPoint x: 588, endPoint y: 114, distance: 58.5
click at [588, 114] on textarea "**********" at bounding box center [502, 113] width 299 height 47
type textarea "**********"
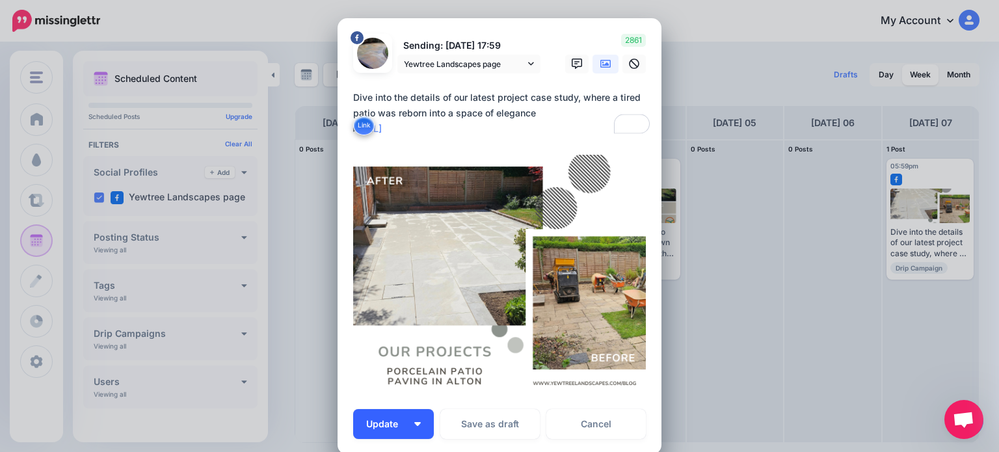
click at [395, 424] on span "Update" at bounding box center [387, 423] width 42 height 9
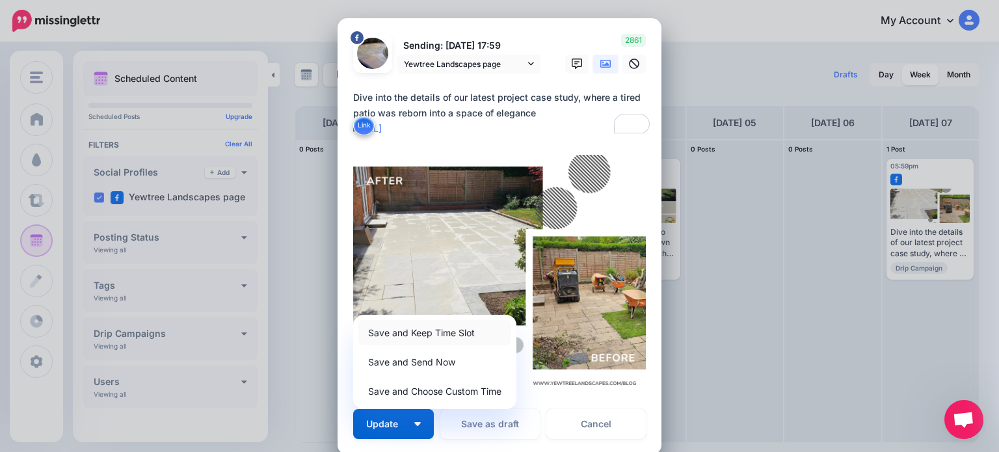
click at [414, 333] on link "Save and Keep Time Slot" at bounding box center [434, 332] width 153 height 25
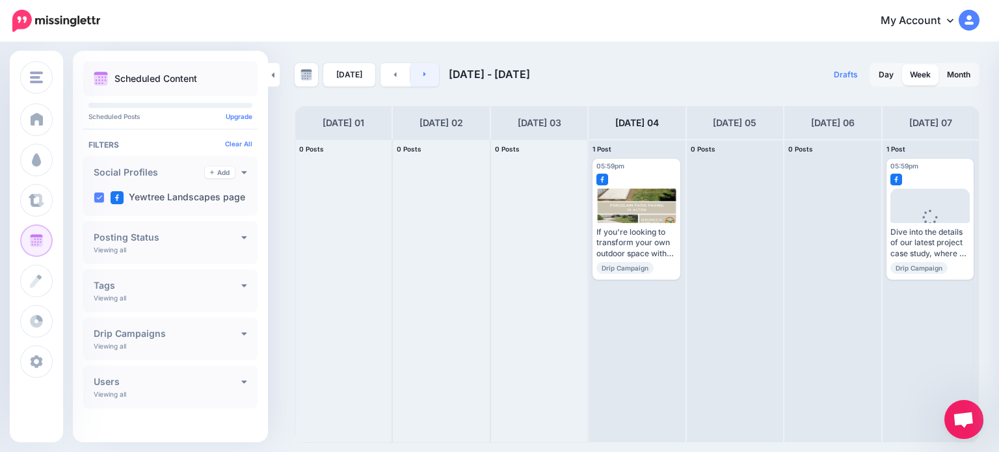
click at [427, 77] on link at bounding box center [424, 74] width 29 height 23
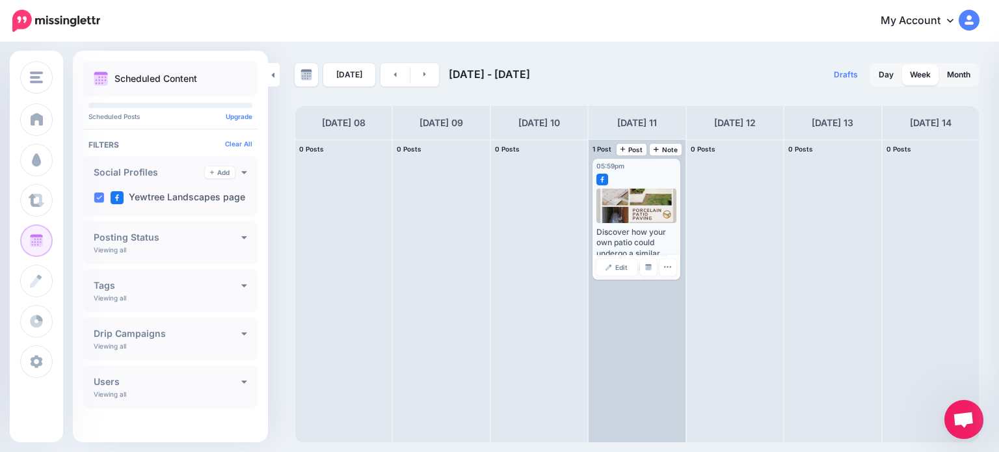
click at [625, 243] on div "Discover how your own patio could undergo a similar revival. Read more 👉 https:…" at bounding box center [635, 243] width 79 height 32
click at [619, 267] on span "Edit" at bounding box center [621, 267] width 12 height 7
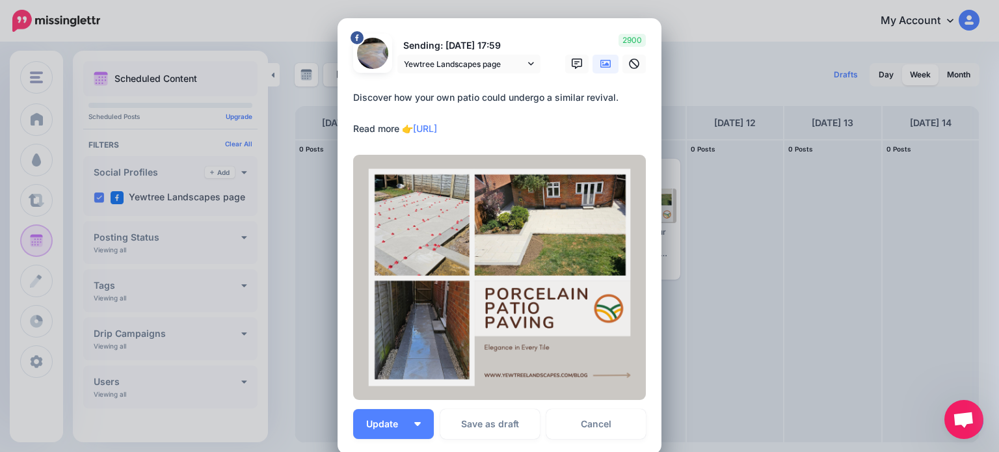
click at [741, 73] on div "Edit Post Loading Sending: 11th Sep 17:59 Yewtree Landscapes page 11th Sep 17:59" at bounding box center [499, 226] width 999 height 452
click at [577, 425] on link "Cancel" at bounding box center [595, 424] width 99 height 30
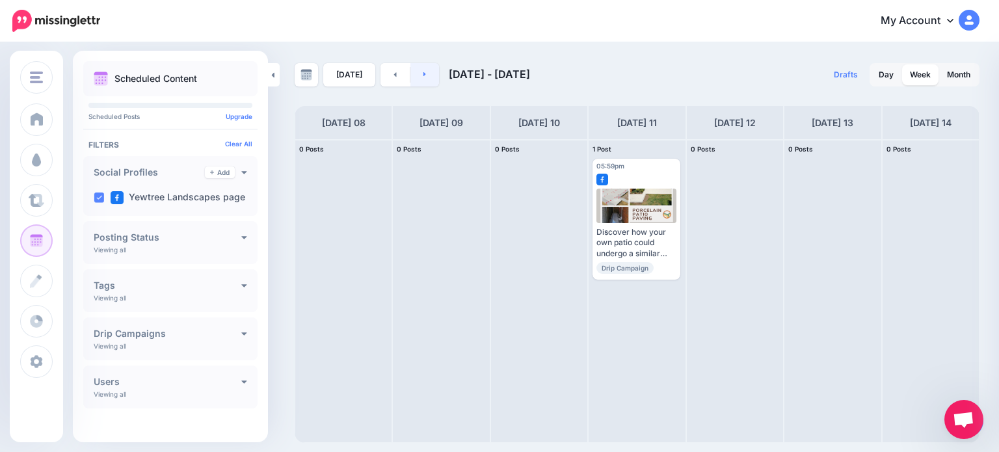
click at [427, 81] on link at bounding box center [424, 74] width 29 height 23
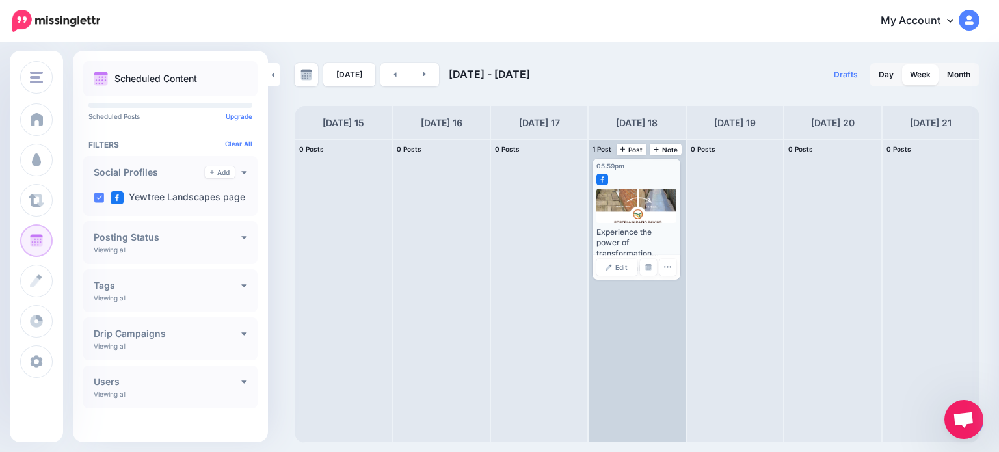
click at [608, 238] on div "Experience the power of transformation through our latest case study. Read more…" at bounding box center [635, 243] width 79 height 32
click at [616, 265] on span "Edit" at bounding box center [621, 267] width 12 height 7
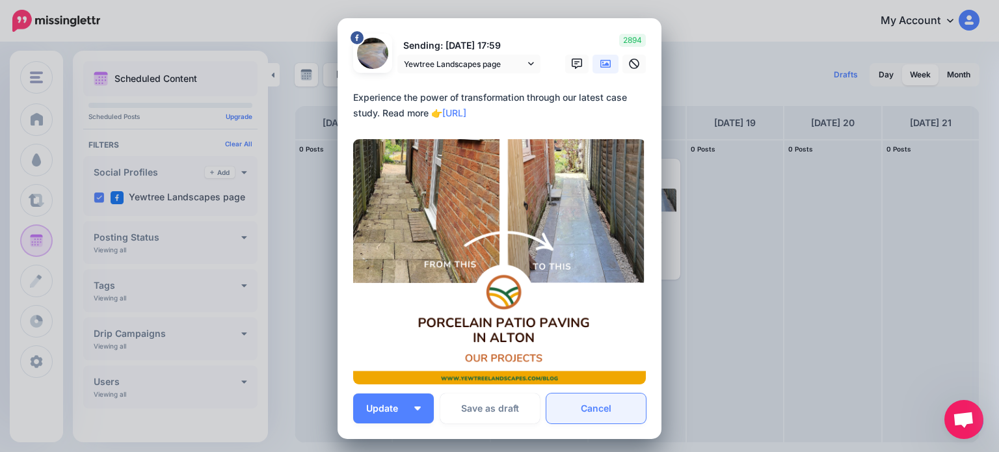
click at [614, 406] on link "Cancel" at bounding box center [595, 408] width 99 height 30
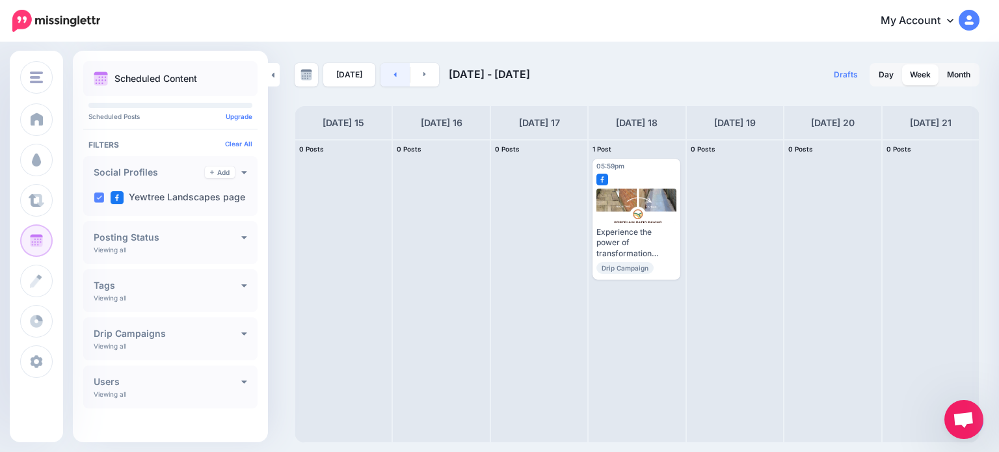
click at [397, 78] on link at bounding box center [394, 74] width 29 height 23
click at [397, 80] on link at bounding box center [394, 74] width 29 height 23
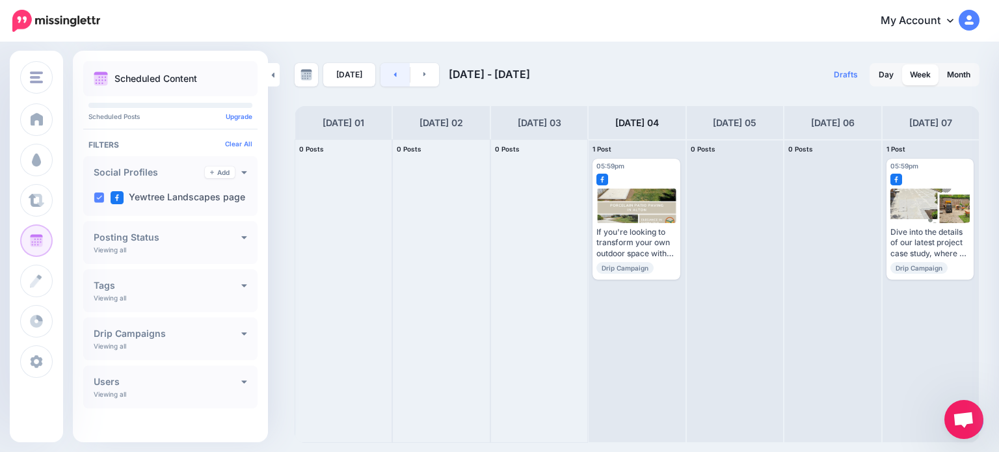
click at [397, 80] on link at bounding box center [394, 74] width 29 height 23
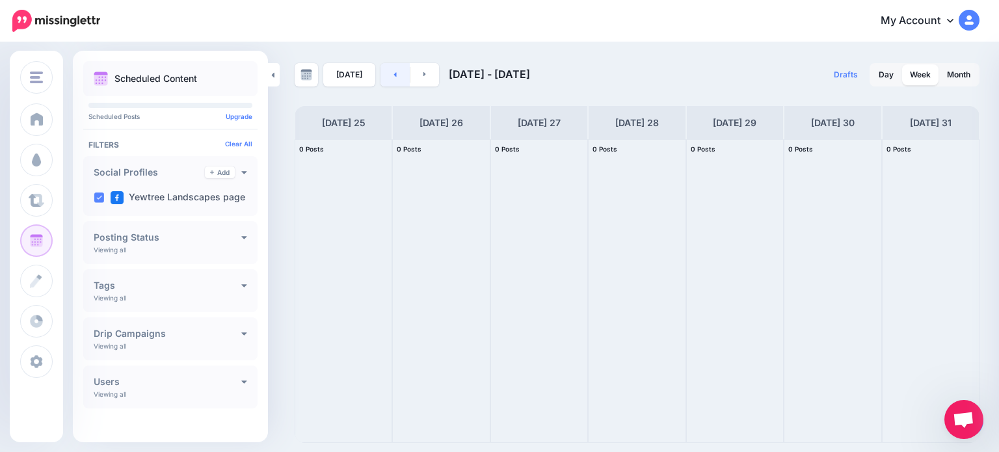
click at [397, 80] on link at bounding box center [394, 74] width 29 height 23
click at [397, 81] on link at bounding box center [394, 74] width 29 height 23
